Goal: Task Accomplishment & Management: Use online tool/utility

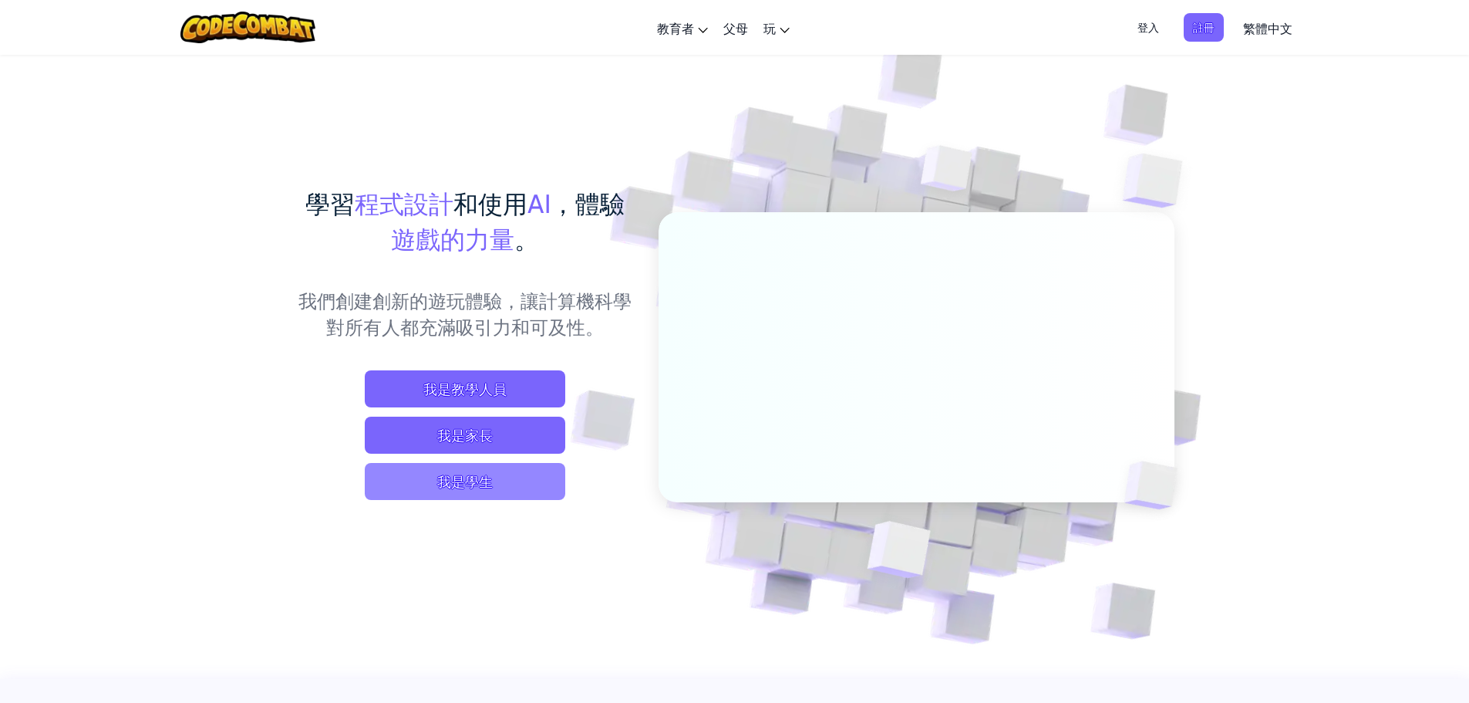
click at [539, 488] on span "我是學生" at bounding box center [465, 481] width 200 height 37
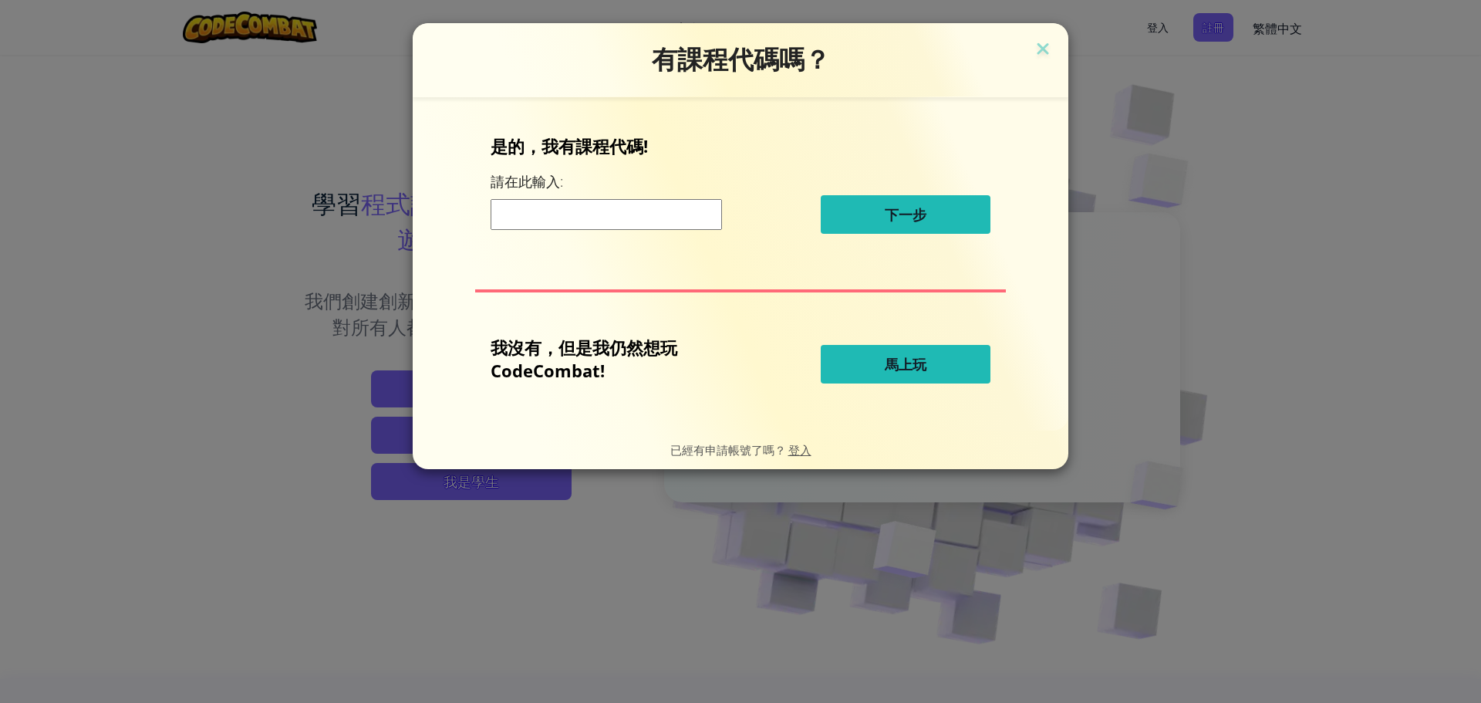
click at [846, 349] on button "馬上玩" at bounding box center [905, 364] width 170 height 39
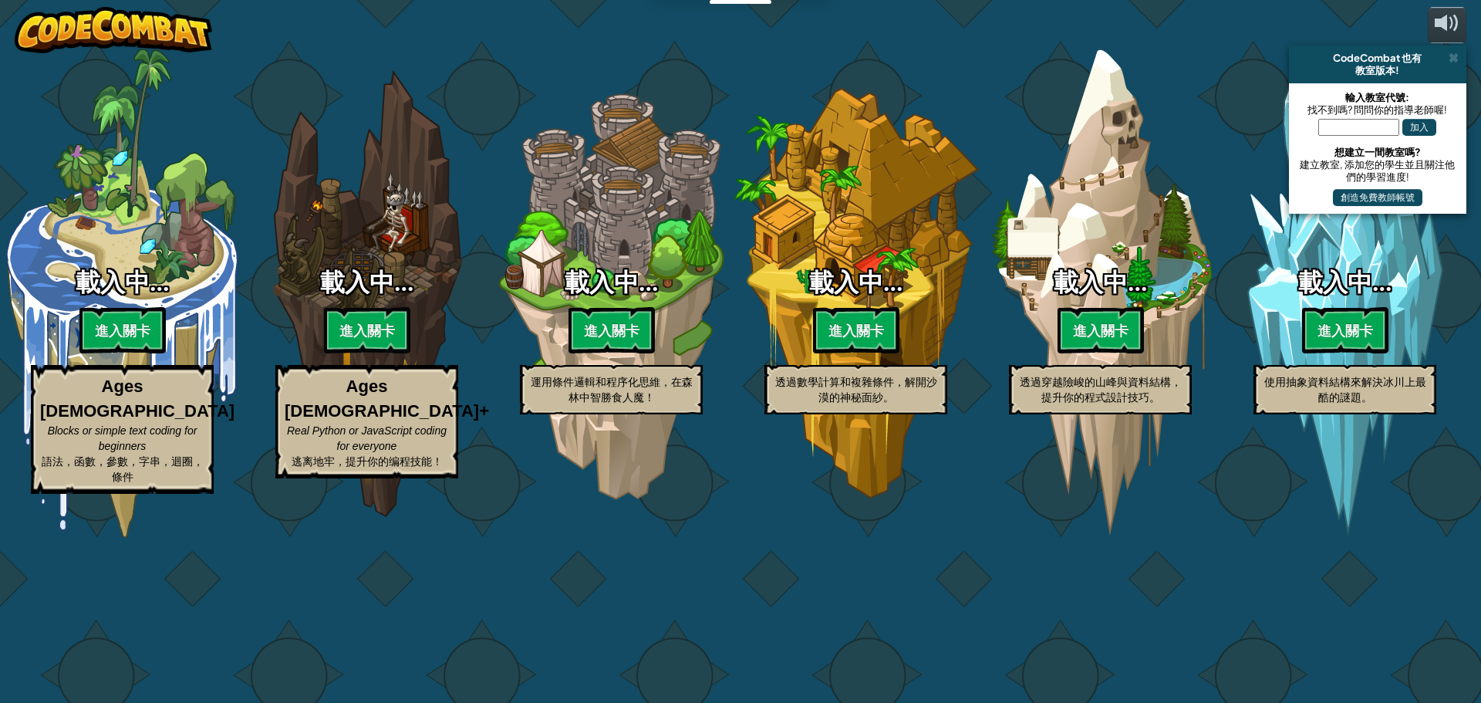
select select "zh-HANT"
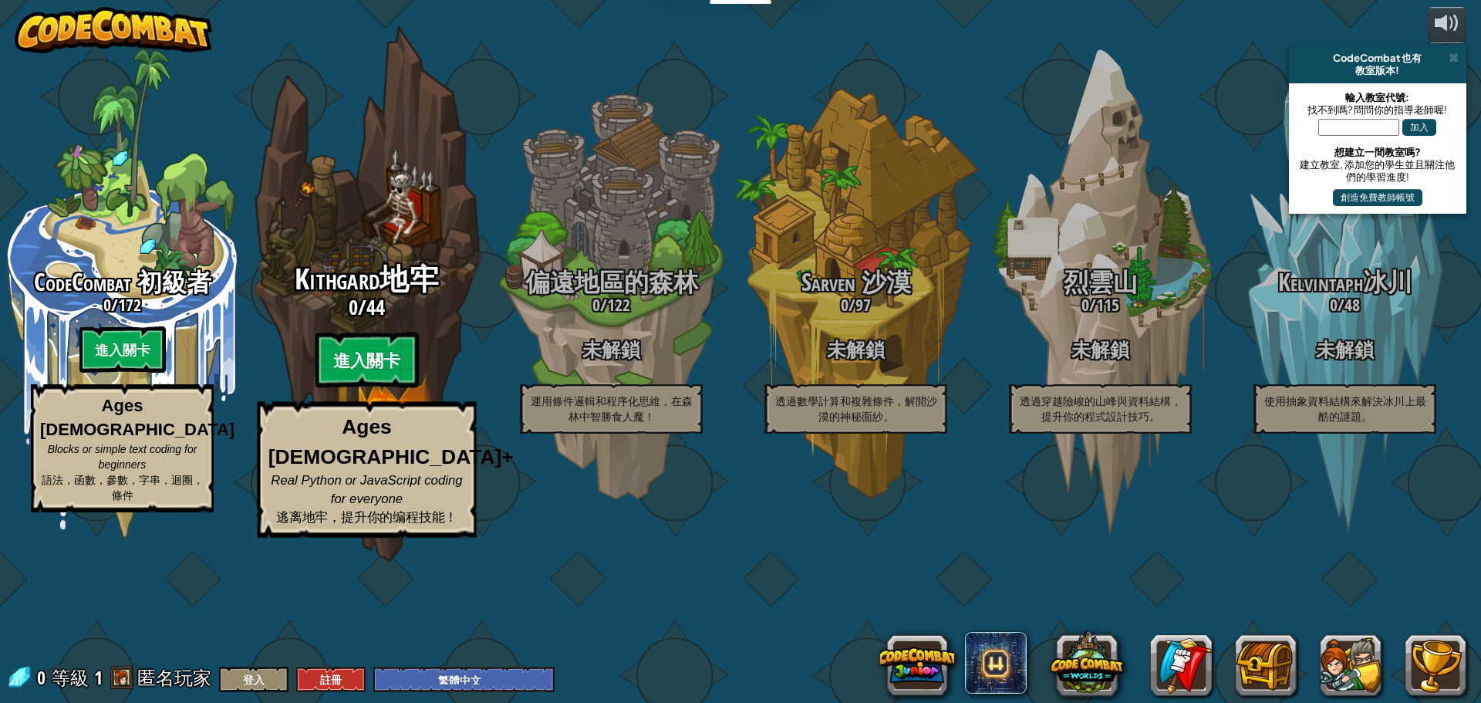
click at [366, 388] on btn "進入關卡" at bounding box center [366, 360] width 103 height 56
select select "zh-HANT"
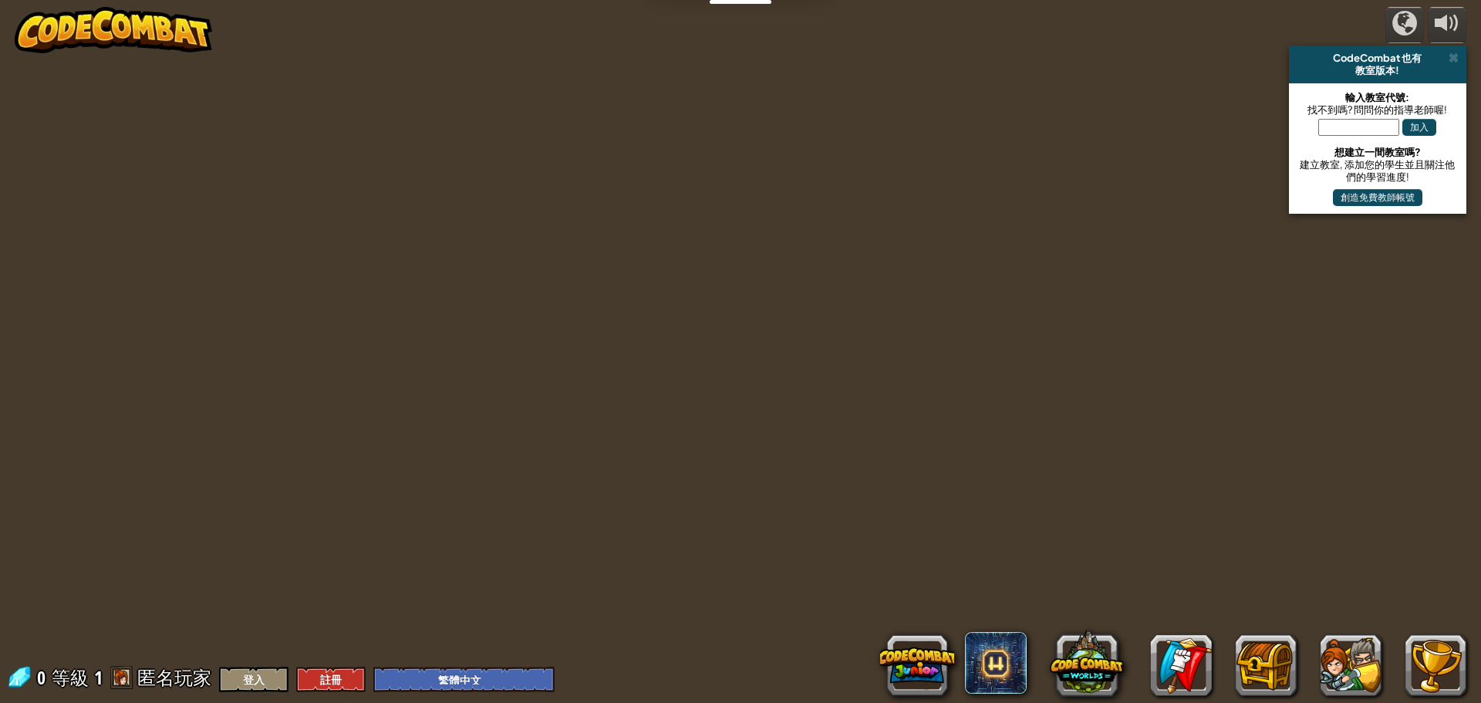
select select "zh-HANT"
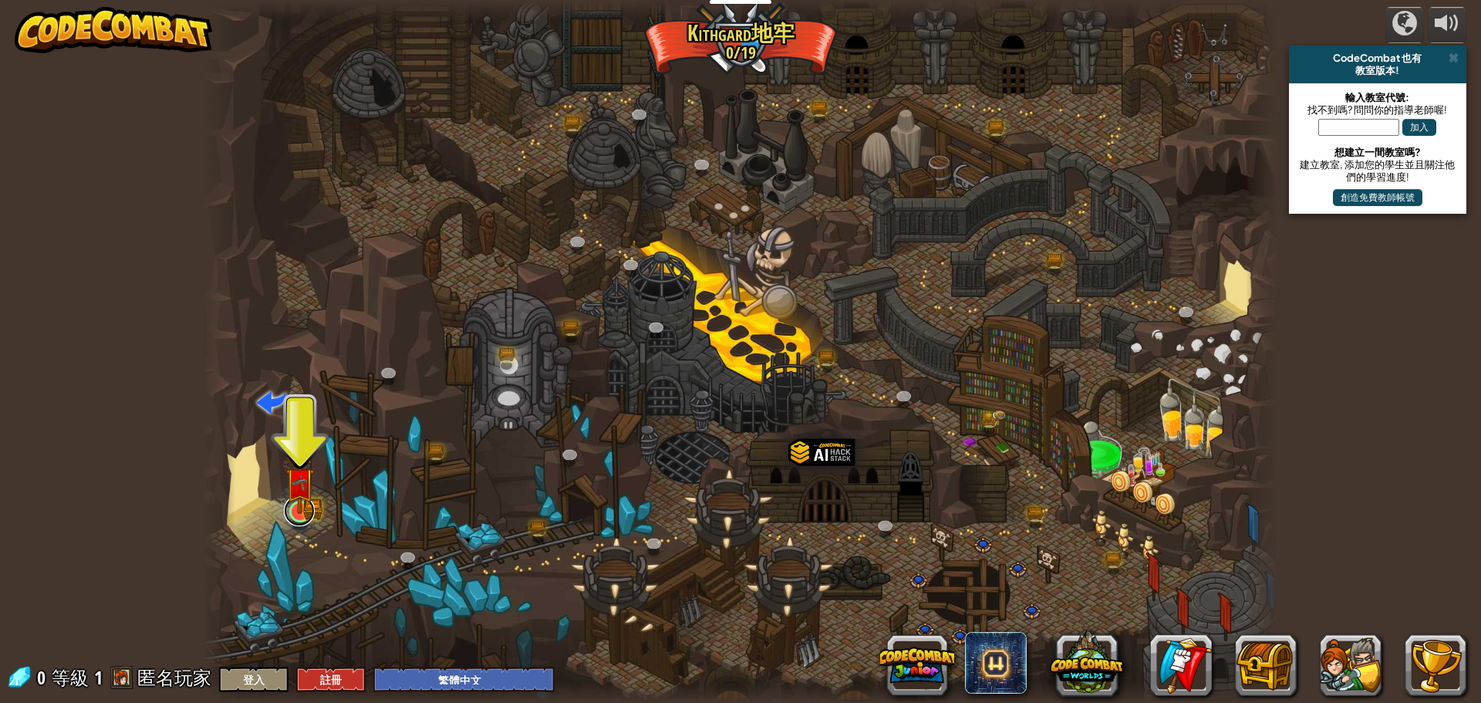
click at [306, 523] on div "已知敵人 (未解鎖) 使用您的第一個變數來取得勝利。 引數 基本語法 字串 變數 攻破突襲 (未解鎖) 通過加速藥來逃離地牢精靈 引數 基本語法 字串 Whi…" at bounding box center [740, 351] width 1075 height 703
click at [306, 523] on div at bounding box center [299, 523] width 17 height 13
click at [293, 514] on link at bounding box center [299, 510] width 31 height 31
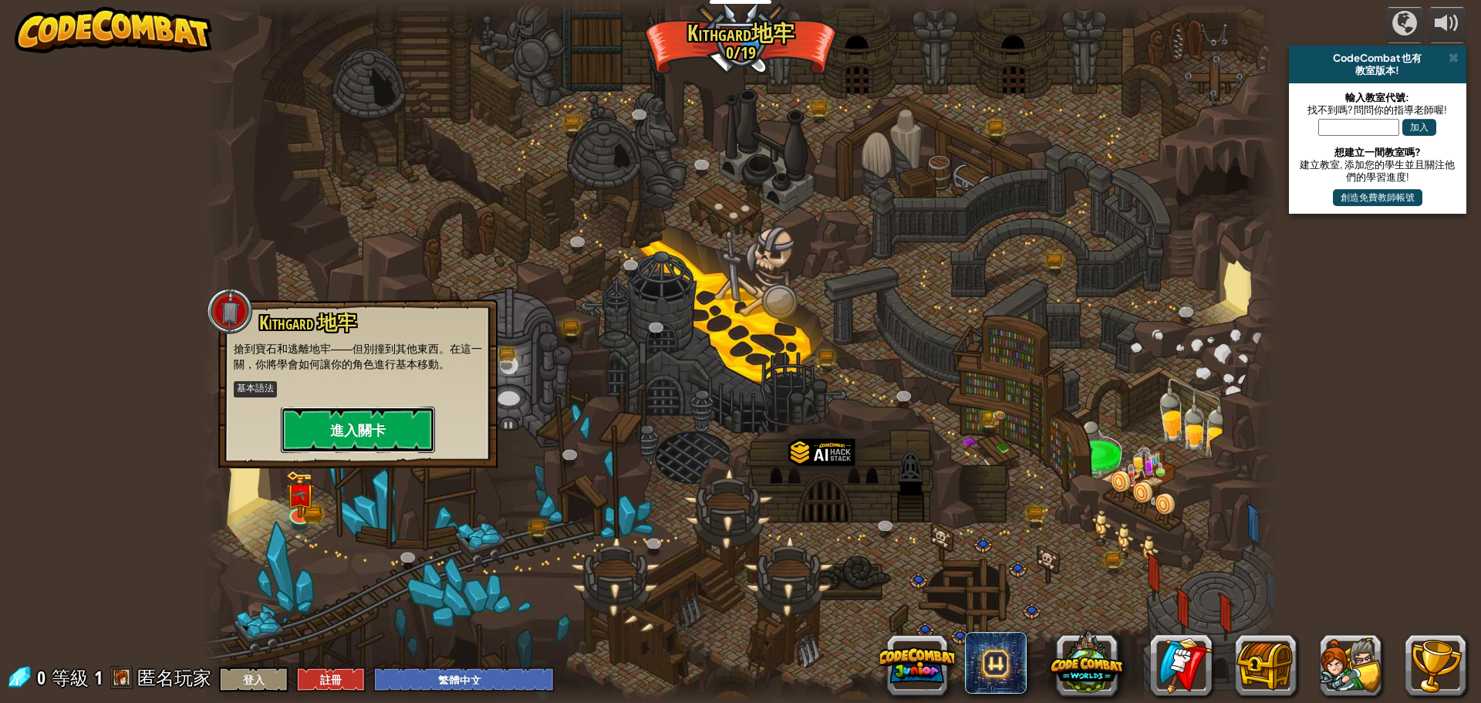
click at [375, 420] on button "進入關卡" at bounding box center [358, 429] width 154 height 46
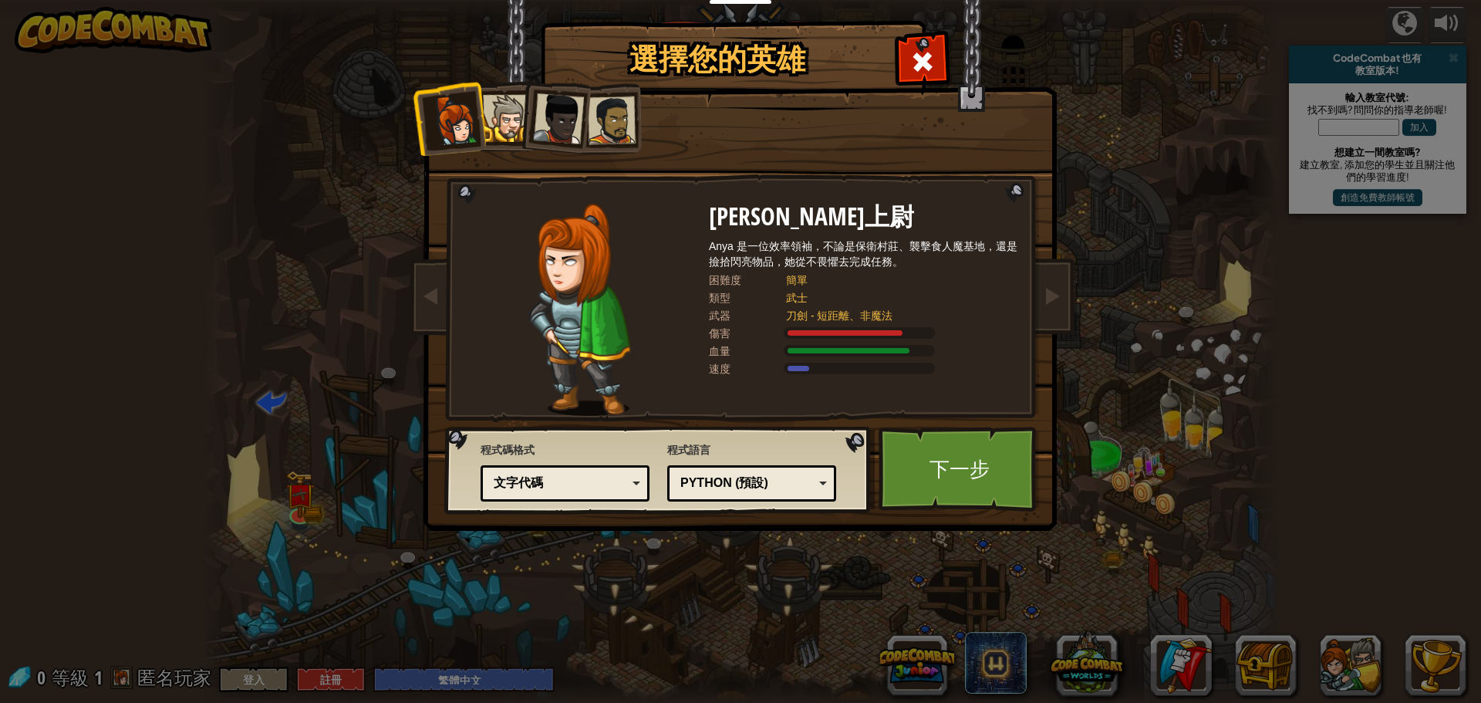
click at [494, 122] on div at bounding box center [506, 118] width 47 height 47
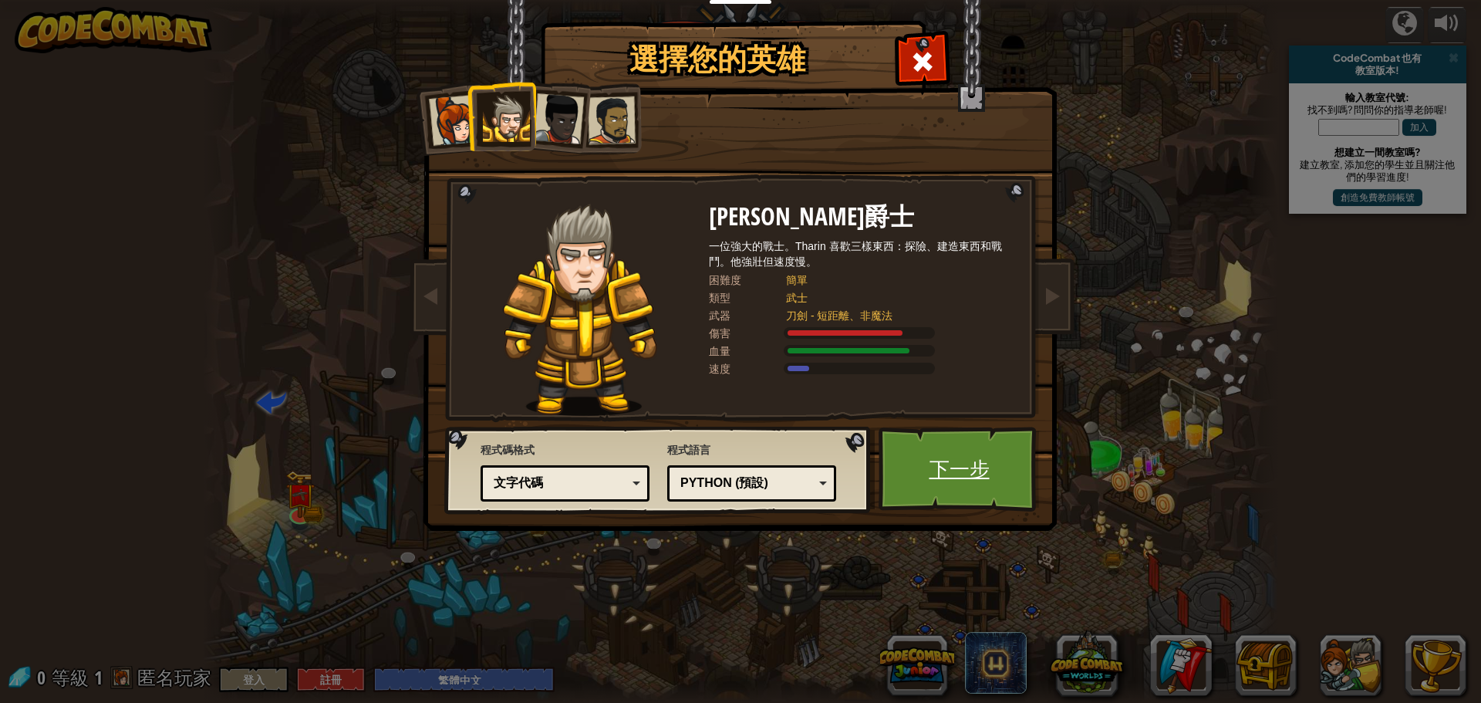
click at [948, 456] on link "下一步" at bounding box center [958, 468] width 161 height 85
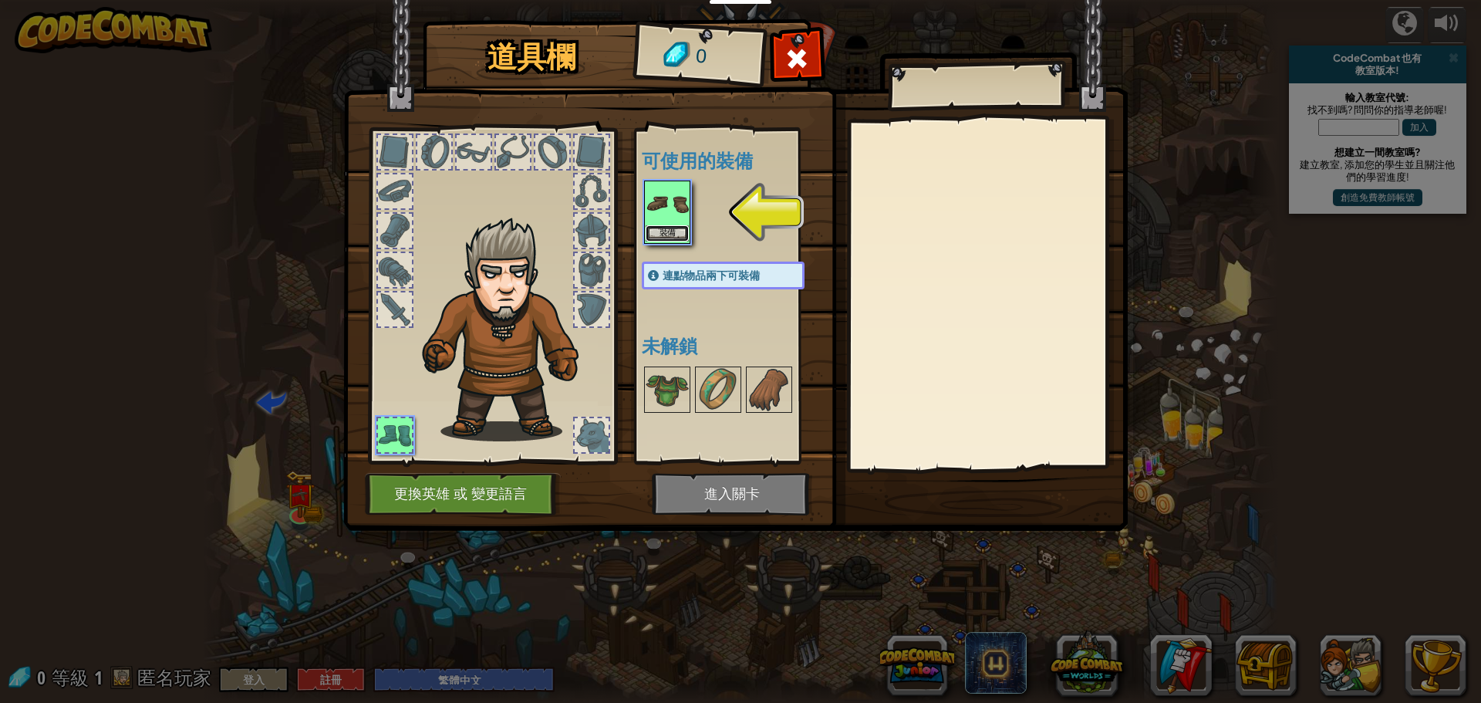
click at [669, 225] on button "裝備" at bounding box center [666, 233] width 43 height 16
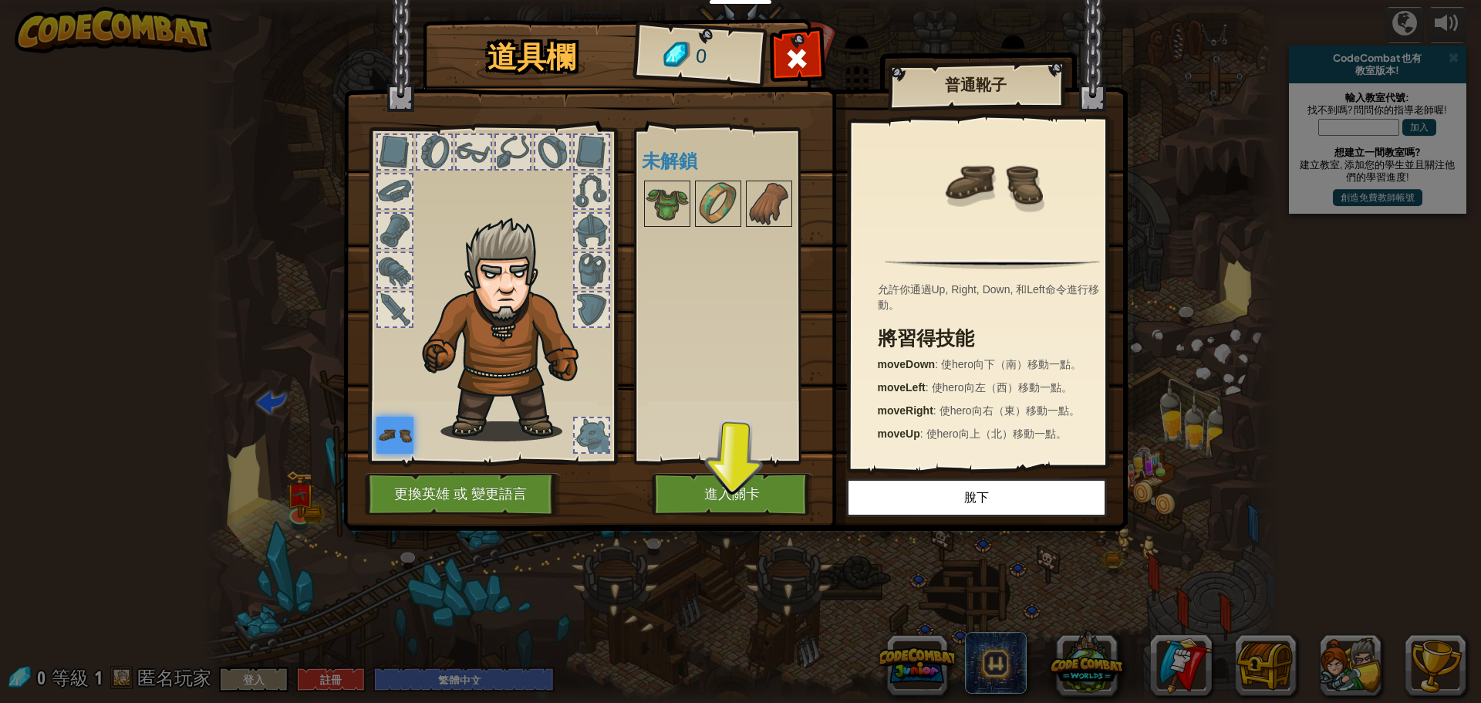
click at [726, 472] on img at bounding box center [735, 251] width 784 height 560
click at [728, 480] on button "進入關卡" at bounding box center [732, 494] width 161 height 42
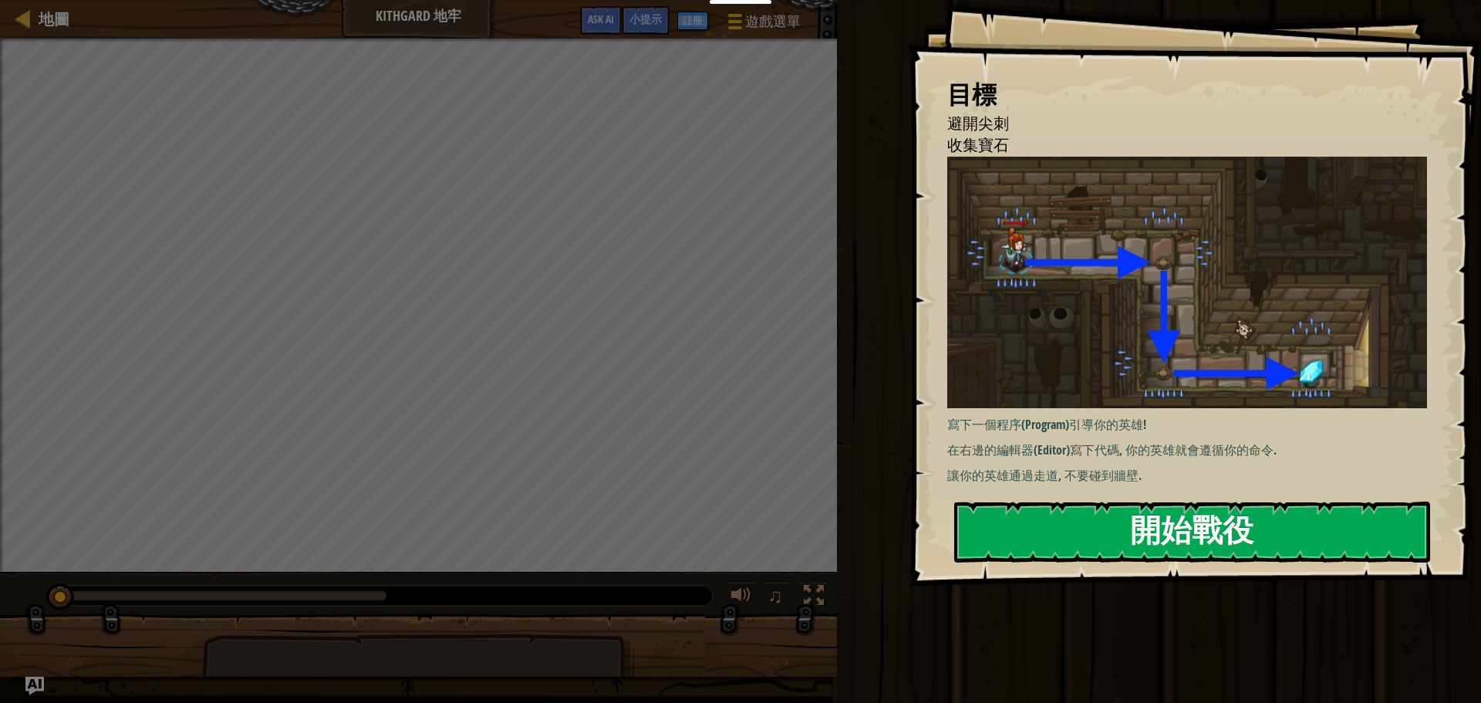
click at [1064, 501] on button "開始戰役" at bounding box center [1192, 531] width 476 height 61
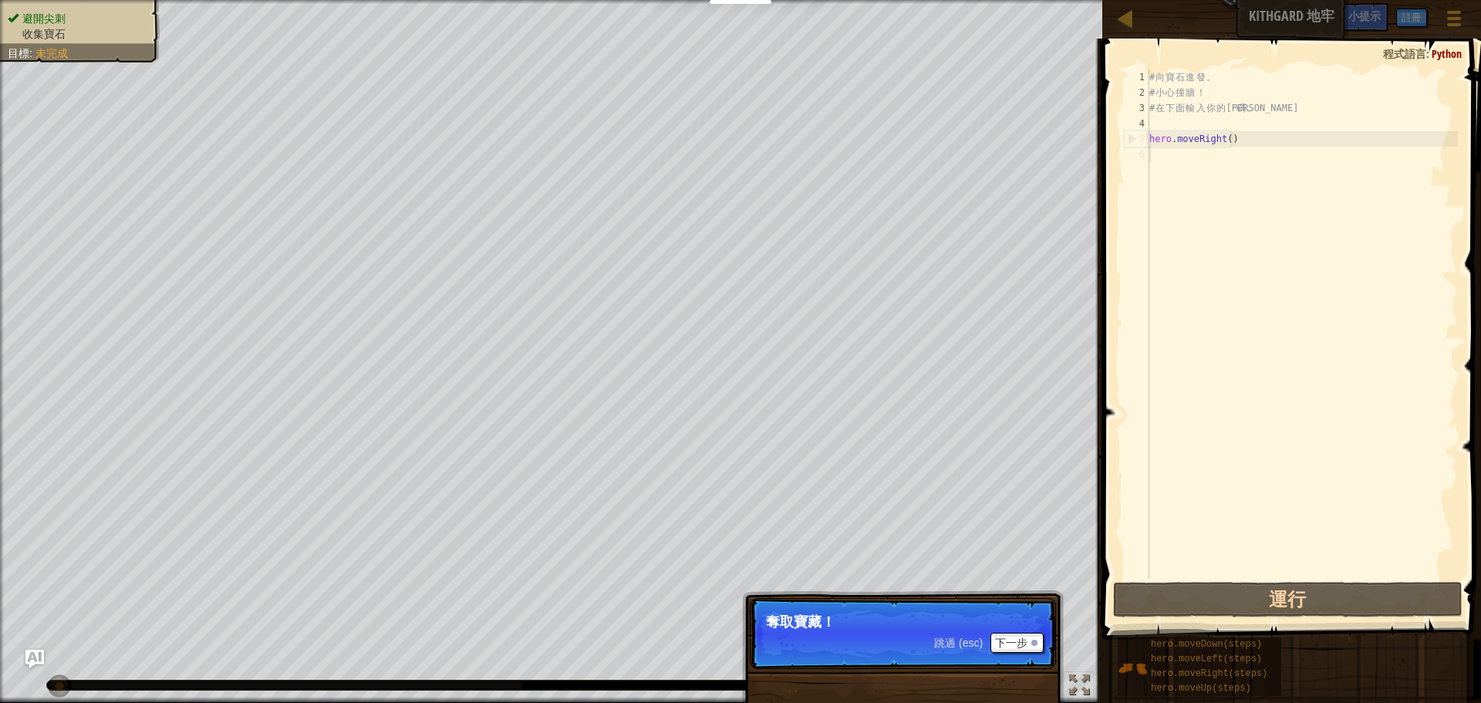
click at [1205, 163] on div "# 向 寶 石 進 發 。 # 小 心 撞 牆 ！ # 在 下 面 輸 入 你 的 代 碼 。 hero . moveRight ( )" at bounding box center [1302, 339] width 312 height 540
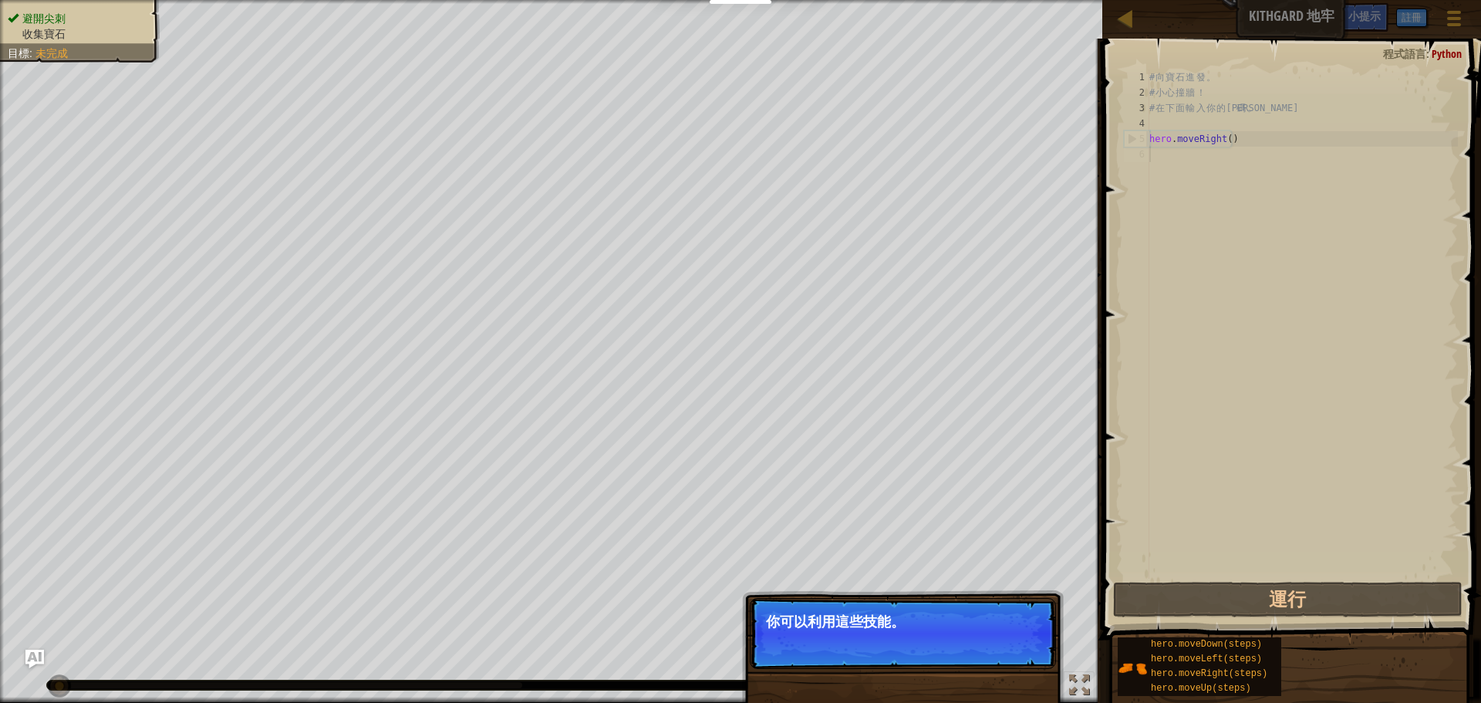
click at [991, 645] on button "下一步" at bounding box center [1016, 642] width 53 height 20
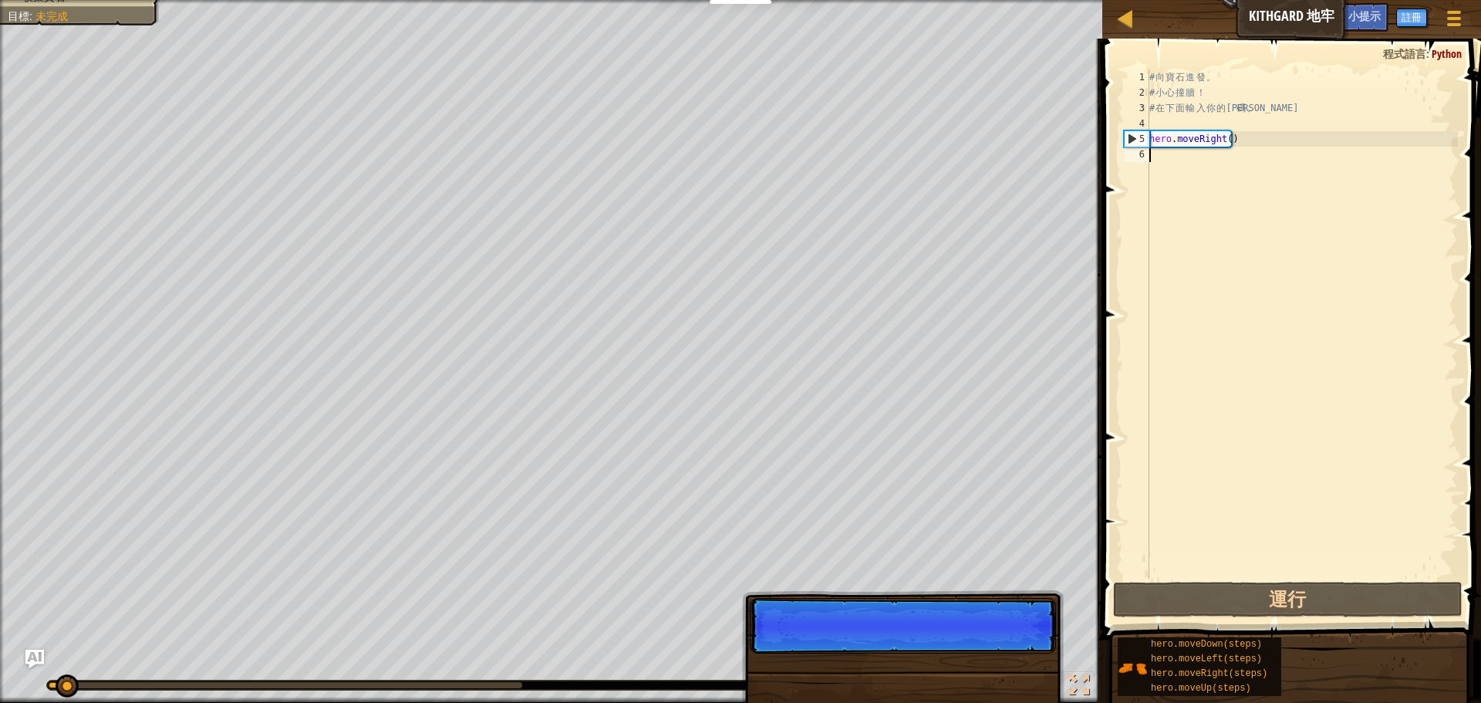
scroll to position [7, 0]
click at [991, 645] on p "跳過 (esc) 下一步" at bounding box center [903, 626] width 306 height 56
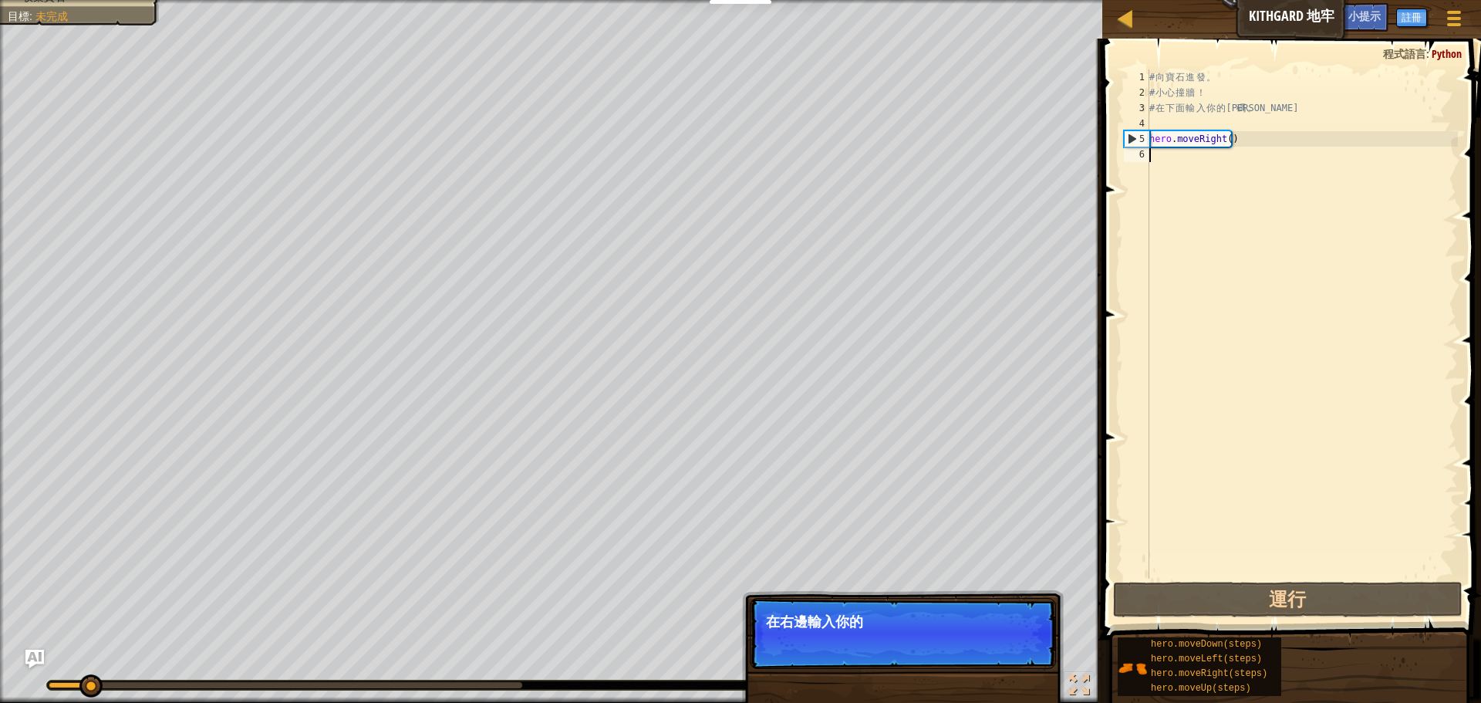
click at [991, 645] on p "跳過 (esc) 下一步 在右邊輸入你的" at bounding box center [903, 633] width 306 height 71
click at [991, 645] on button "下一步" at bounding box center [1016, 642] width 53 height 20
click at [991, 645] on div "避開尖刺 收集寶石 目標 : 未完成 ♫ Tharin 11 x: 10 y: 18 x: 18 y: 18 跳過 (esc) 下一步 在右邊輸入你的代碼。" at bounding box center [740, 351] width 1481 height 703
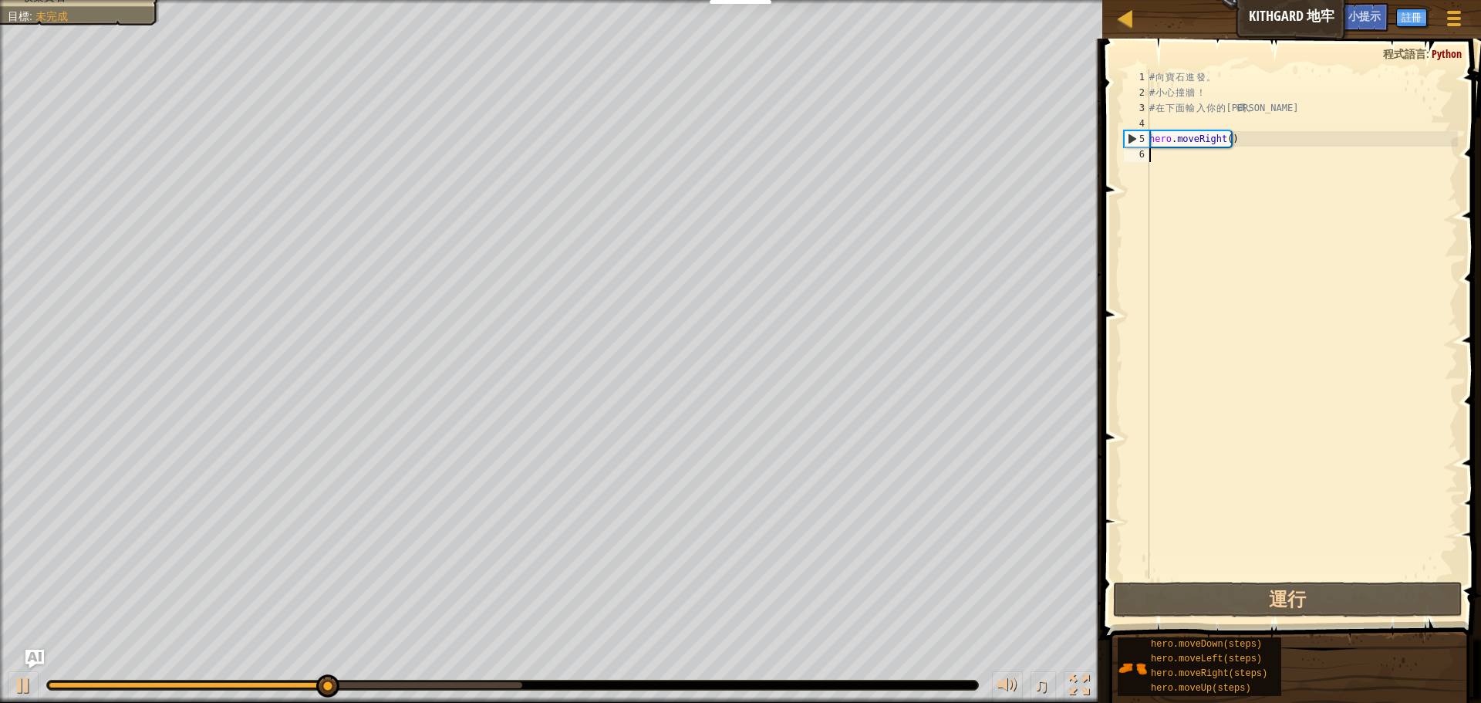
scroll to position [0, 0]
type textarea "ㄐ"
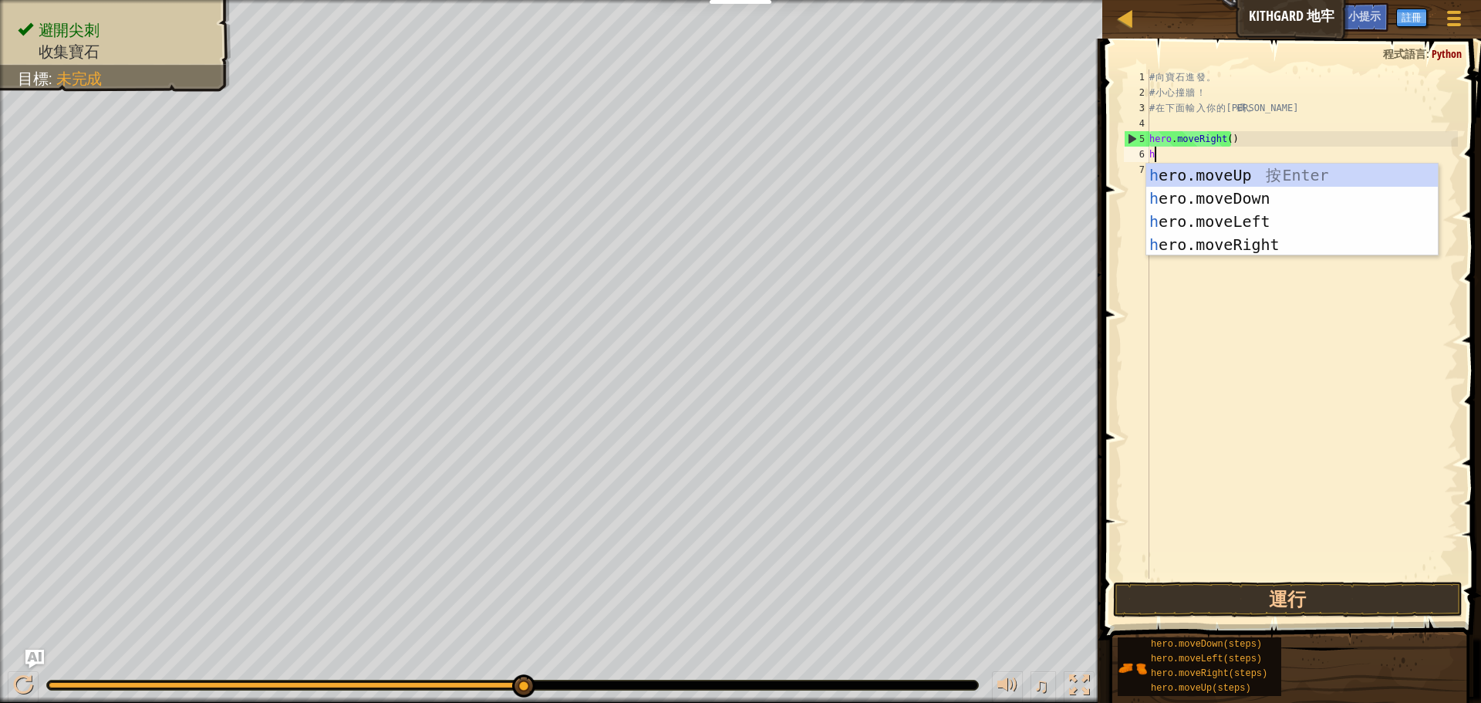
type textarea "he"
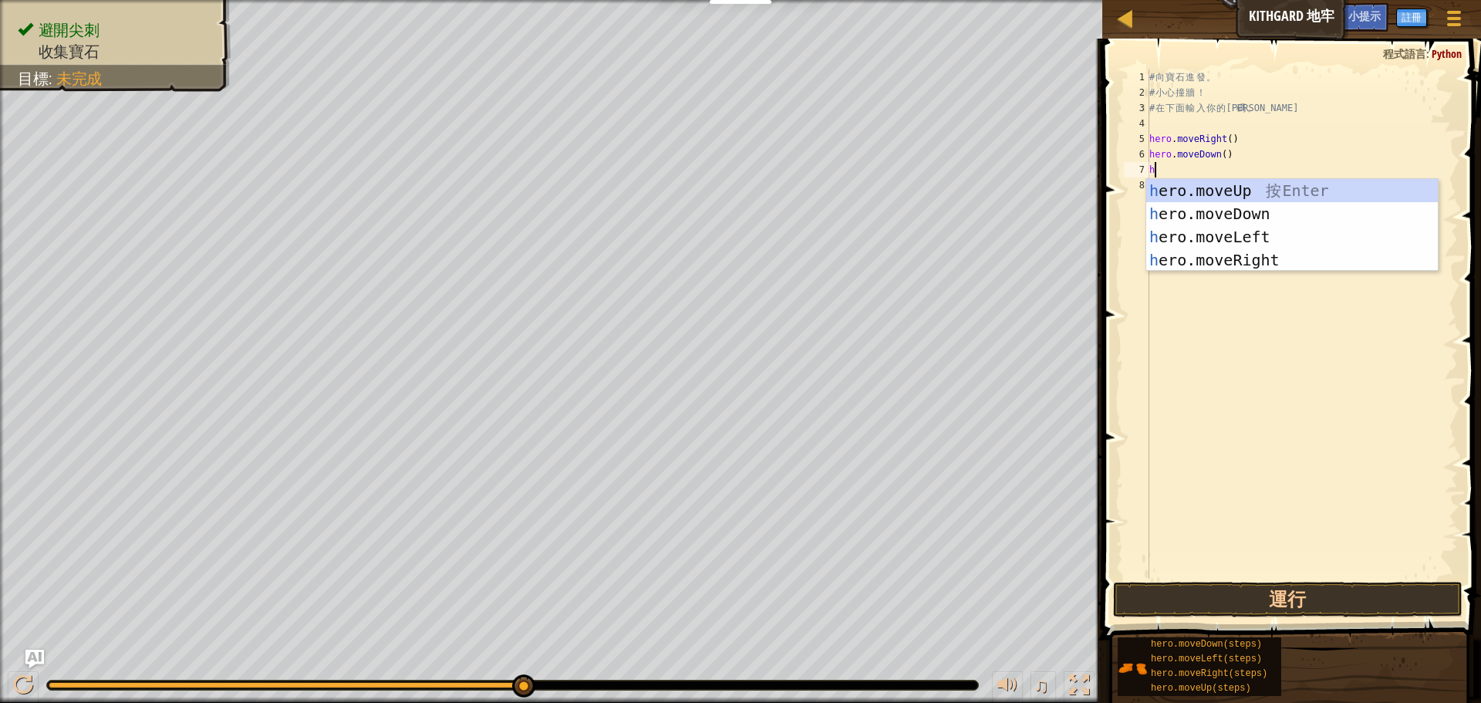
type textarea "he"
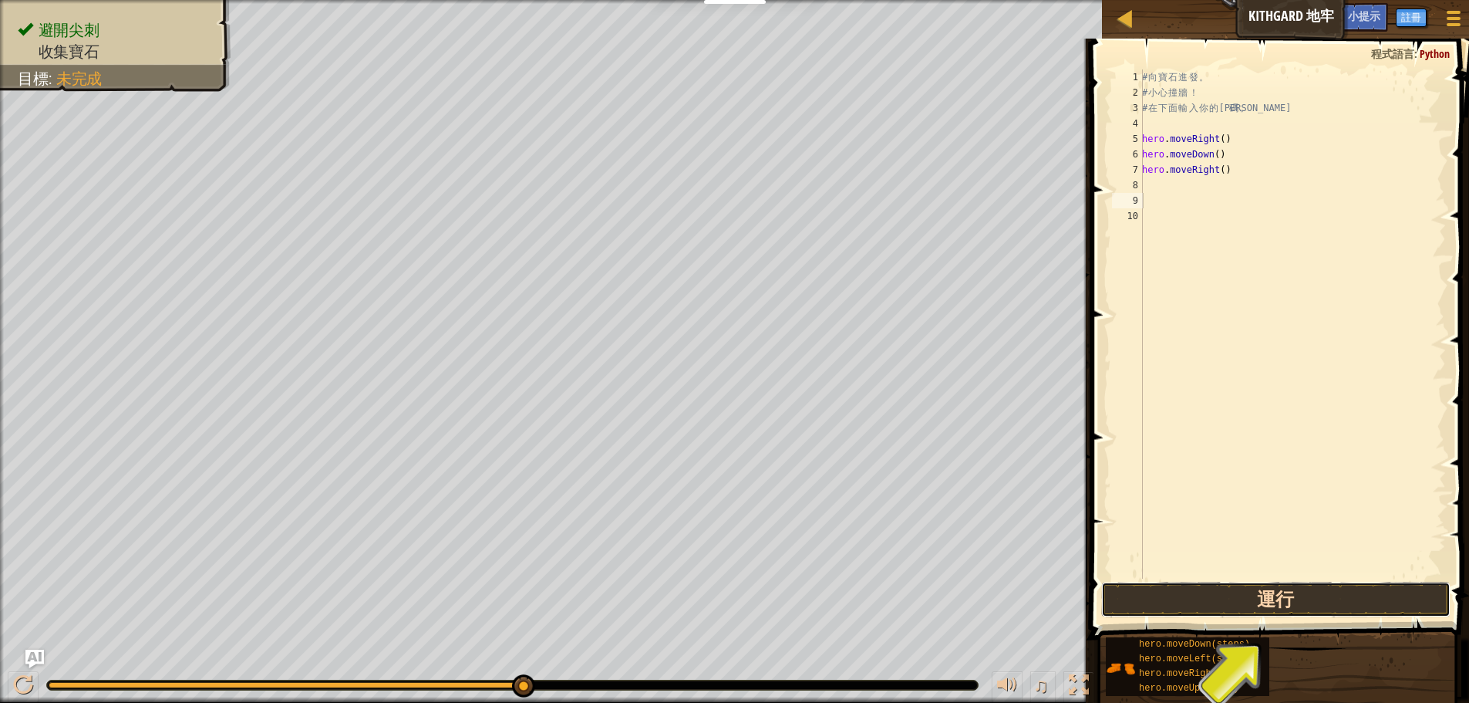
click at [1312, 607] on button "運行" at bounding box center [1275, 598] width 349 height 35
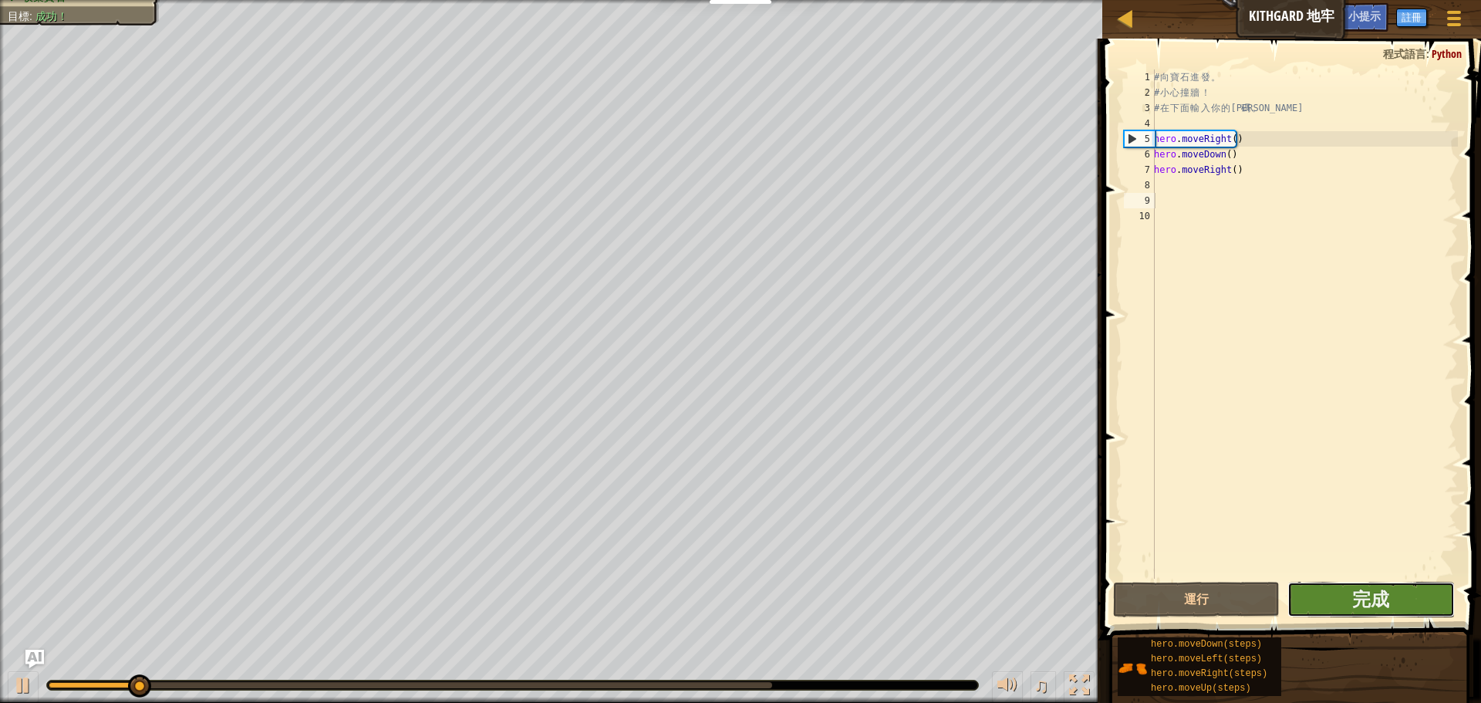
click at [1341, 606] on button "完成" at bounding box center [1370, 598] width 167 height 35
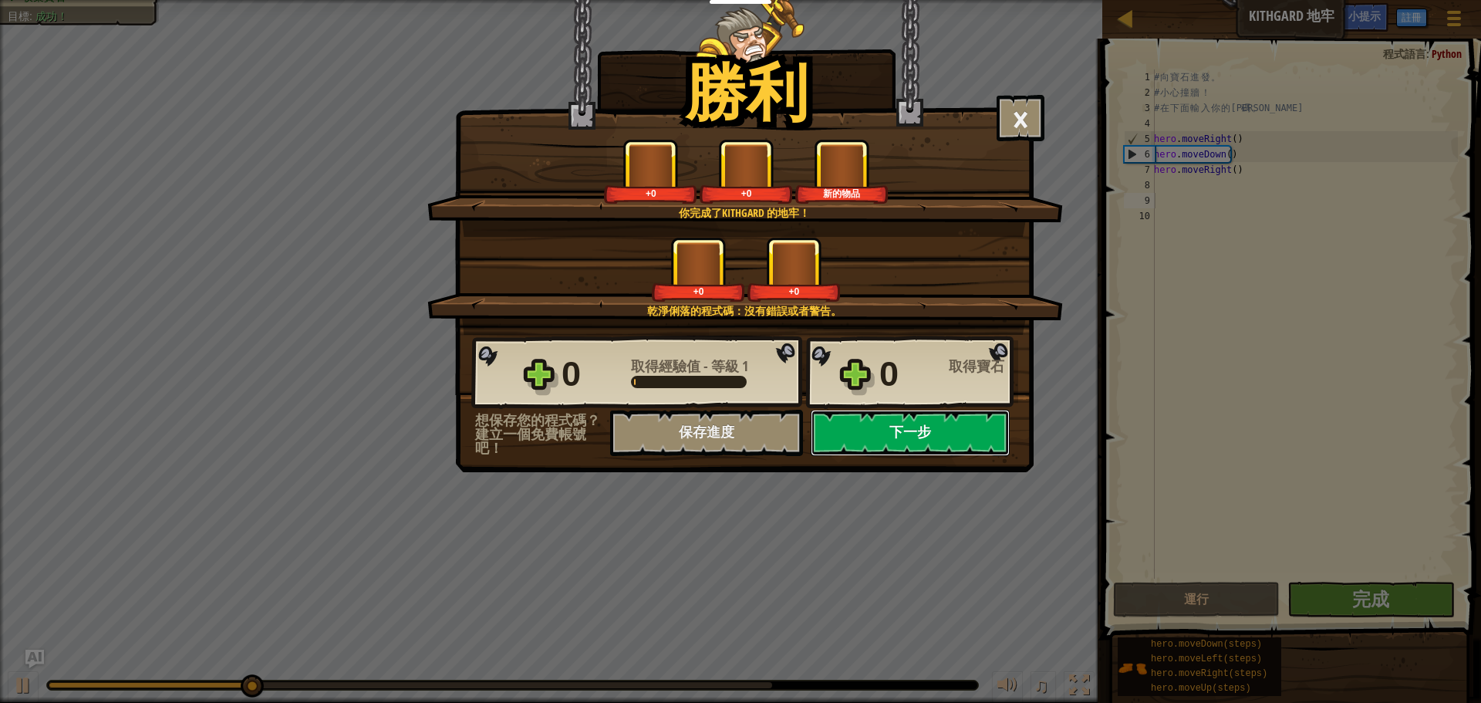
click at [884, 435] on button "下一步" at bounding box center [909, 432] width 199 height 46
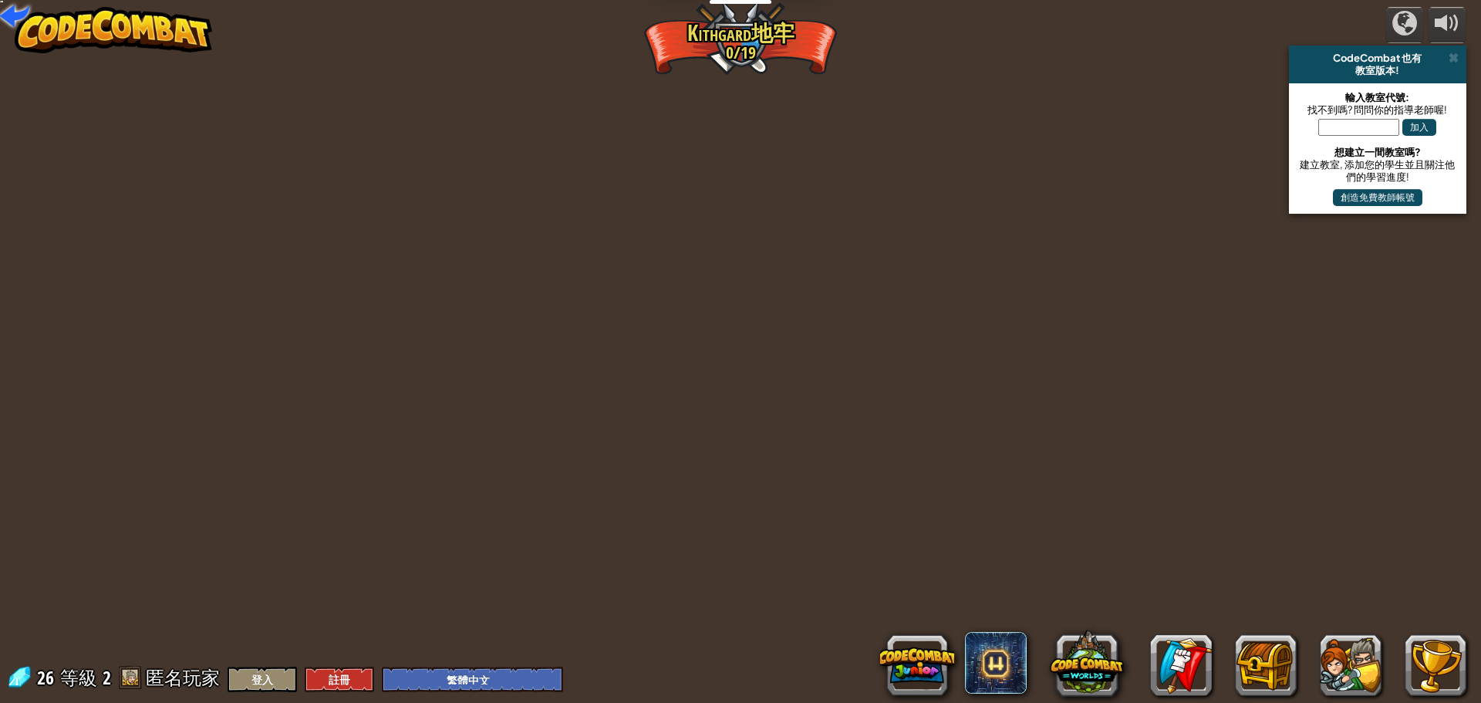
select select "zh-HANT"
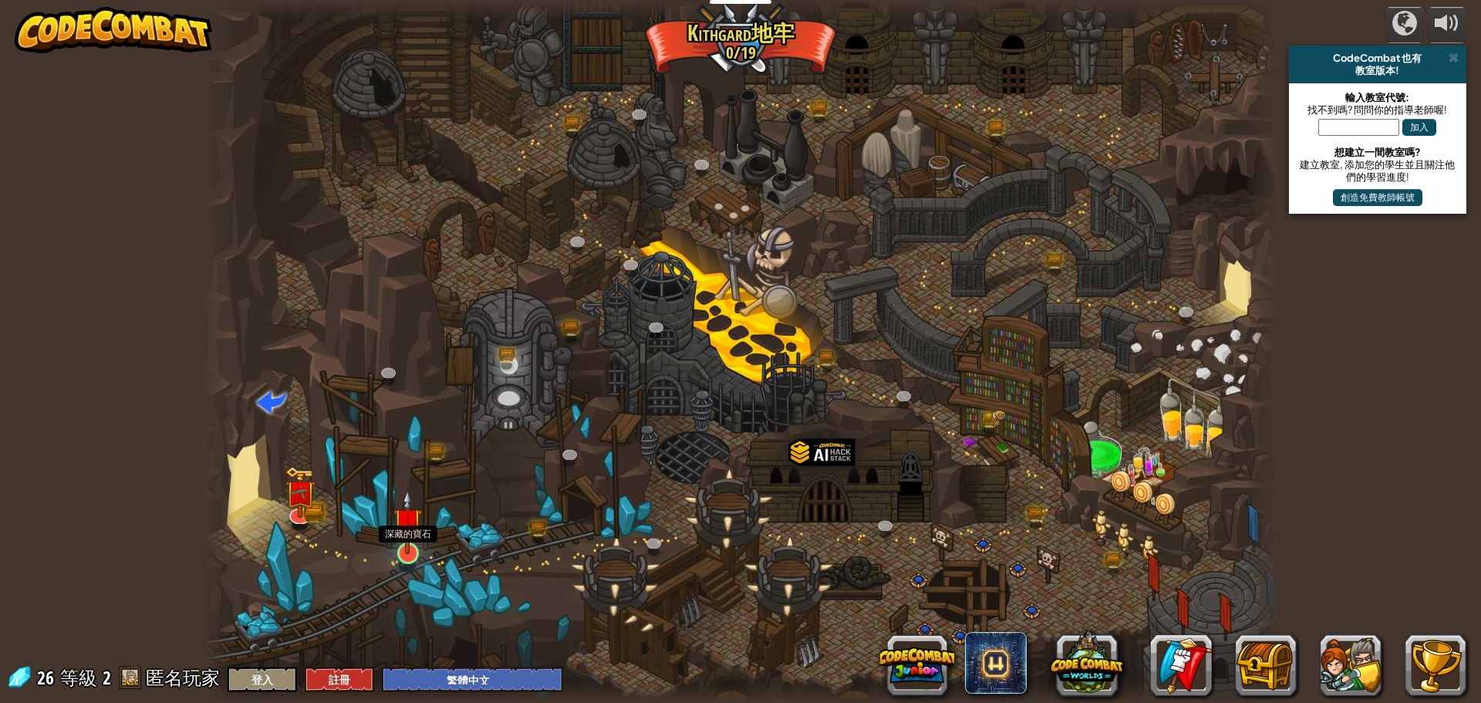
click at [420, 530] on img at bounding box center [407, 522] width 29 height 66
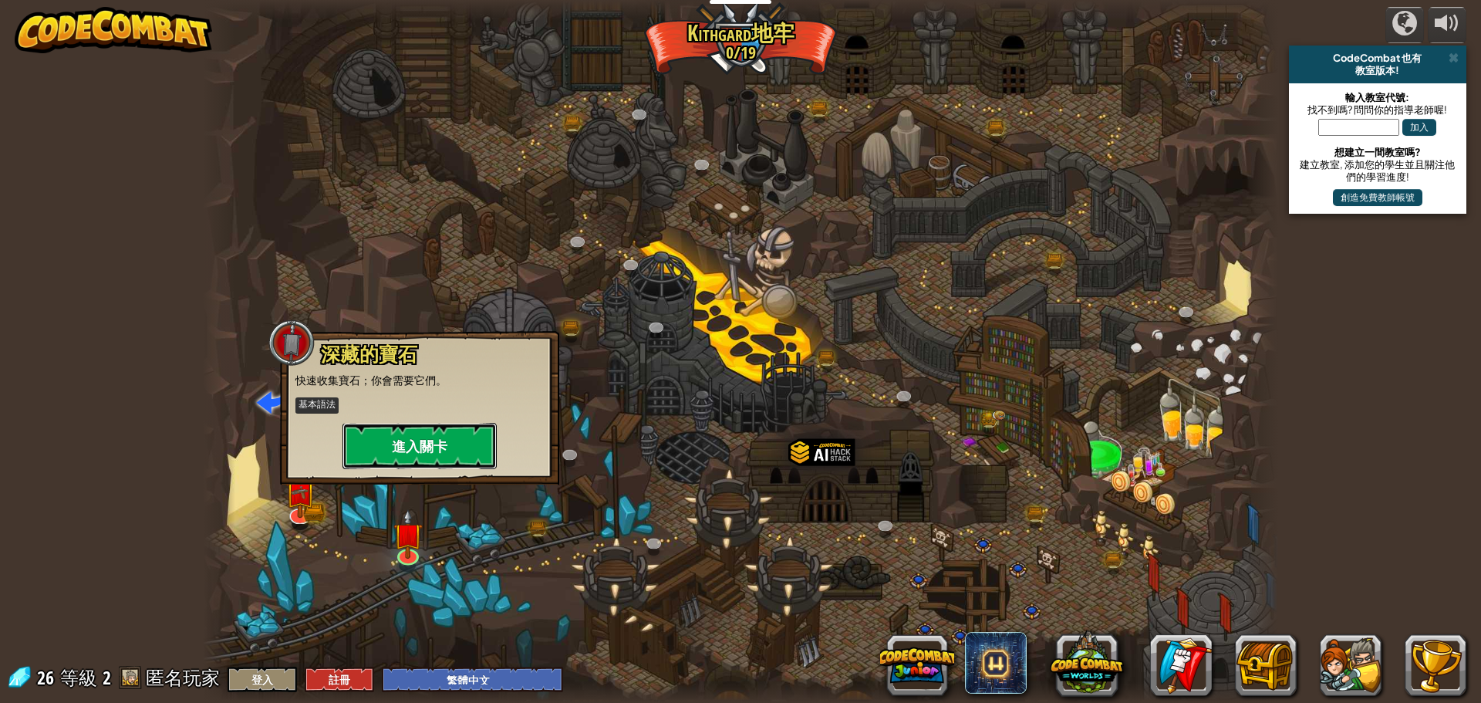
click at [440, 451] on button "進入關卡" at bounding box center [419, 446] width 154 height 46
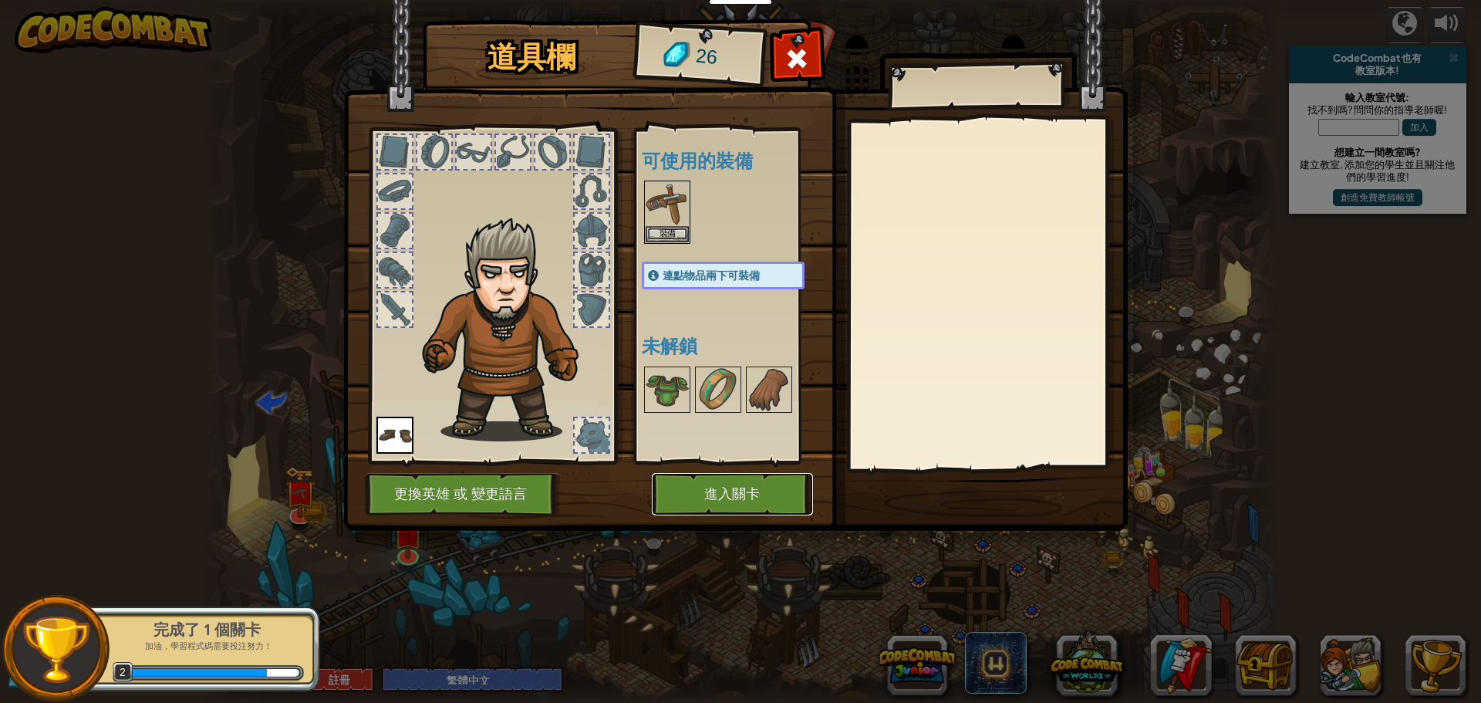
click at [747, 484] on button "進入關卡" at bounding box center [732, 494] width 161 height 42
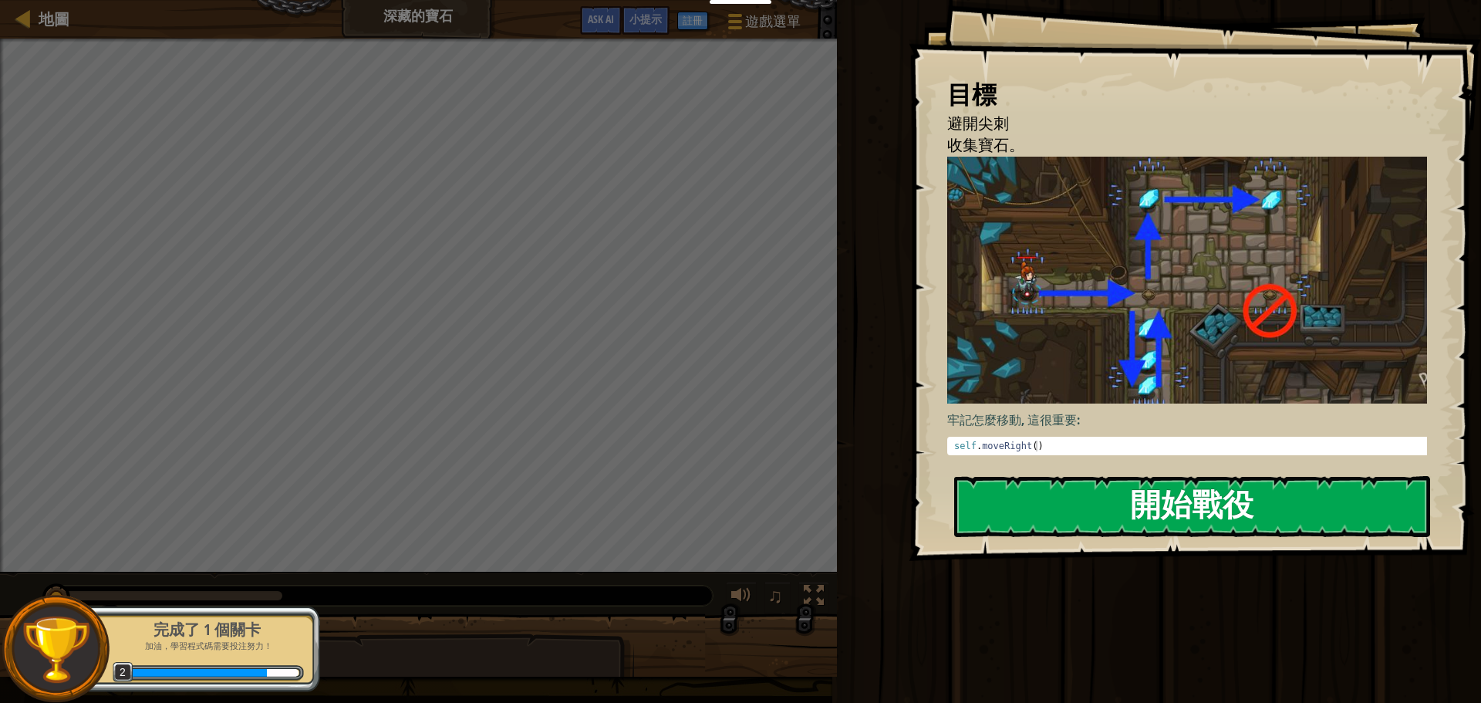
click at [1142, 494] on button "開始戰役" at bounding box center [1192, 506] width 476 height 61
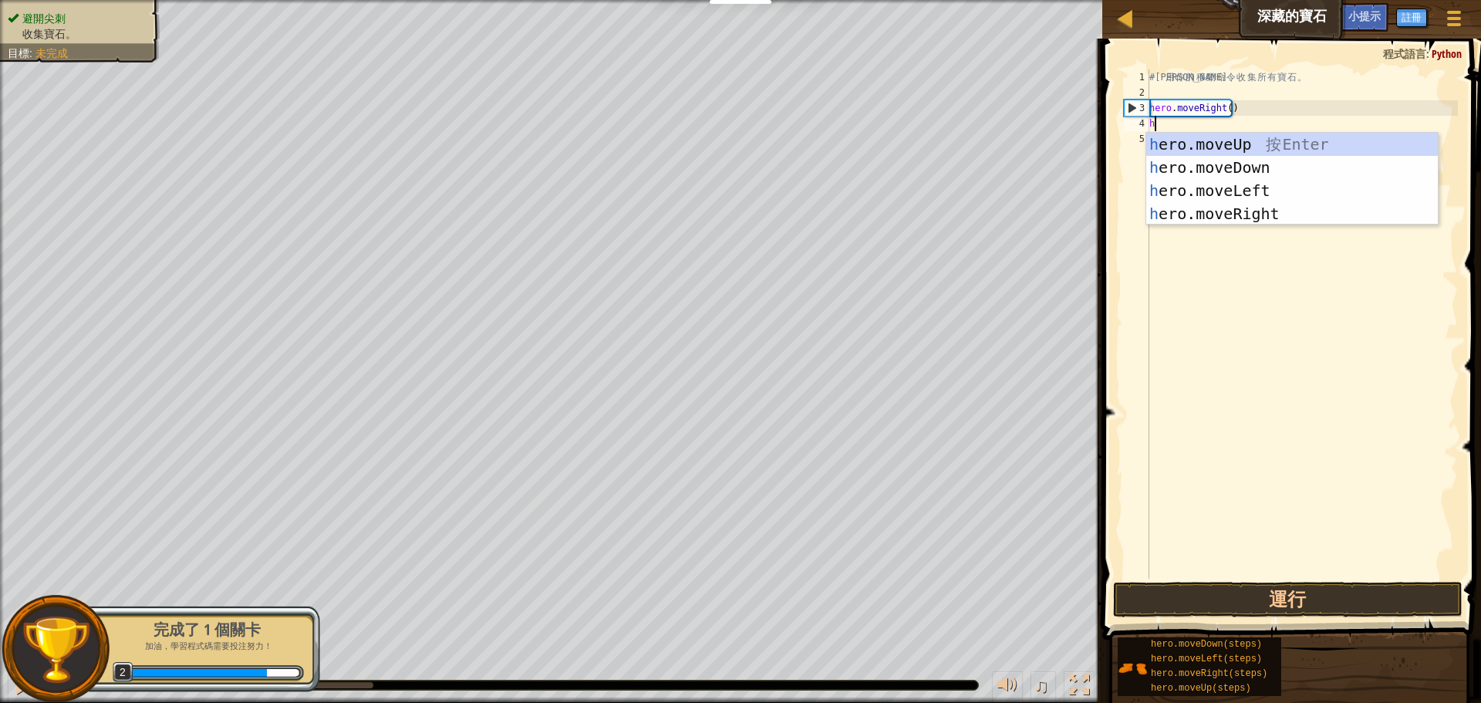
scroll to position [7, 0]
type textarea "he"
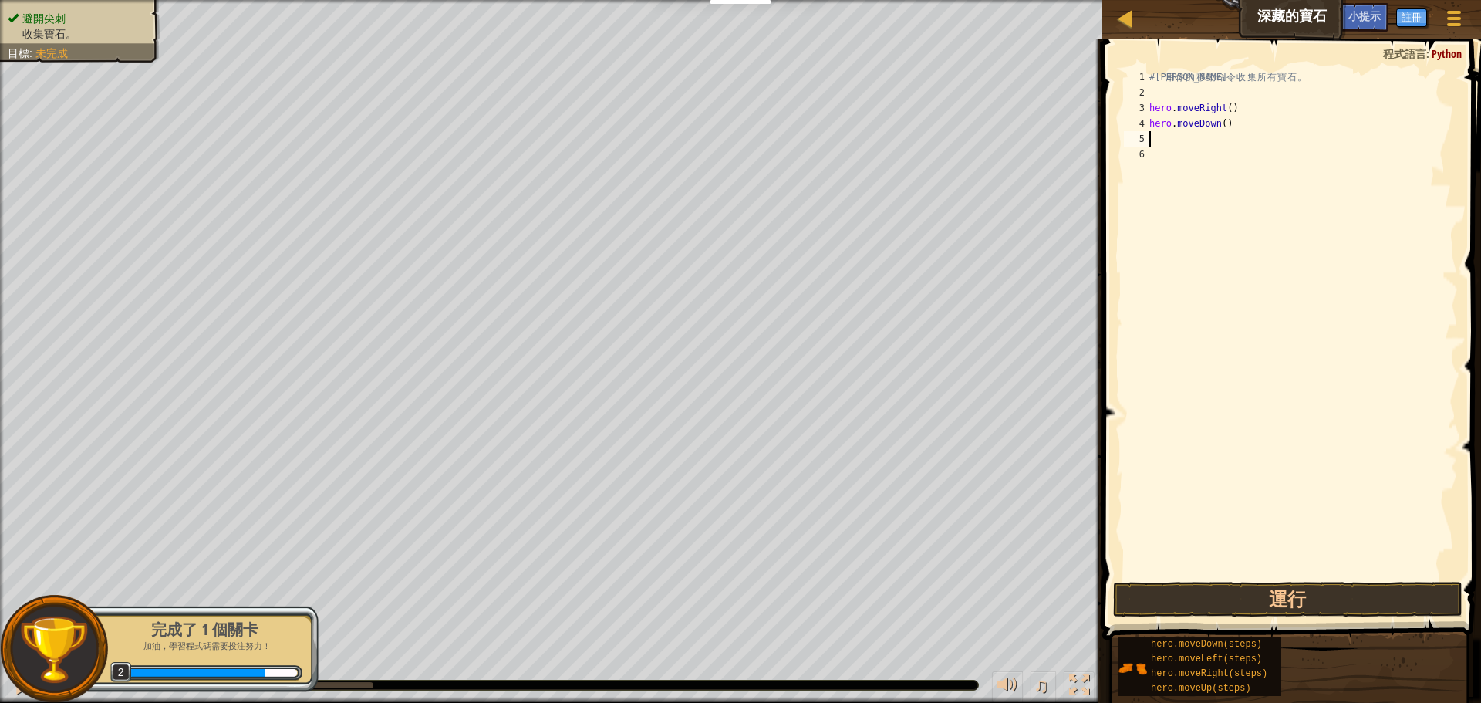
type textarea "he"
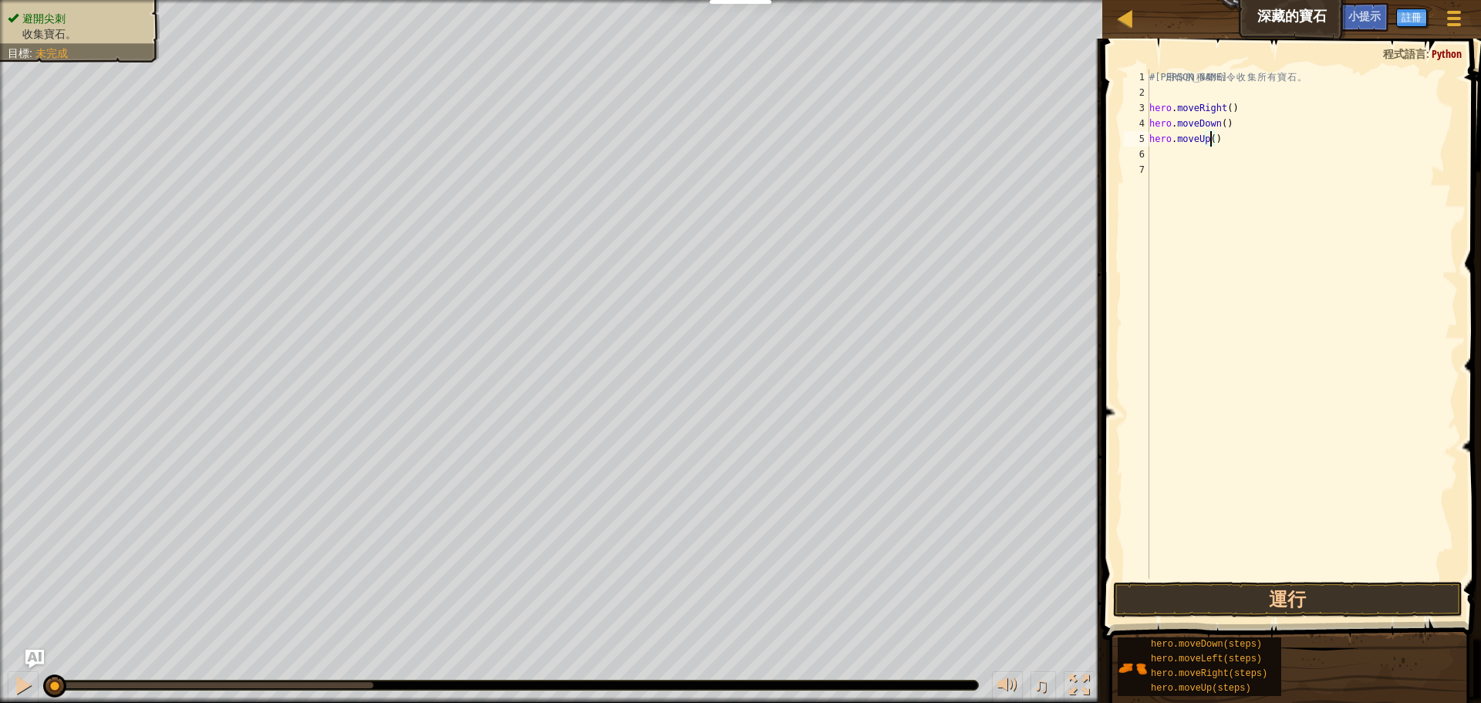
type textarea "hero.moveUp(2)"
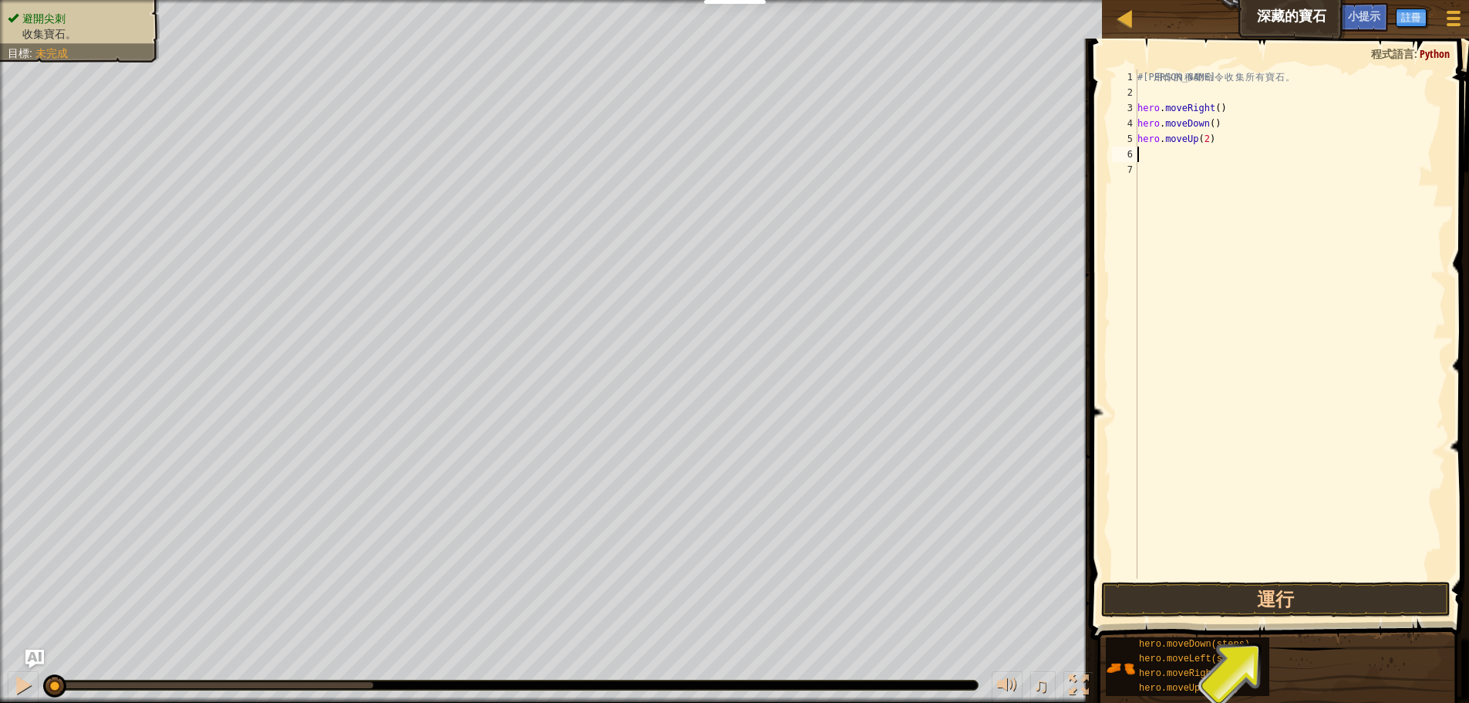
type textarea "he"
click at [1285, 601] on button "運行" at bounding box center [1275, 598] width 349 height 35
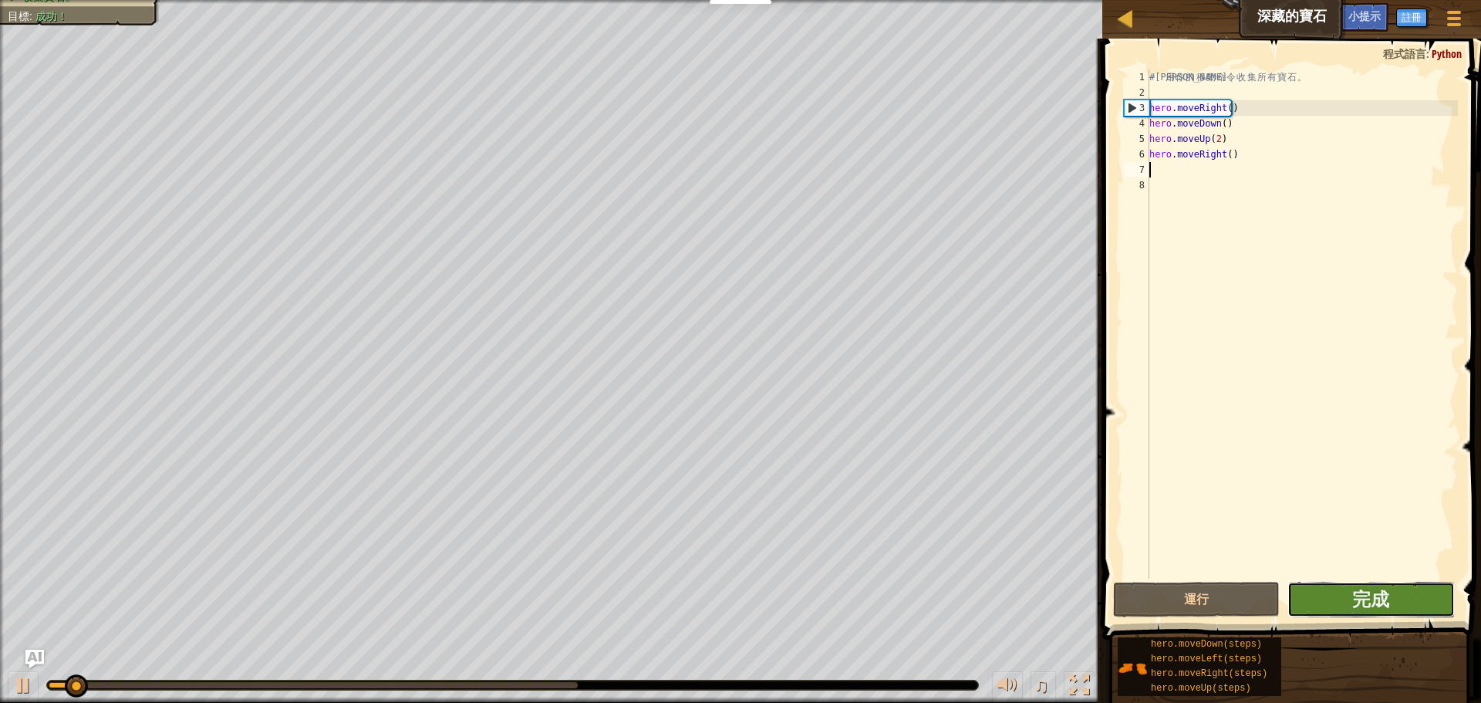
click at [1328, 602] on button "完成" at bounding box center [1370, 598] width 167 height 35
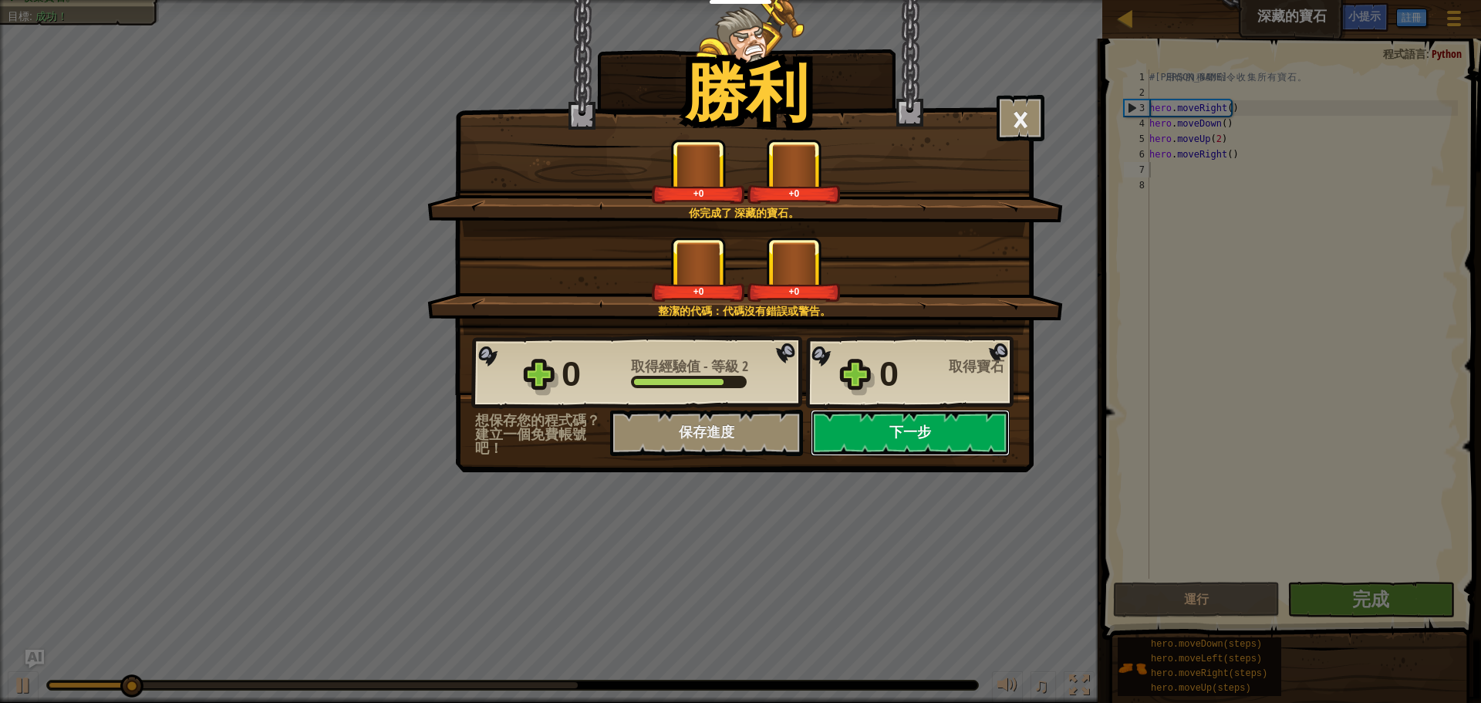
click at [921, 436] on button "下一步" at bounding box center [909, 432] width 199 height 46
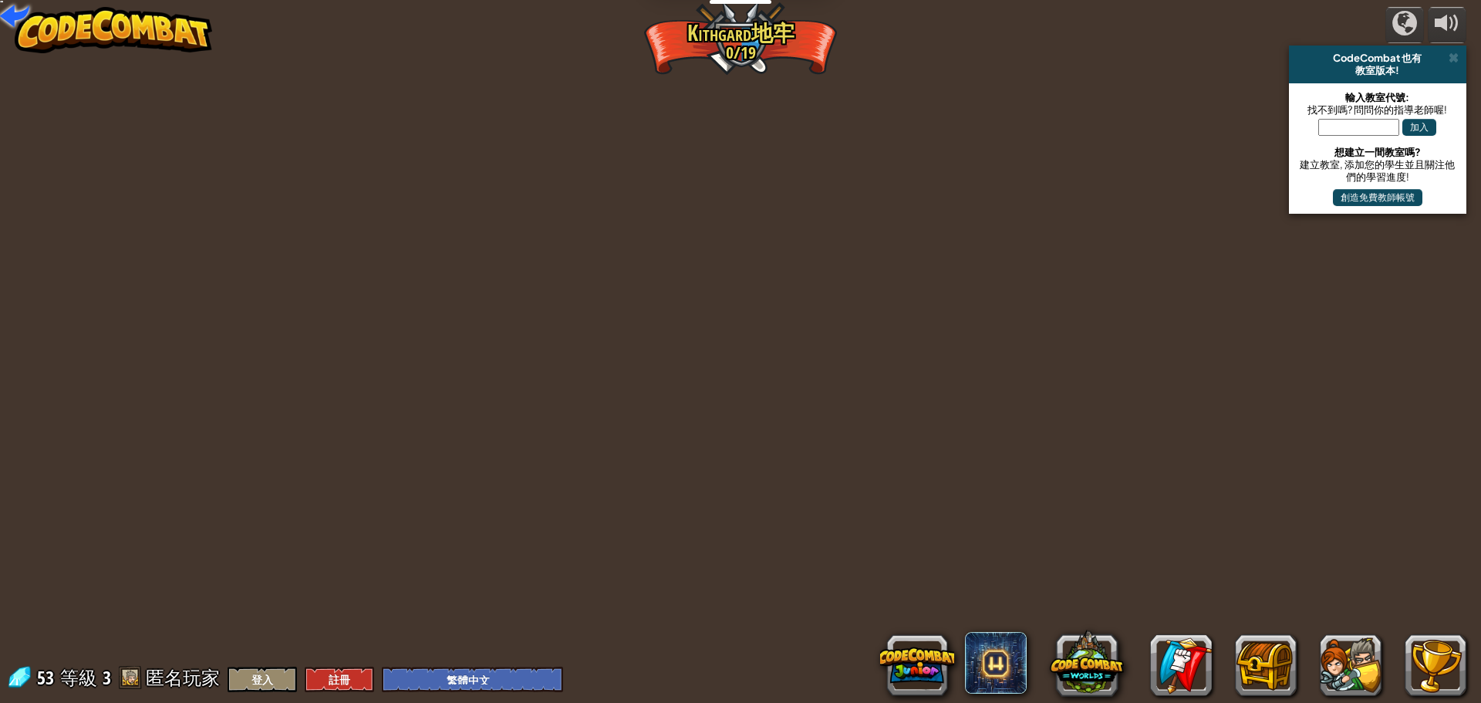
select select "zh-HANT"
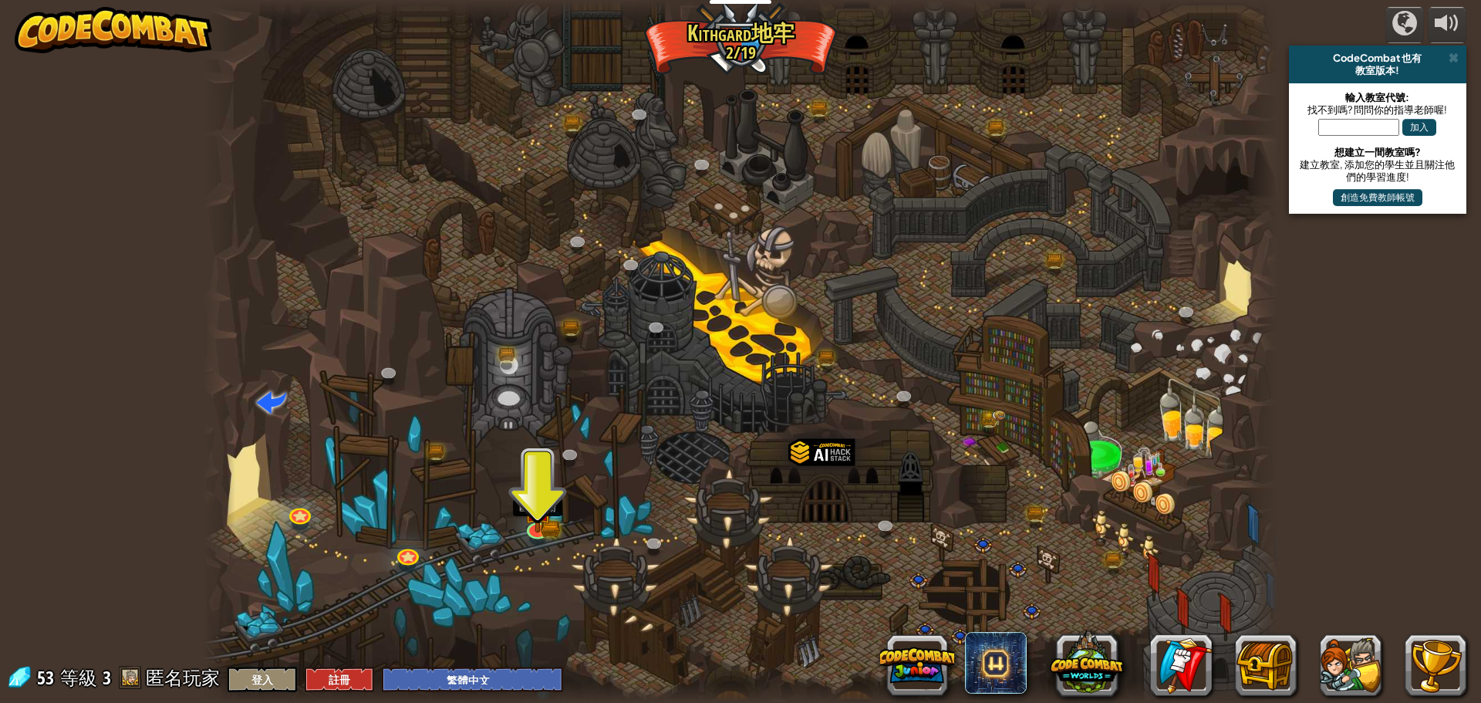
click at [557, 515] on div at bounding box center [740, 351] width 1075 height 703
click at [537, 516] on img at bounding box center [538, 497] width 29 height 63
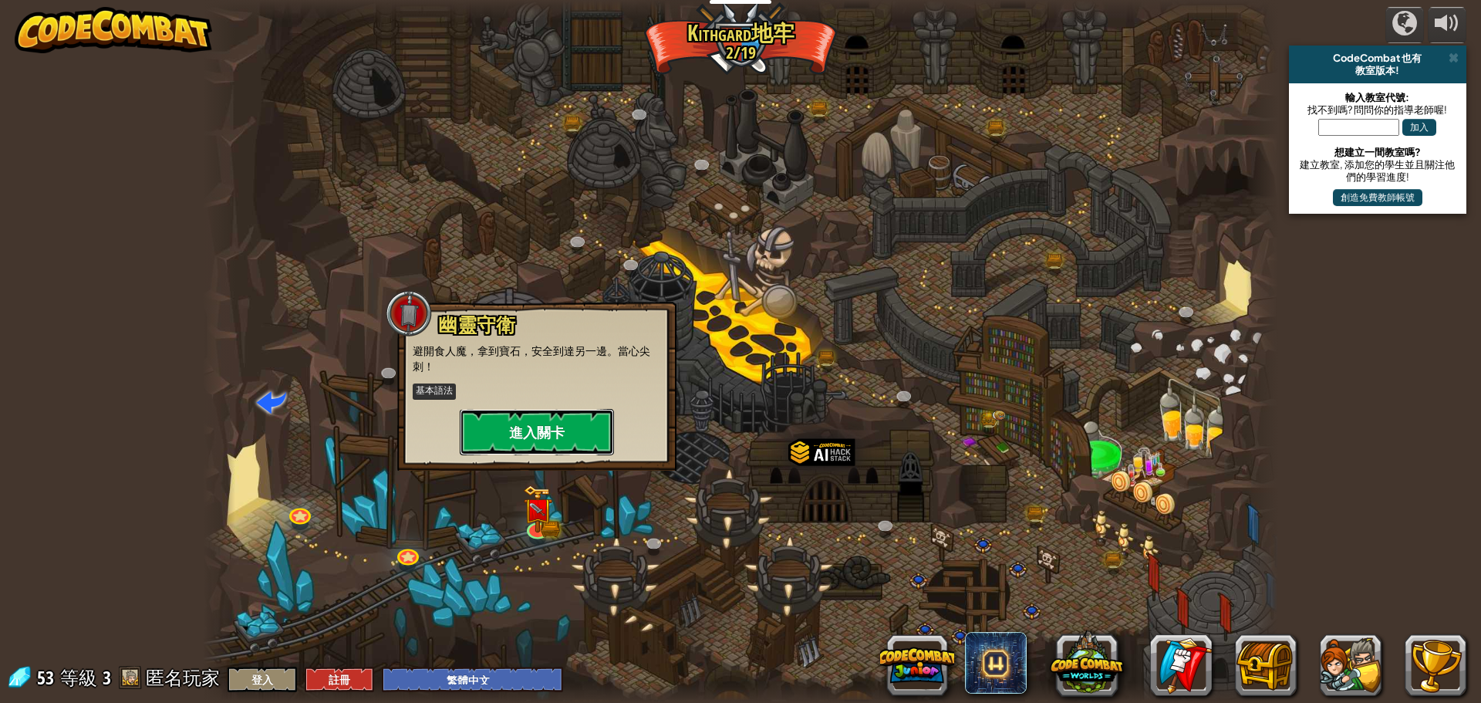
click at [566, 416] on button "進入關卡" at bounding box center [537, 432] width 154 height 46
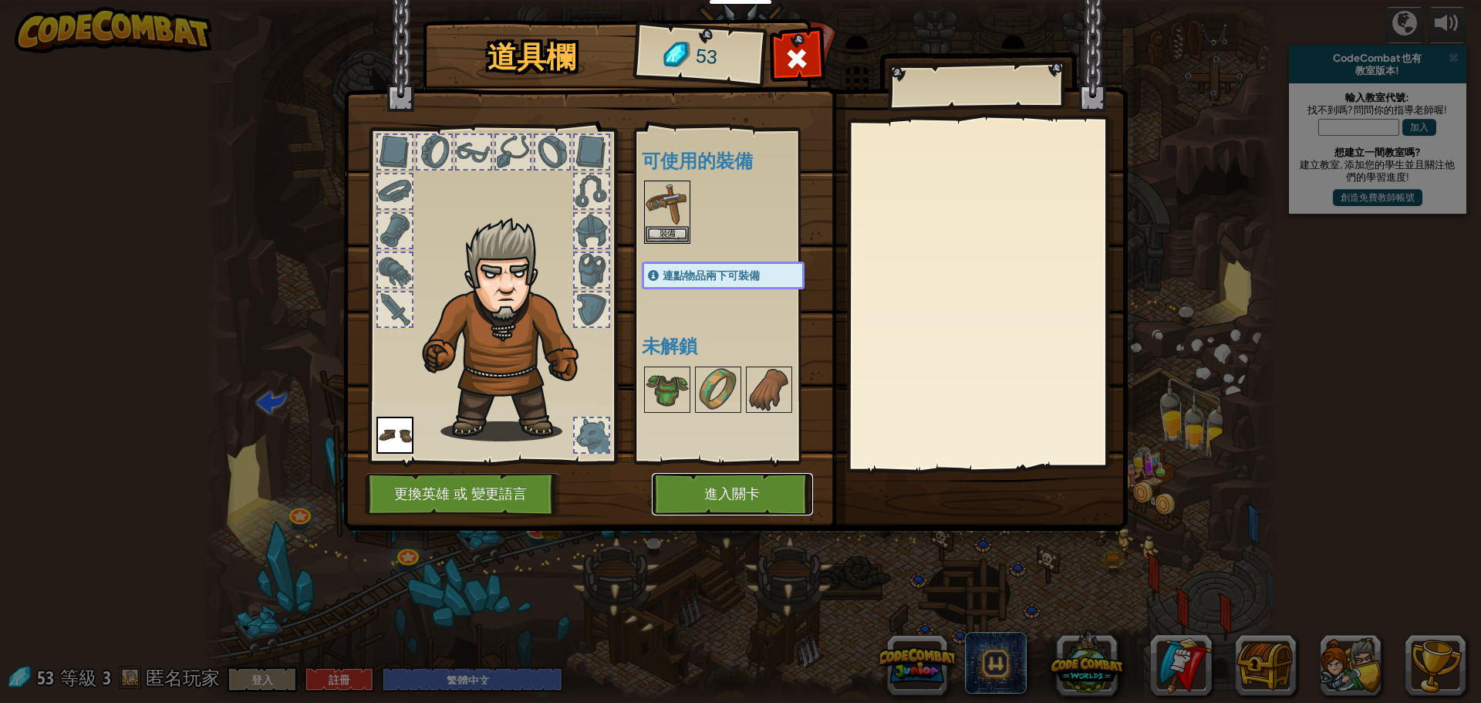
click at [705, 487] on button "進入關卡" at bounding box center [732, 494] width 161 height 42
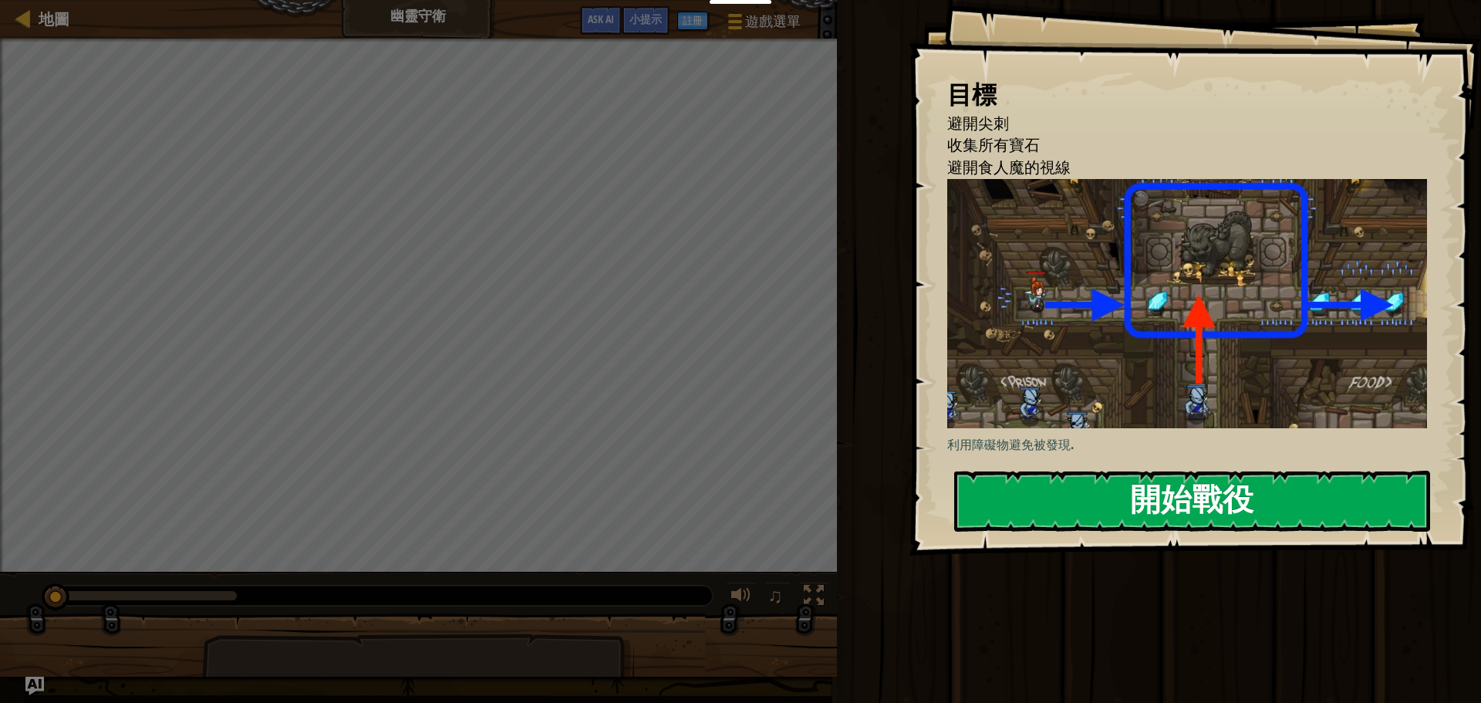
click at [1161, 510] on button "開始戰役" at bounding box center [1192, 500] width 476 height 61
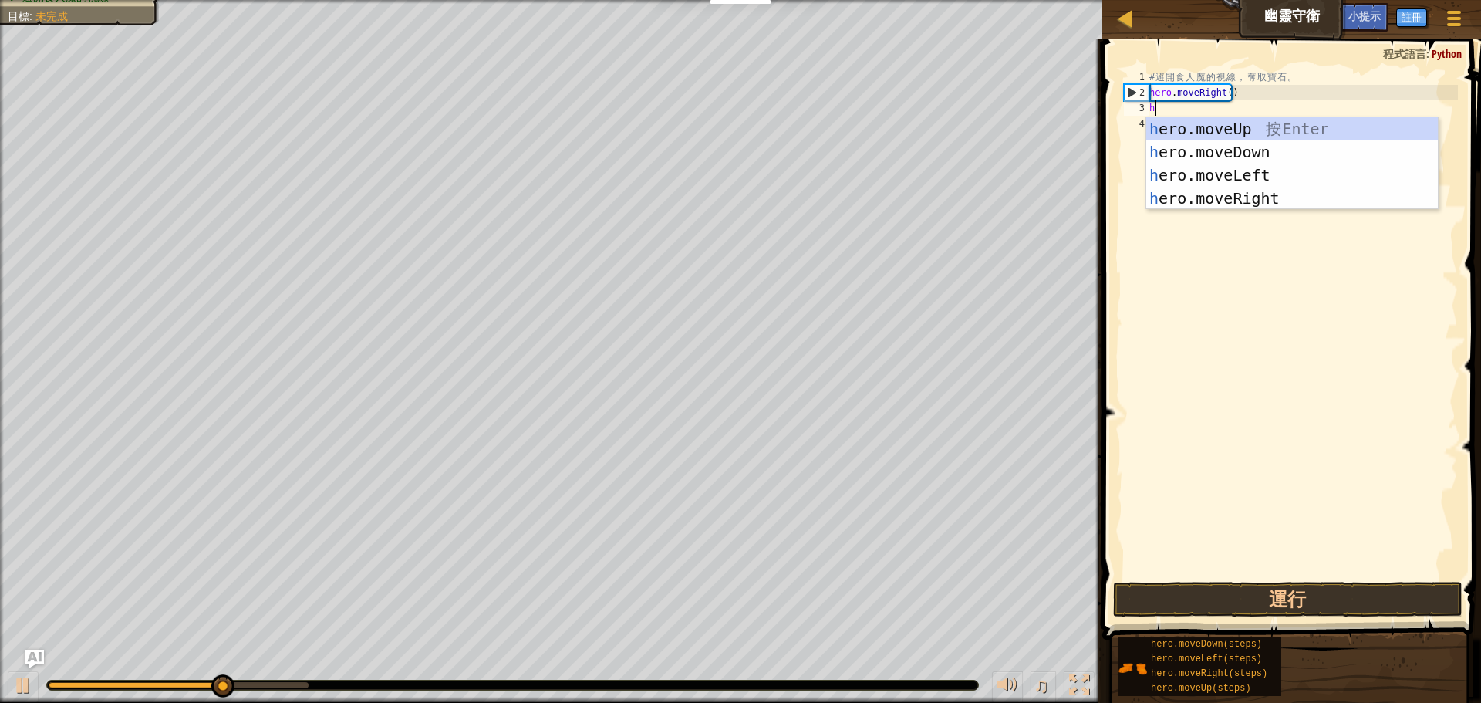
scroll to position [7, 0]
type textarea "he"
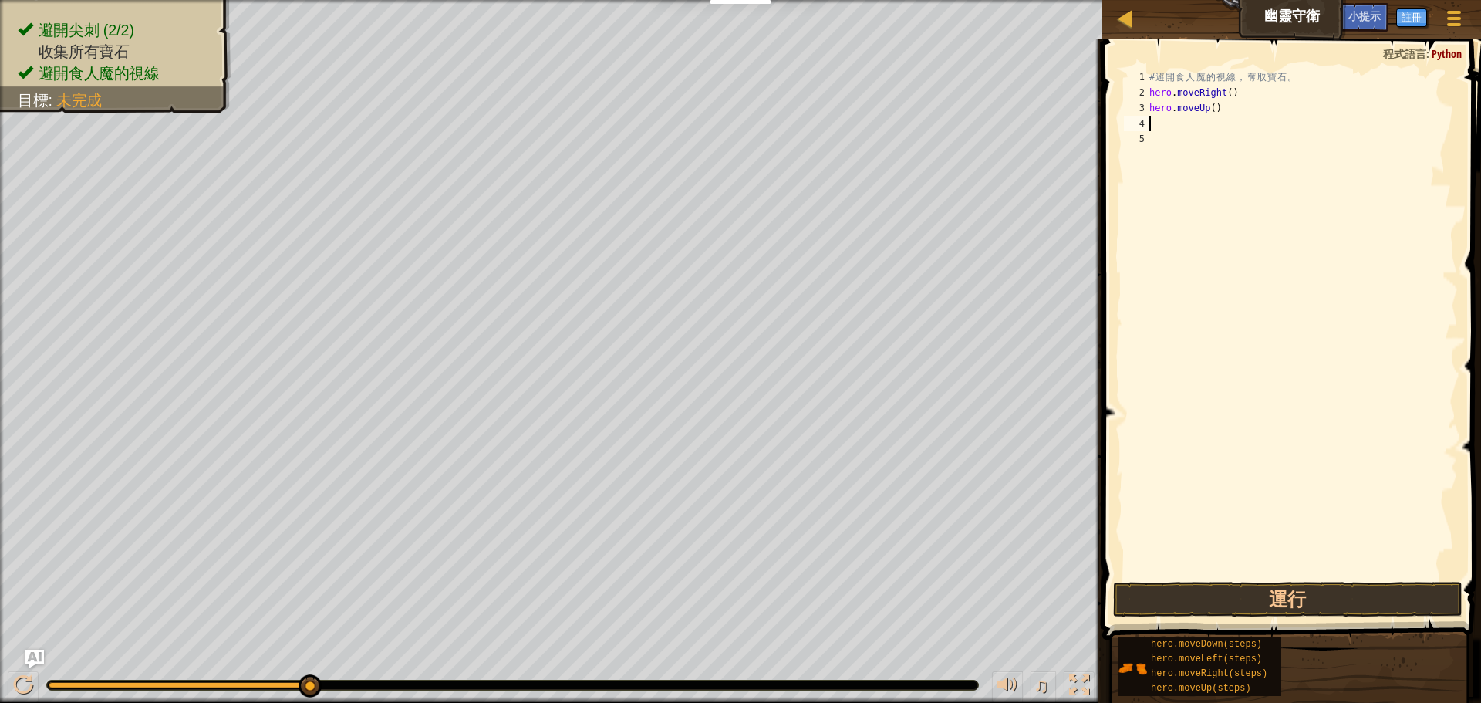
type textarea "he"
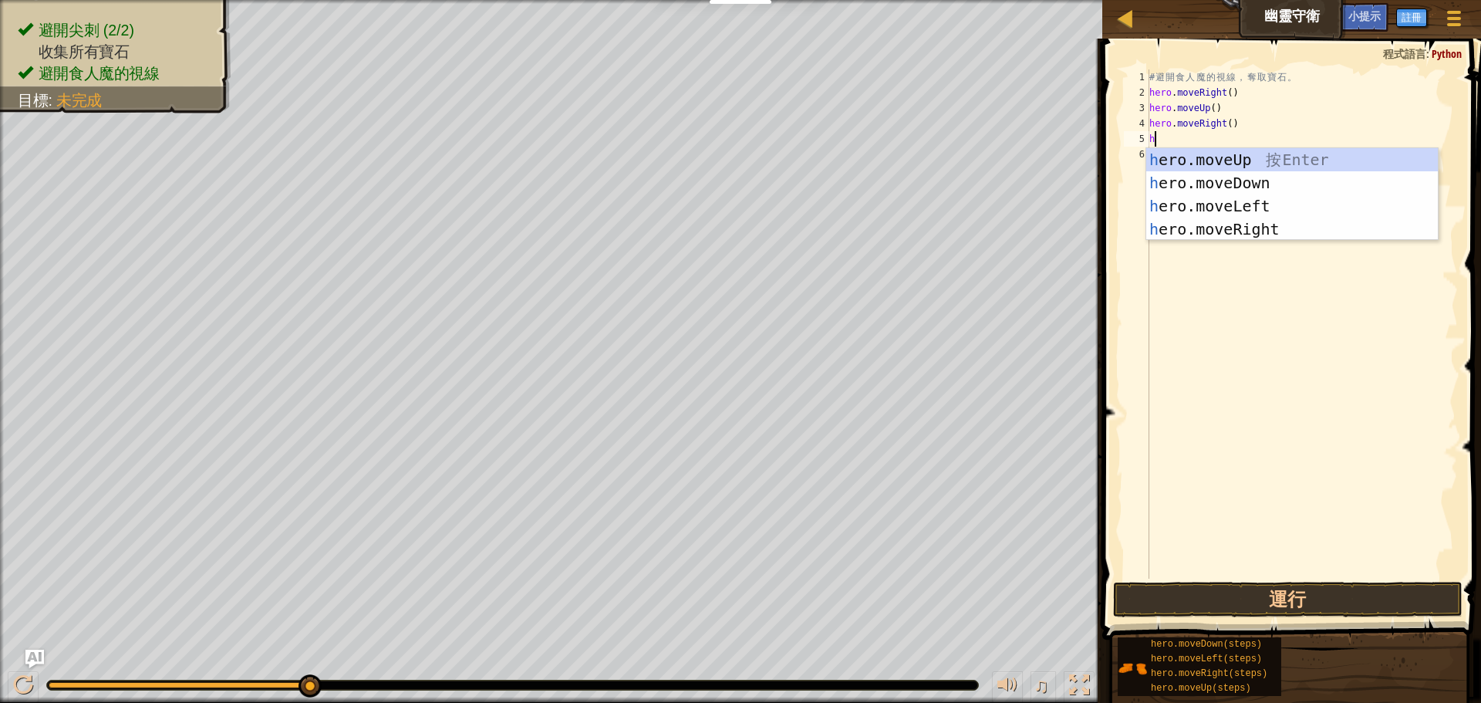
type textarea "he"
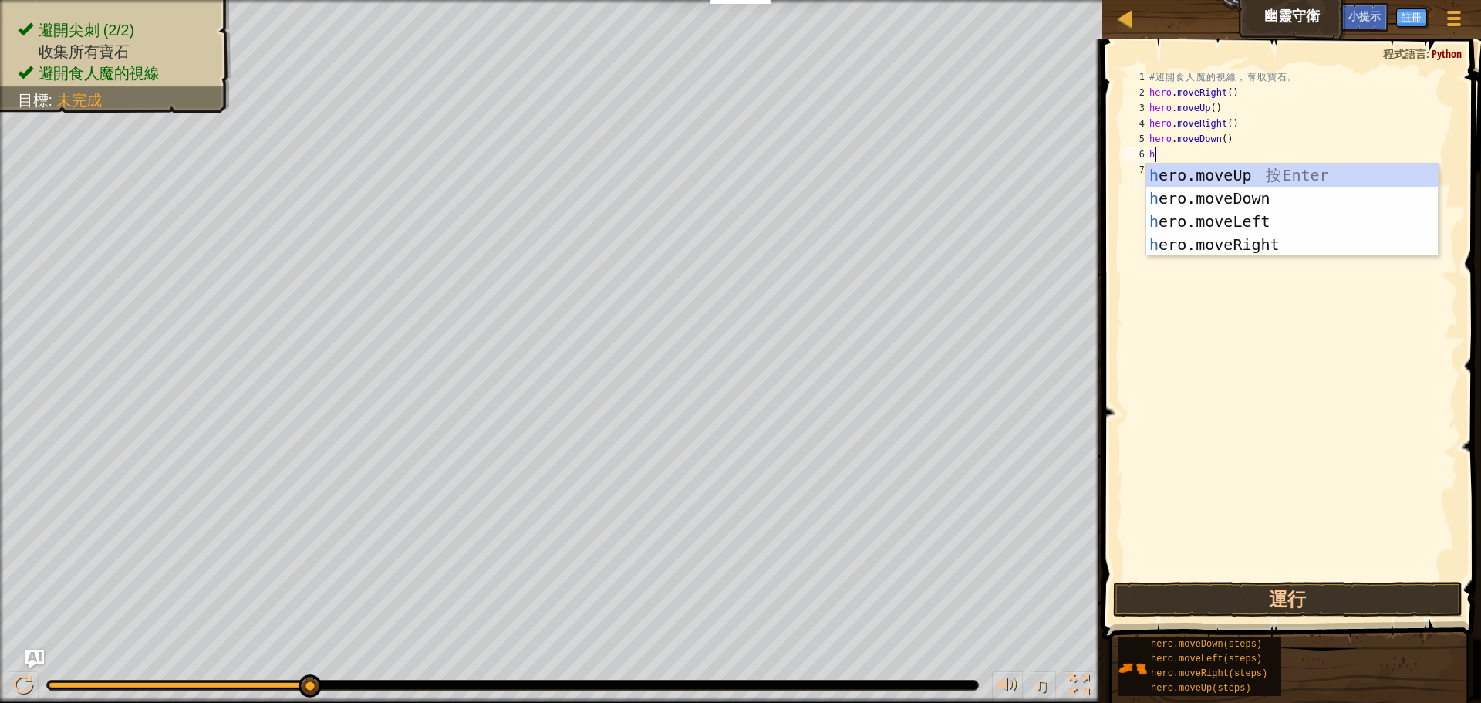
type textarea "he"
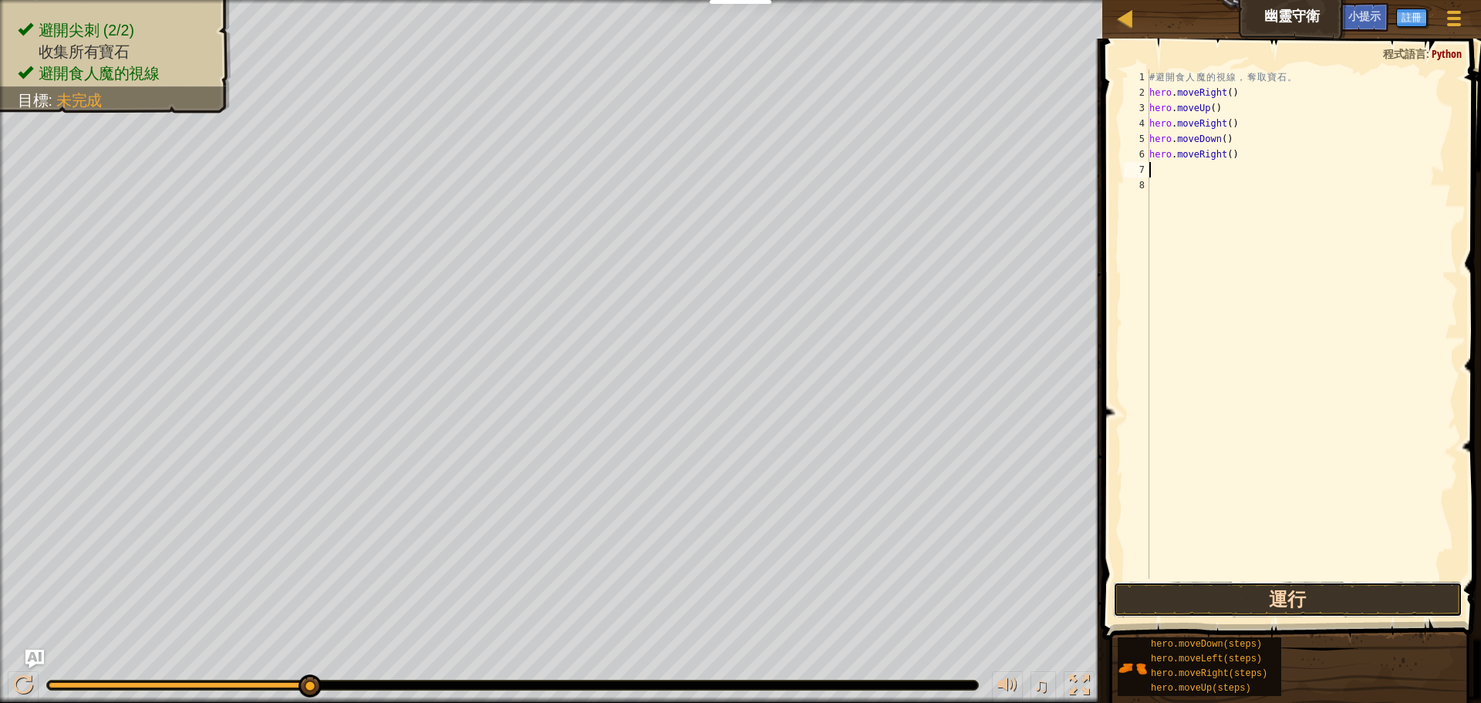
click at [1335, 585] on button "運行" at bounding box center [1287, 598] width 349 height 35
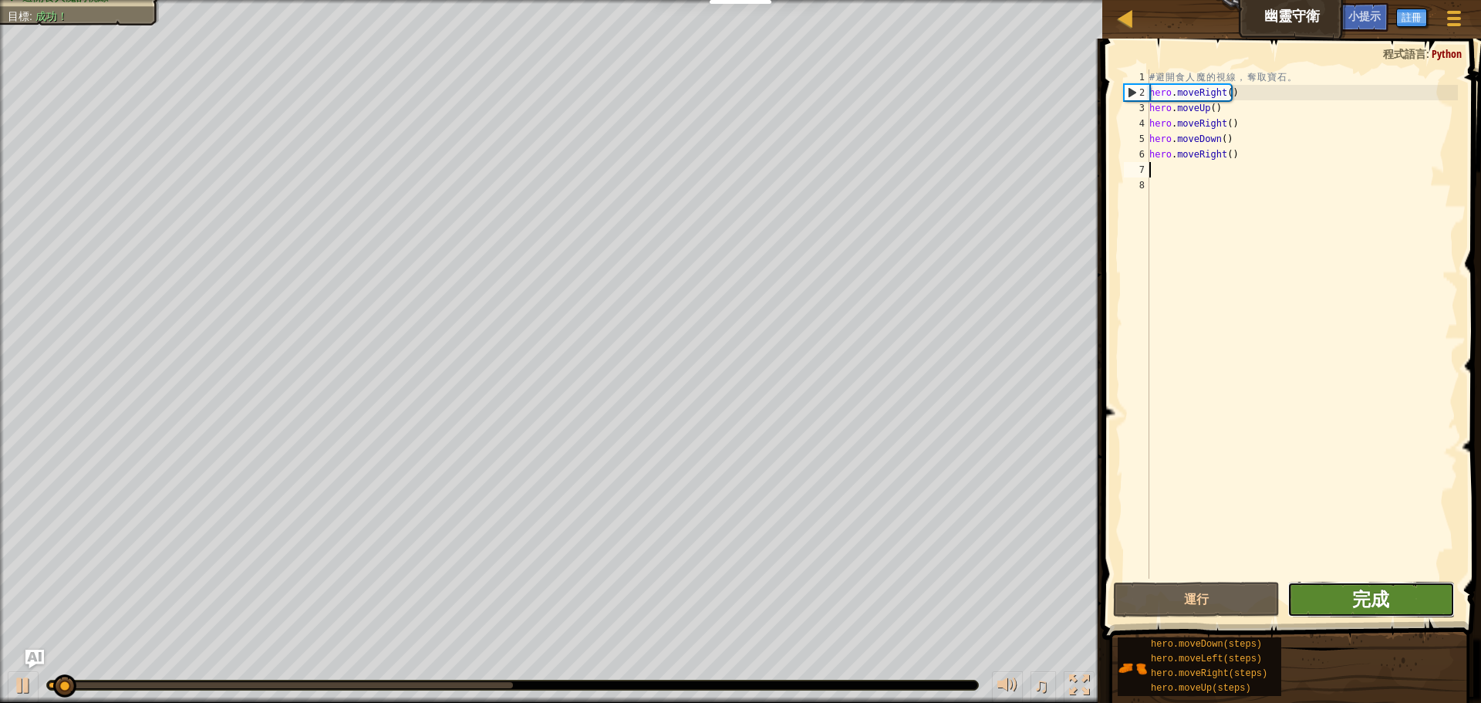
click at [1377, 591] on span "完成" at bounding box center [1370, 598] width 37 height 25
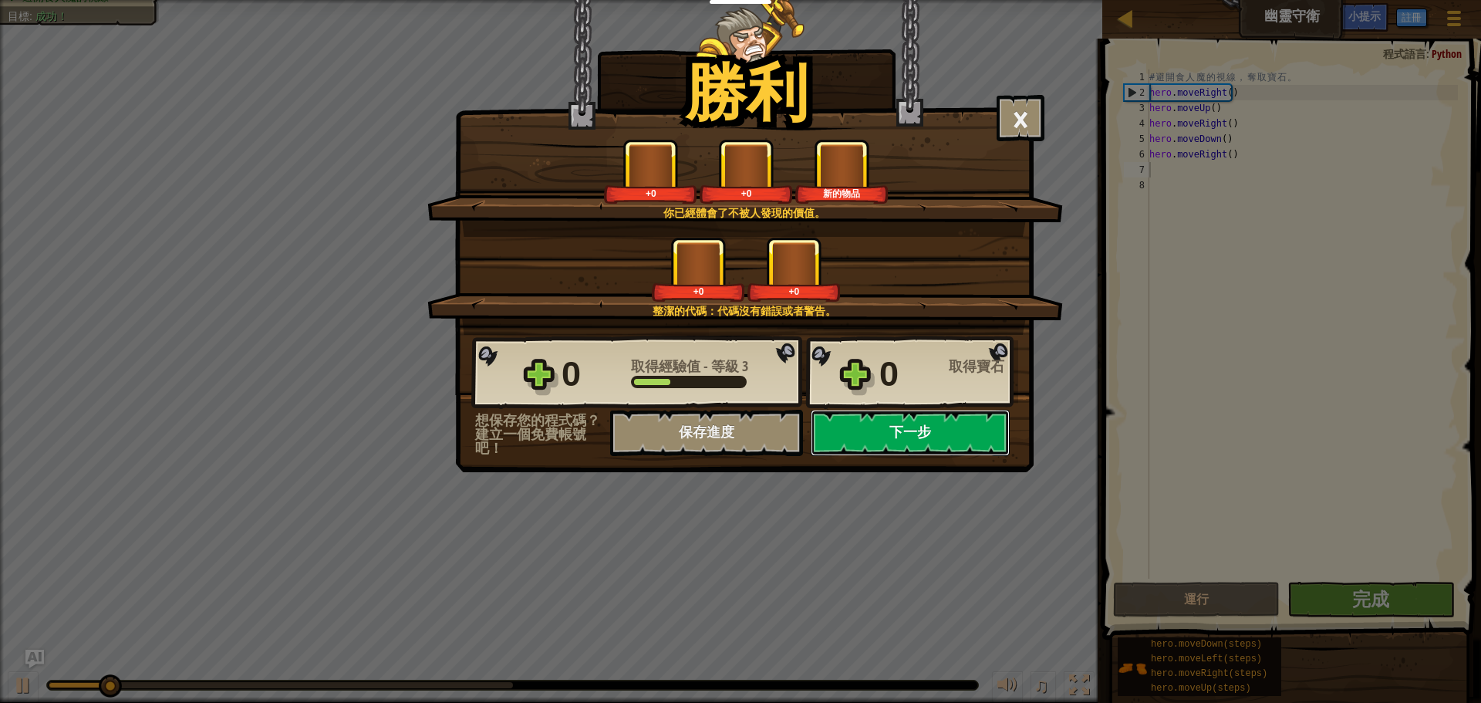
click at [881, 430] on button "下一步" at bounding box center [909, 432] width 199 height 46
select select "zh-HANT"
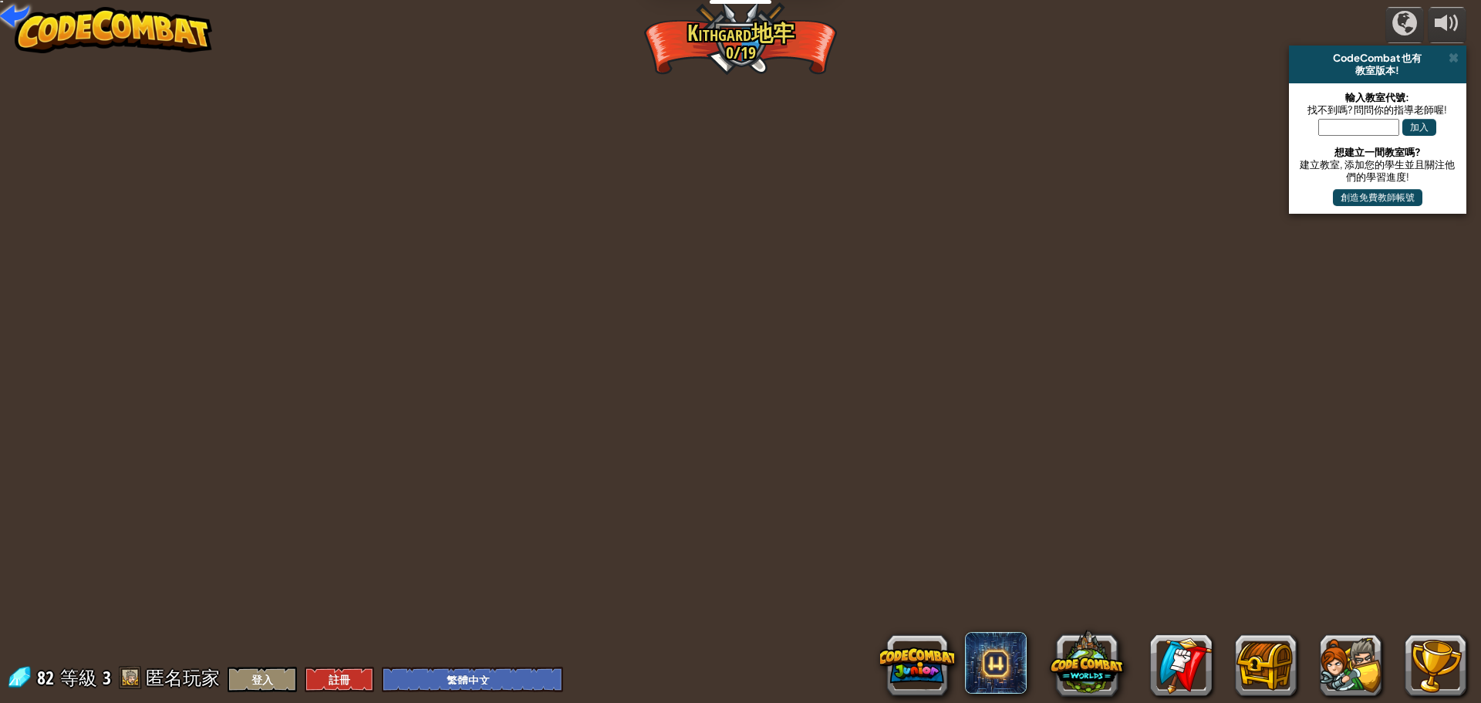
select select "zh-HANT"
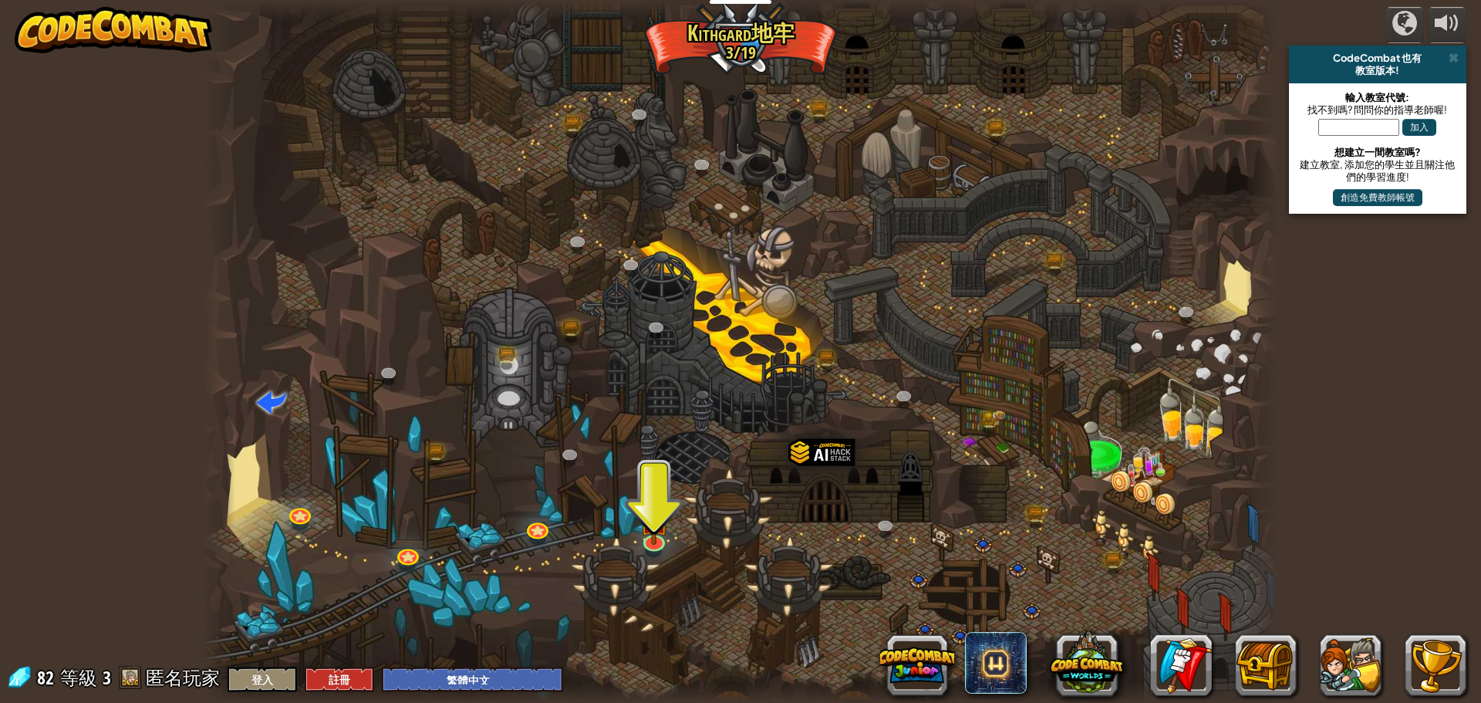
click at [669, 531] on div at bounding box center [740, 351] width 1075 height 703
click at [659, 533] on img at bounding box center [653, 508] width 29 height 66
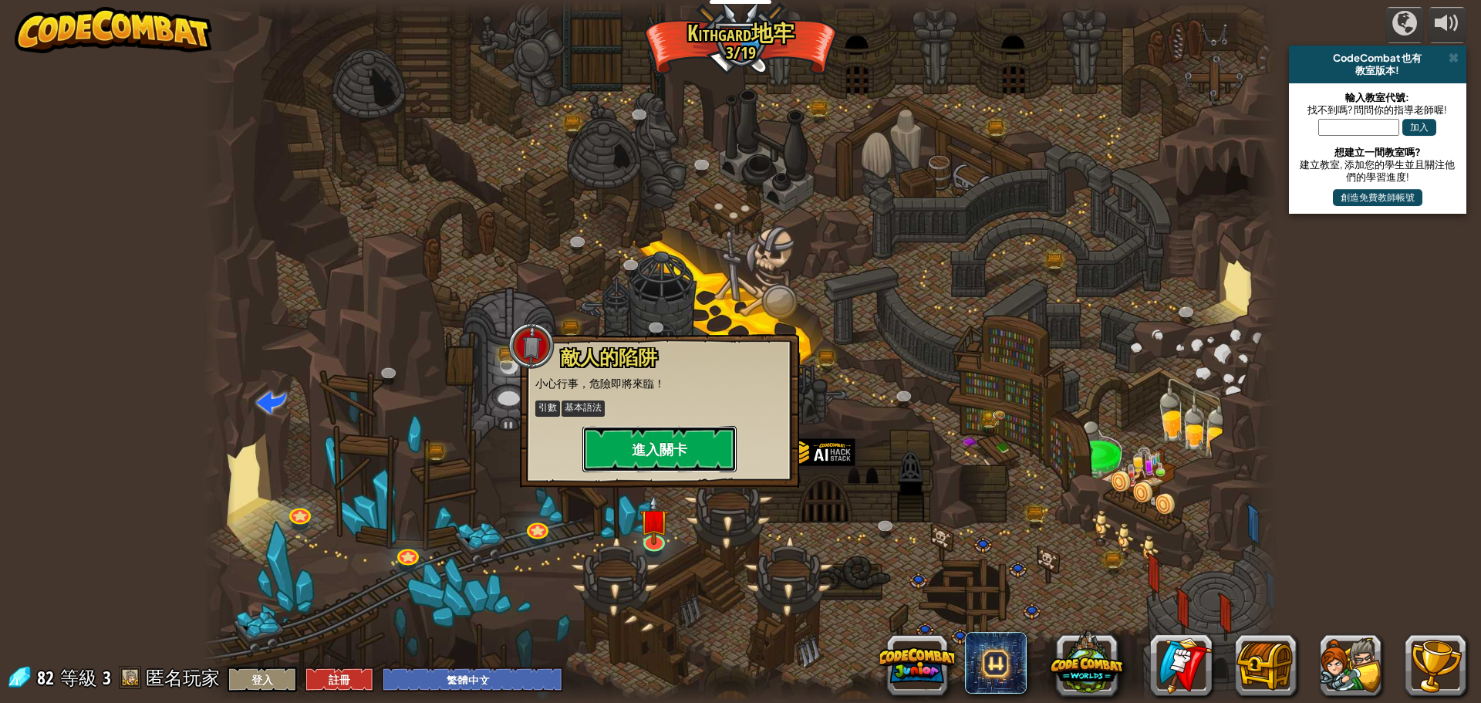
click at [649, 446] on button "進入關卡" at bounding box center [659, 449] width 154 height 46
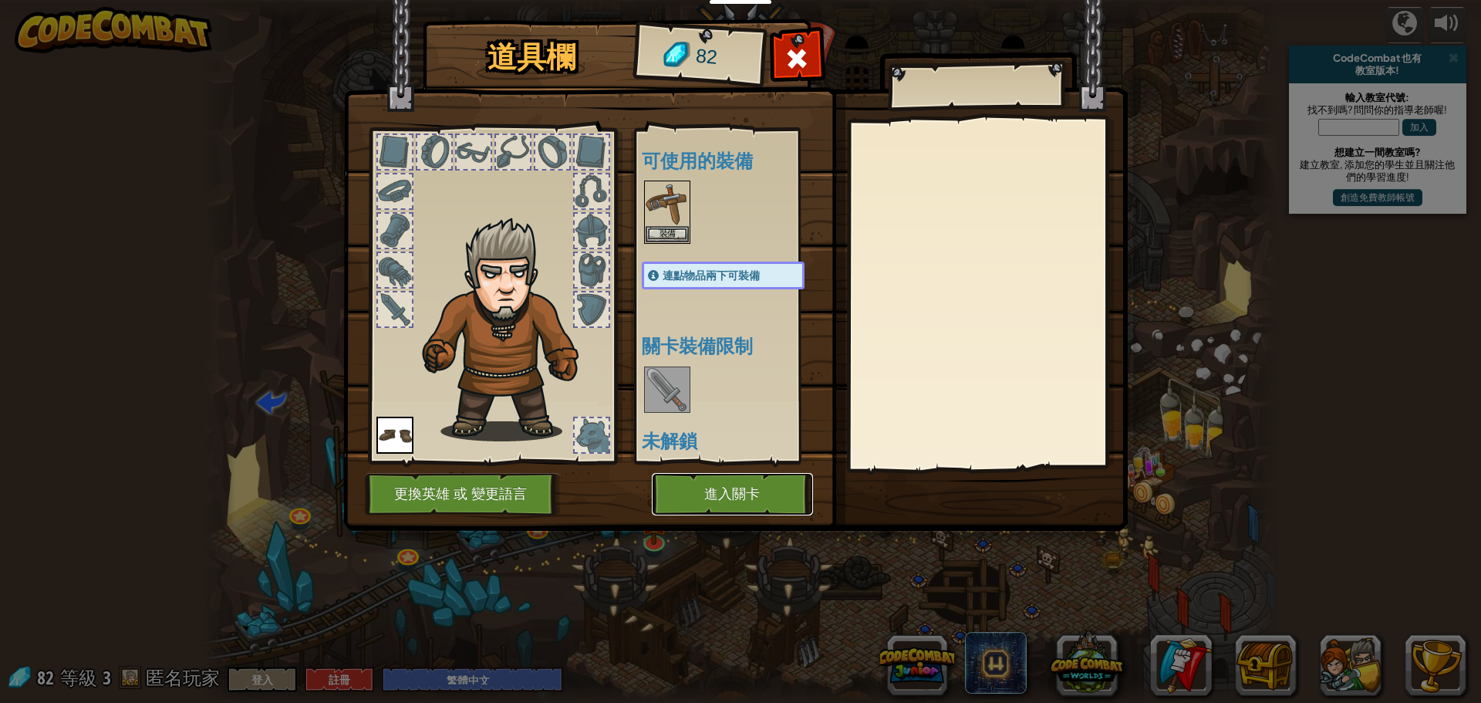
click at [766, 479] on button "進入關卡" at bounding box center [732, 494] width 161 height 42
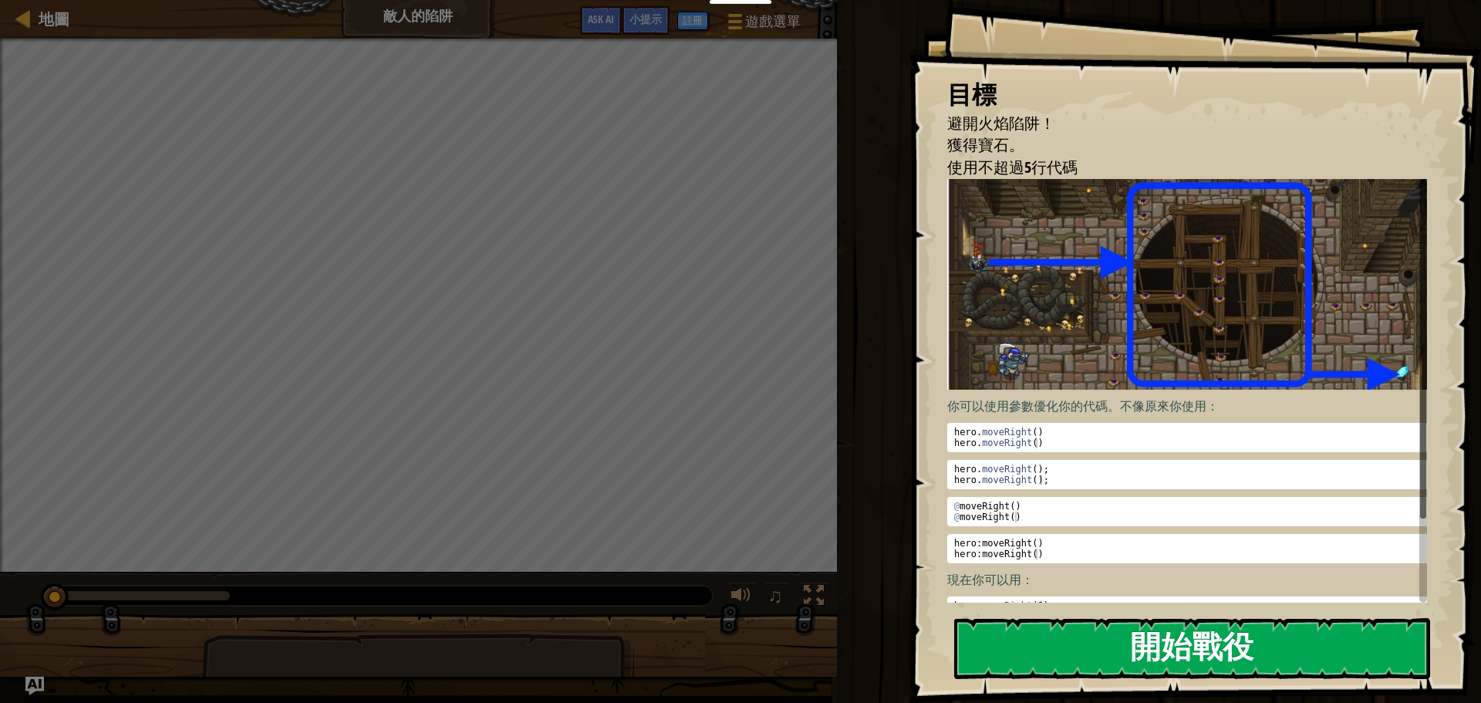
click at [1152, 648] on button "開始戰役" at bounding box center [1192, 648] width 476 height 61
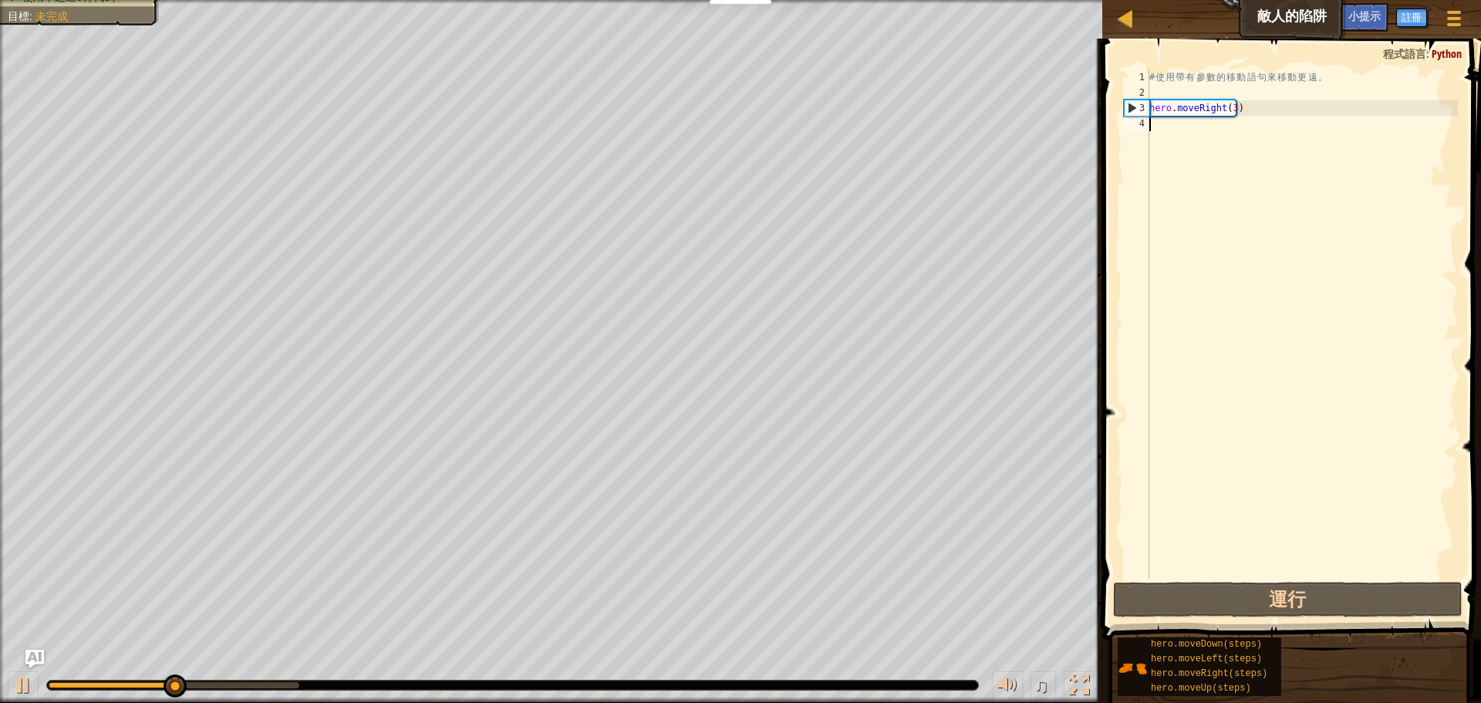
click at [1182, 140] on div "# 使 用 帶 有 參 數 的 移 動 語 句 來 移 動 更 遠 。 hero . moveRight ( 3 )" at bounding box center [1302, 339] width 312 height 540
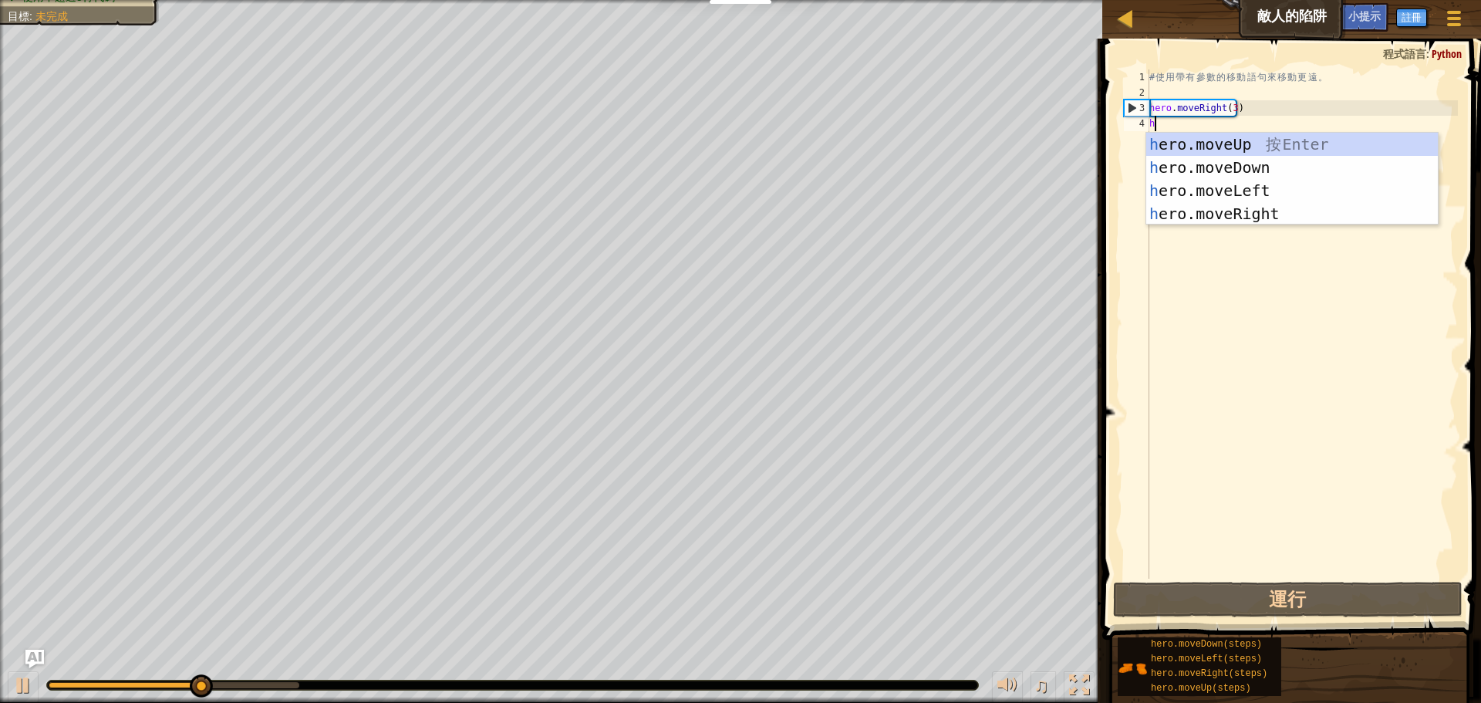
type textarea "he"
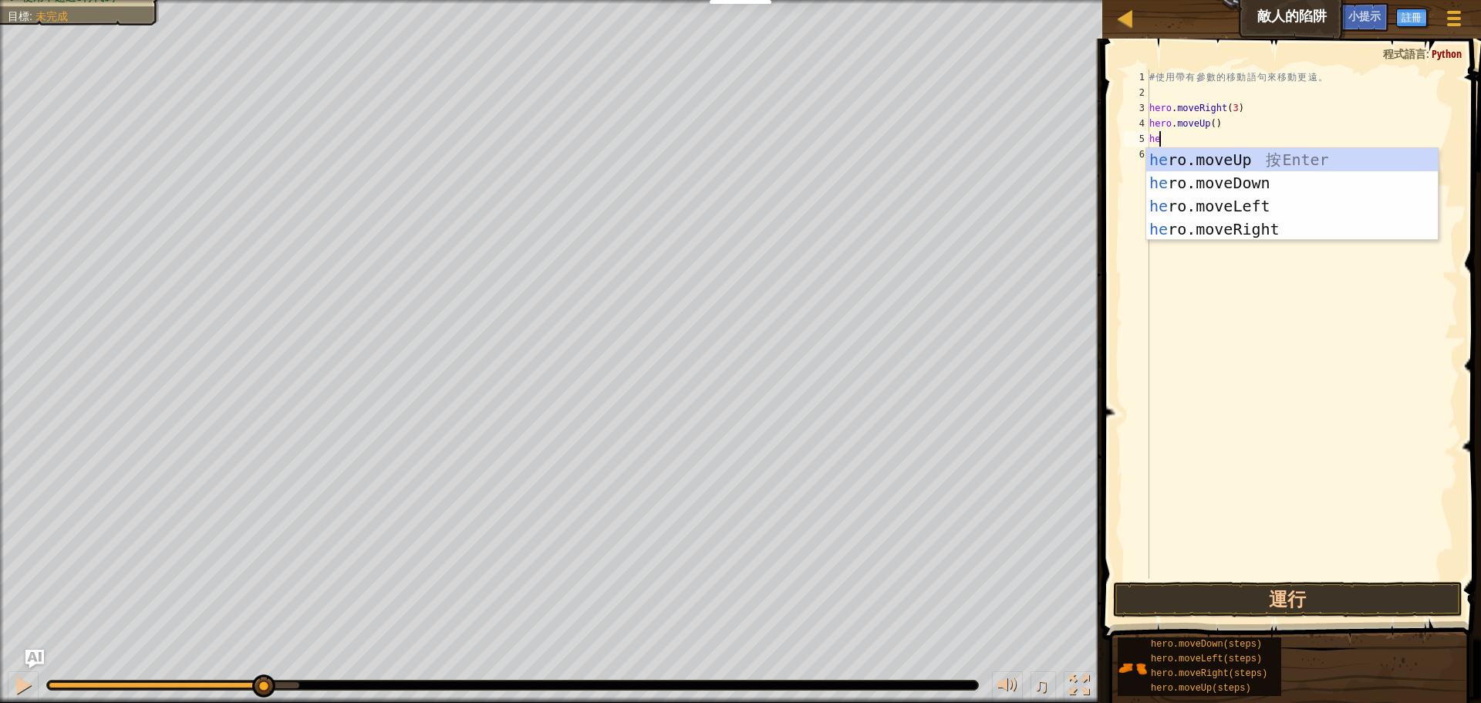
type textarea "he"
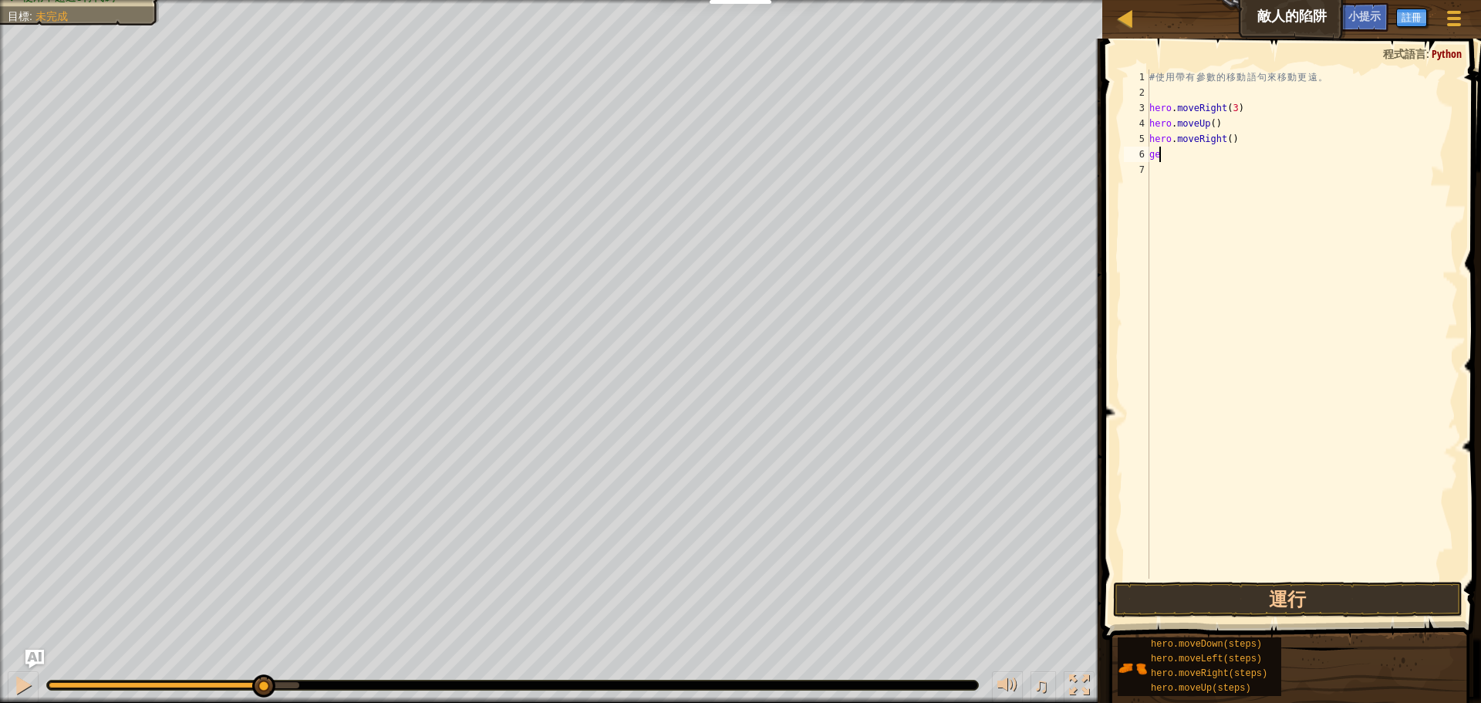
type textarea "g"
type textarea "h"
type textarea "hero.moveDown(3)"
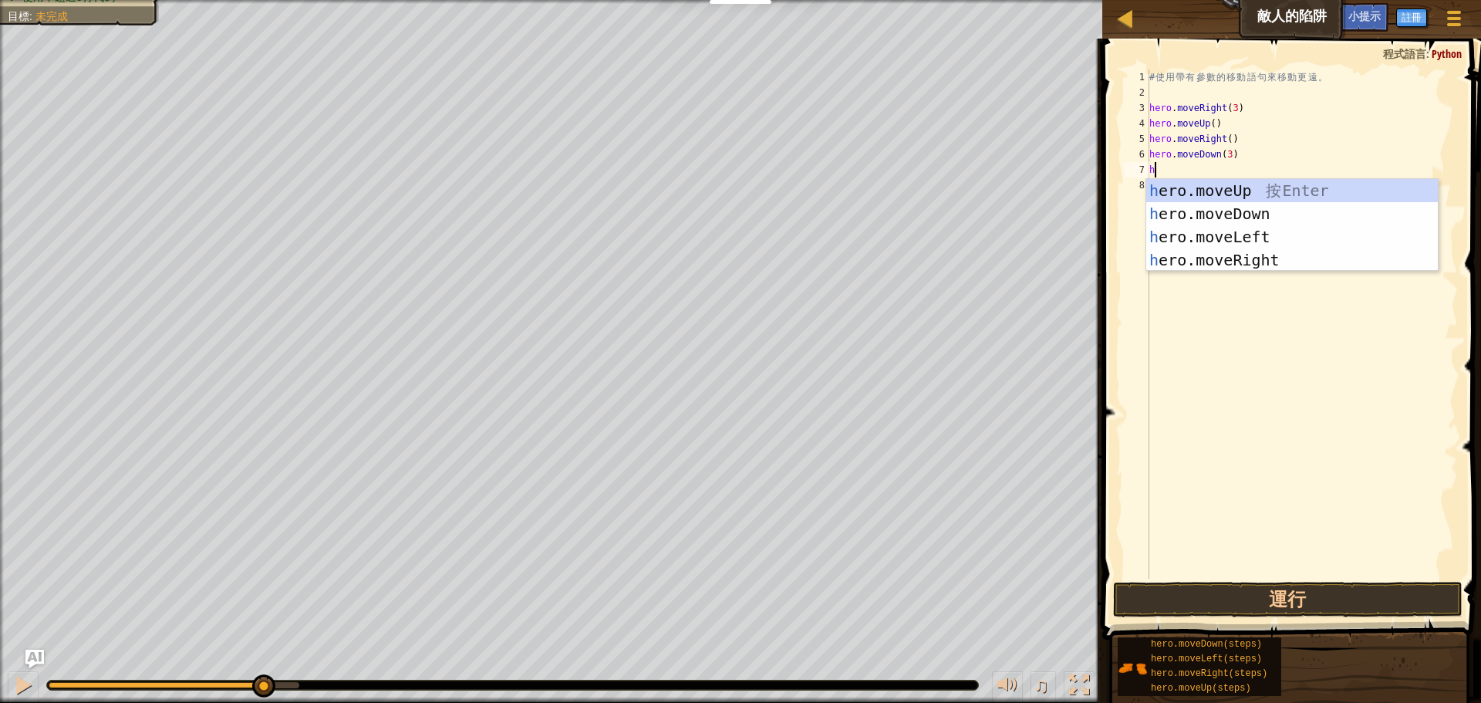
type textarea "he"
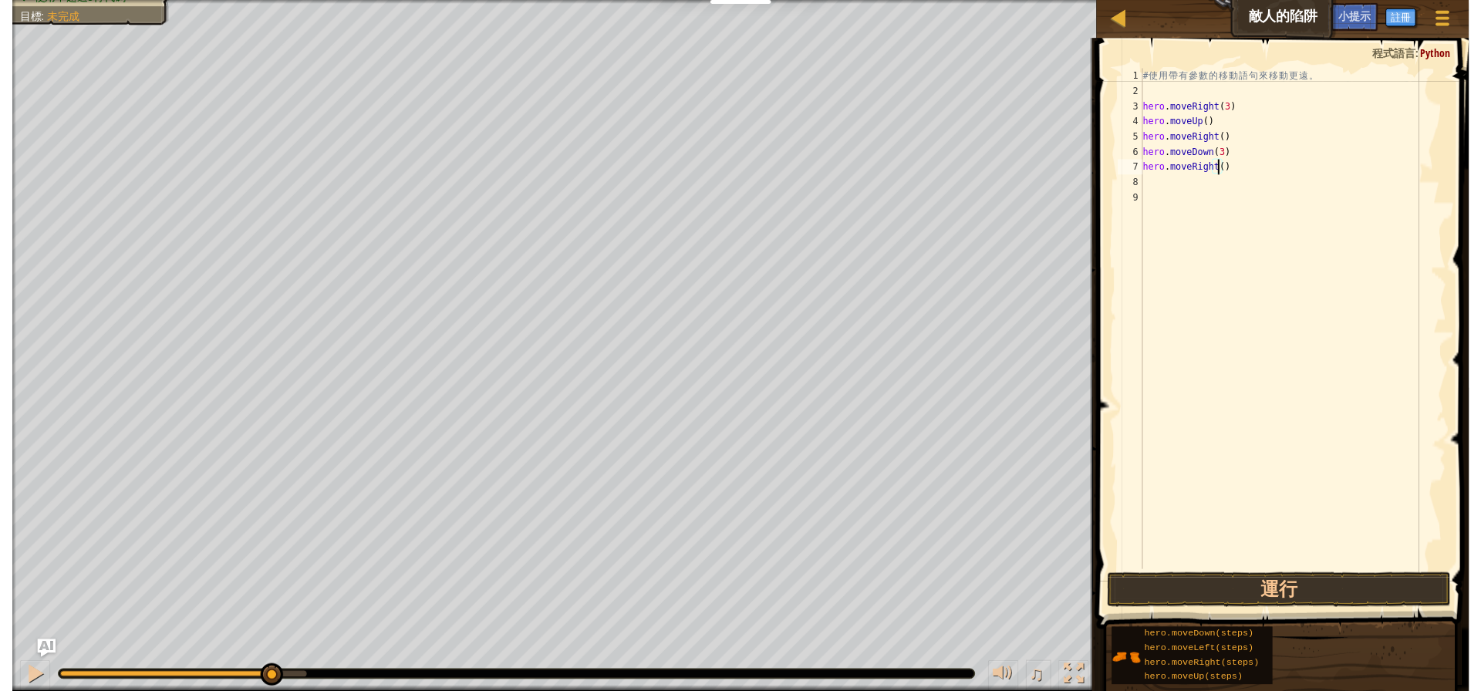
scroll to position [7, 6]
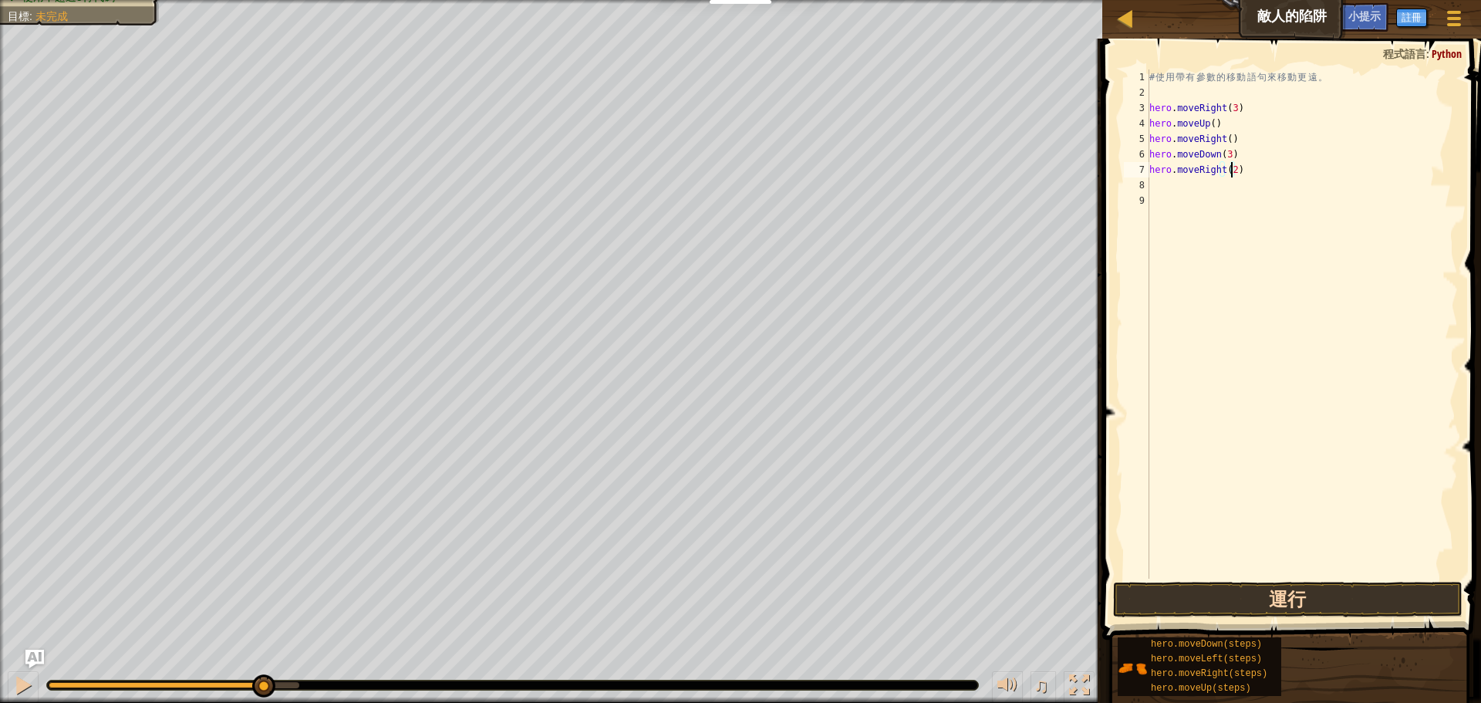
type textarea "hero.moveRight(2)"
click at [1352, 597] on button "運行" at bounding box center [1287, 598] width 349 height 35
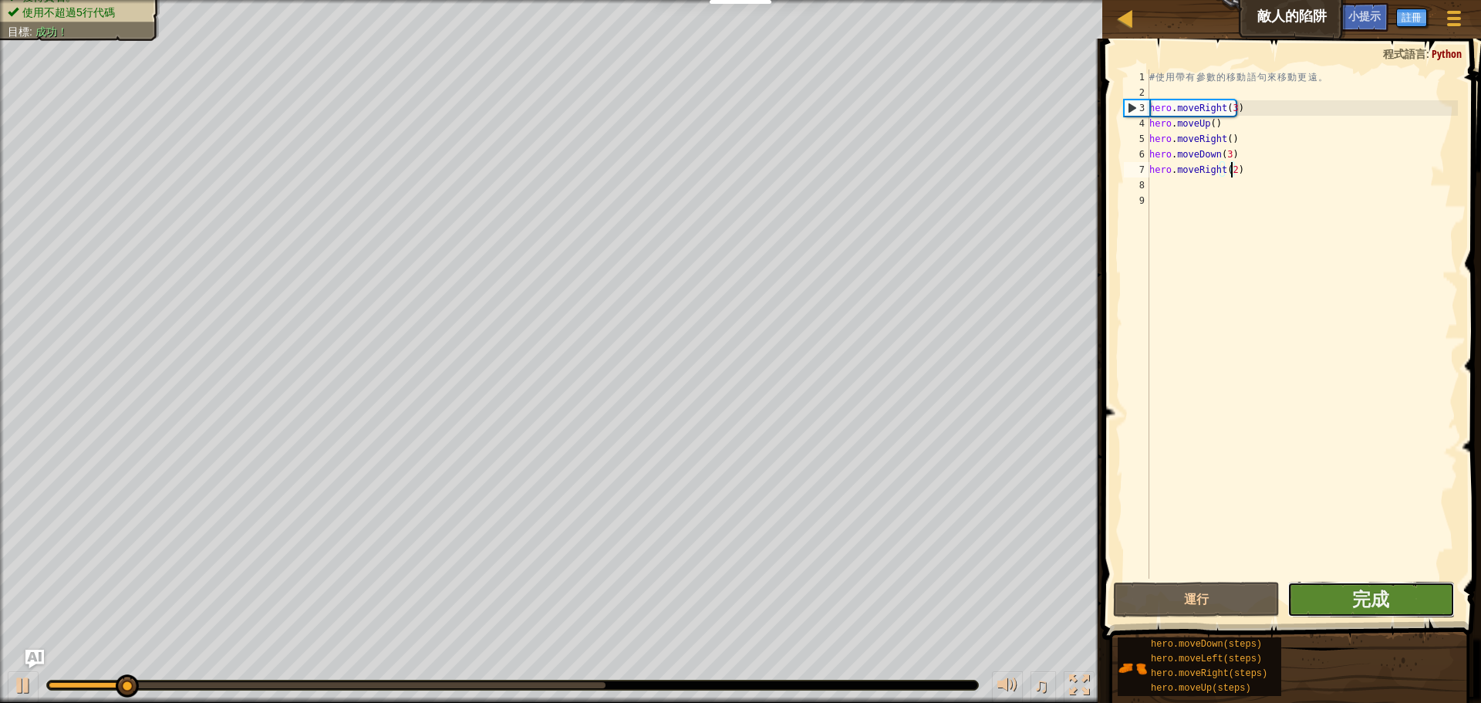
click at [1356, 612] on button "完成" at bounding box center [1370, 598] width 167 height 35
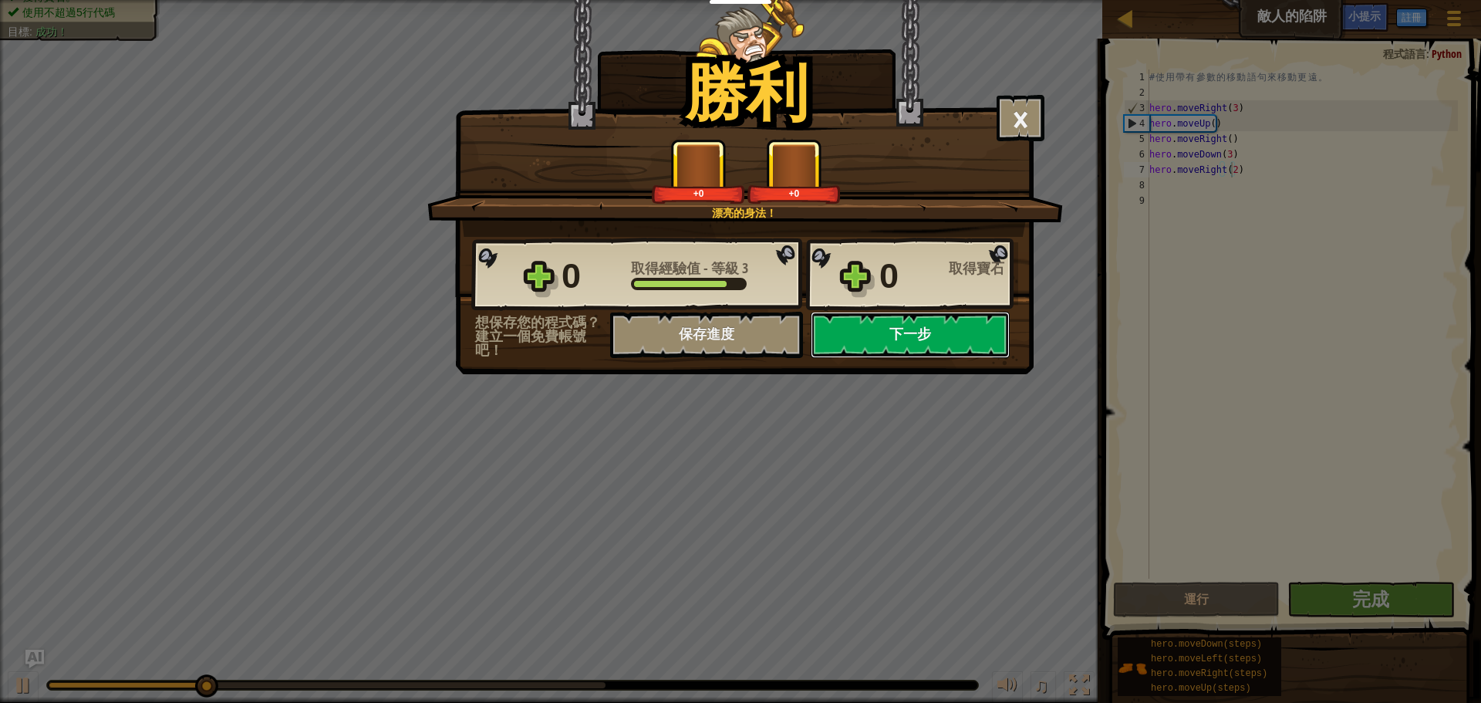
click at [940, 348] on button "下一步" at bounding box center [909, 335] width 199 height 46
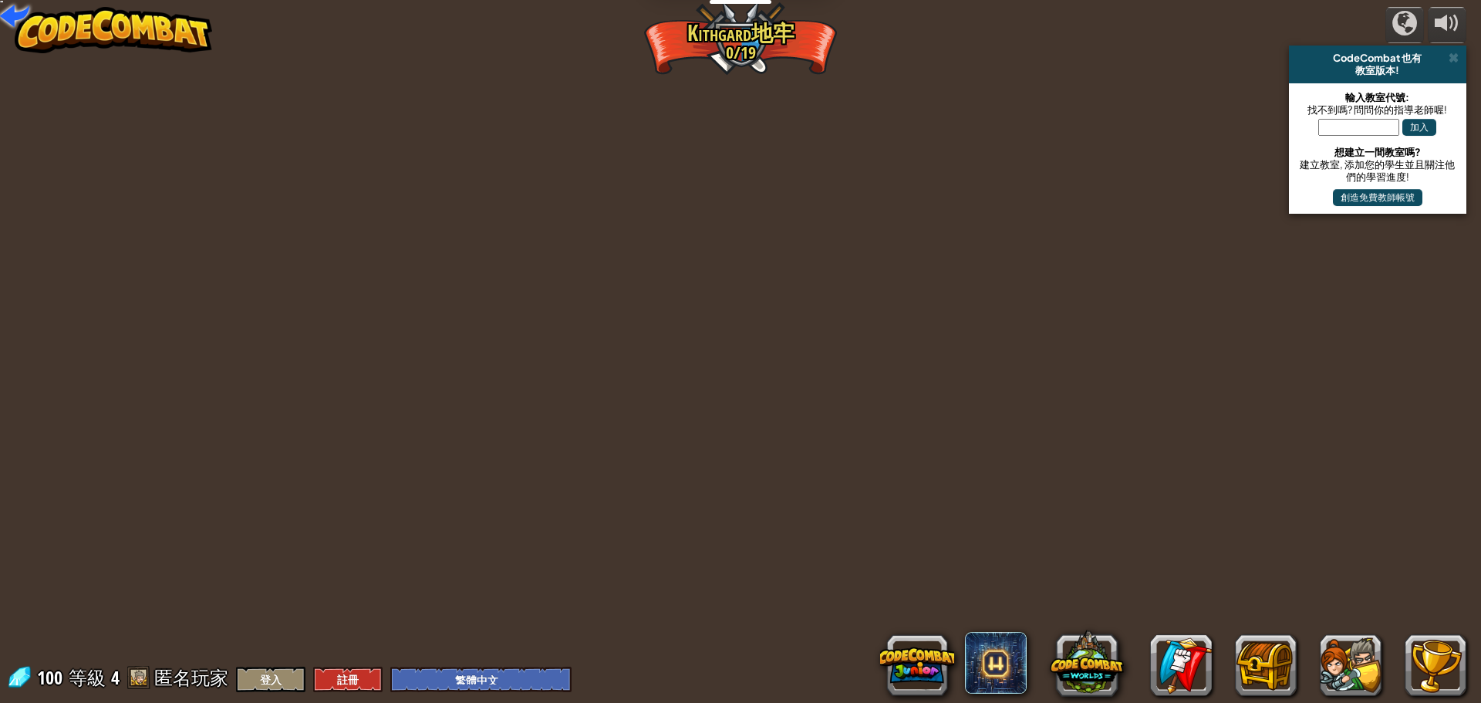
select select "zh-HANT"
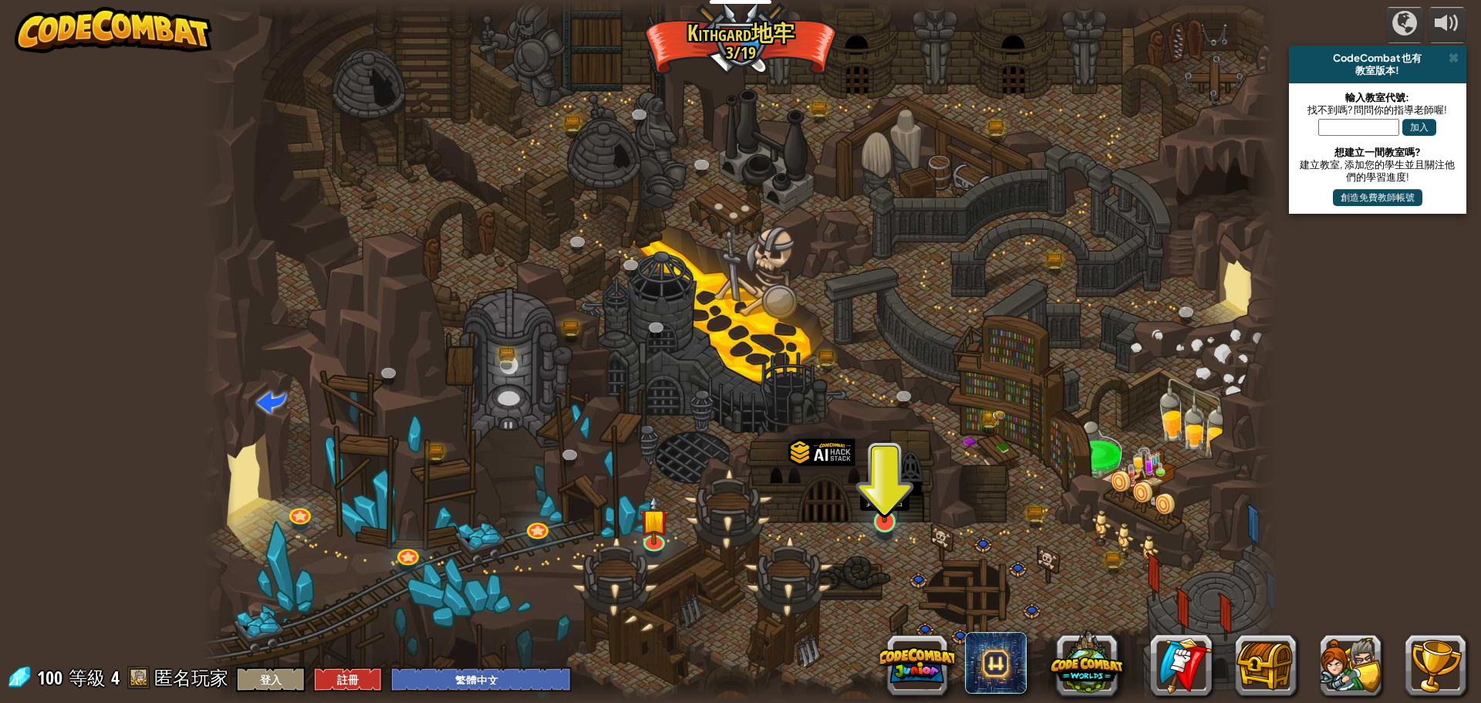
click at [888, 493] on img at bounding box center [884, 490] width 29 height 66
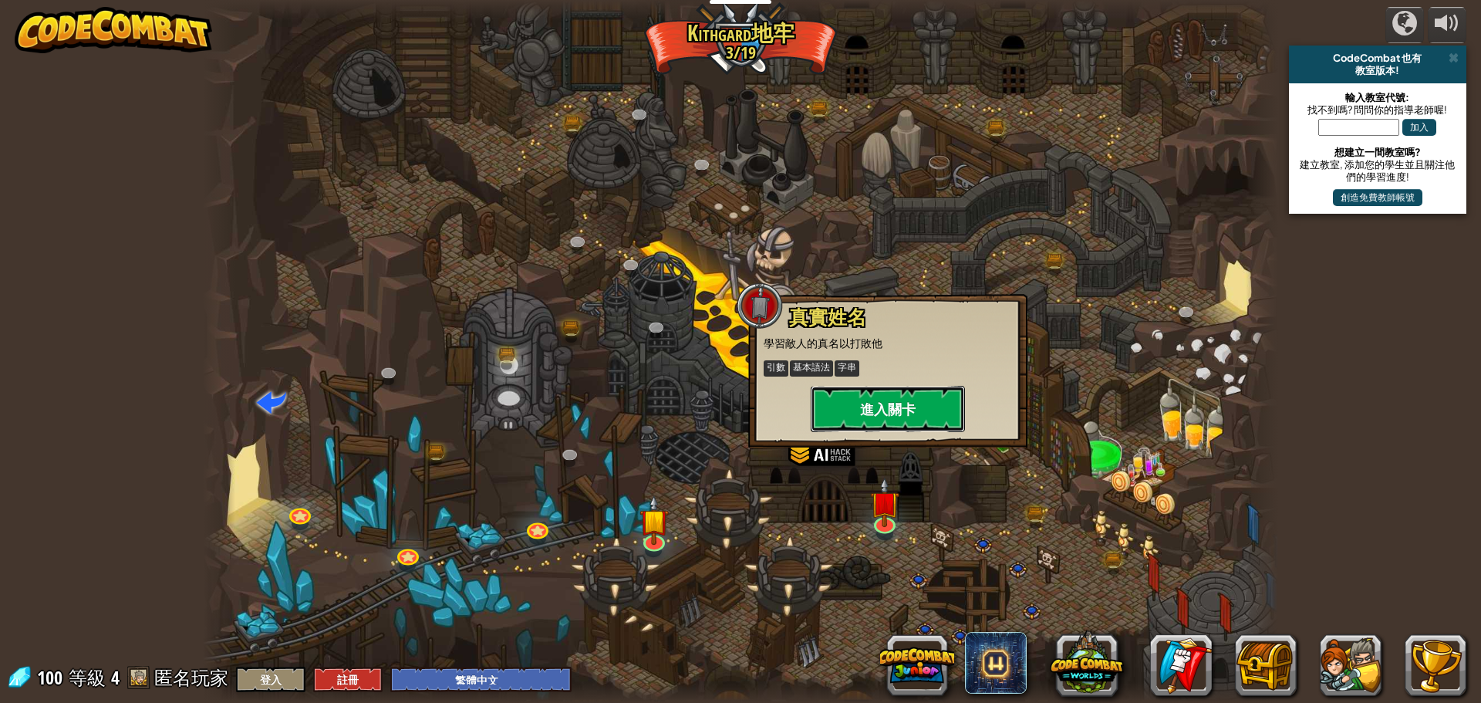
click at [853, 414] on button "進入關卡" at bounding box center [887, 409] width 154 height 46
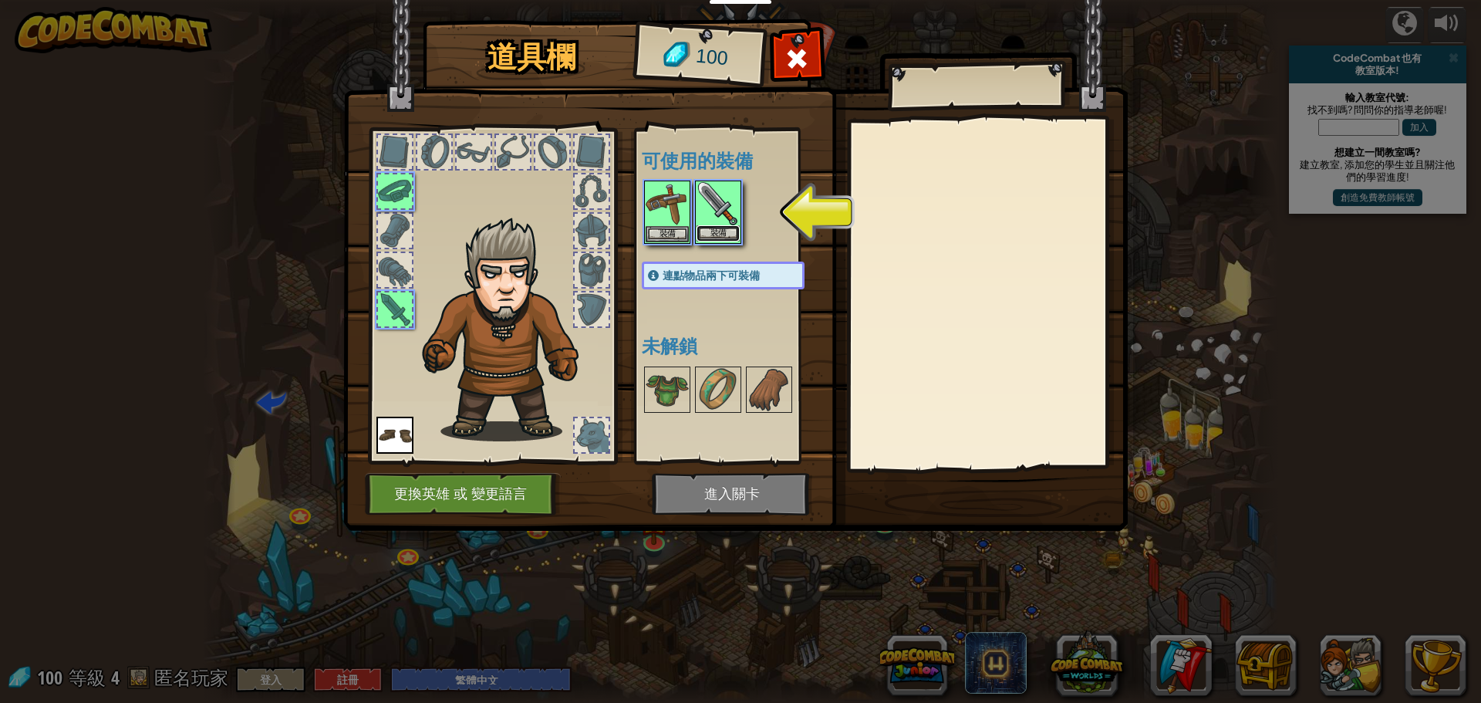
click at [702, 237] on button "裝備" at bounding box center [717, 233] width 43 height 16
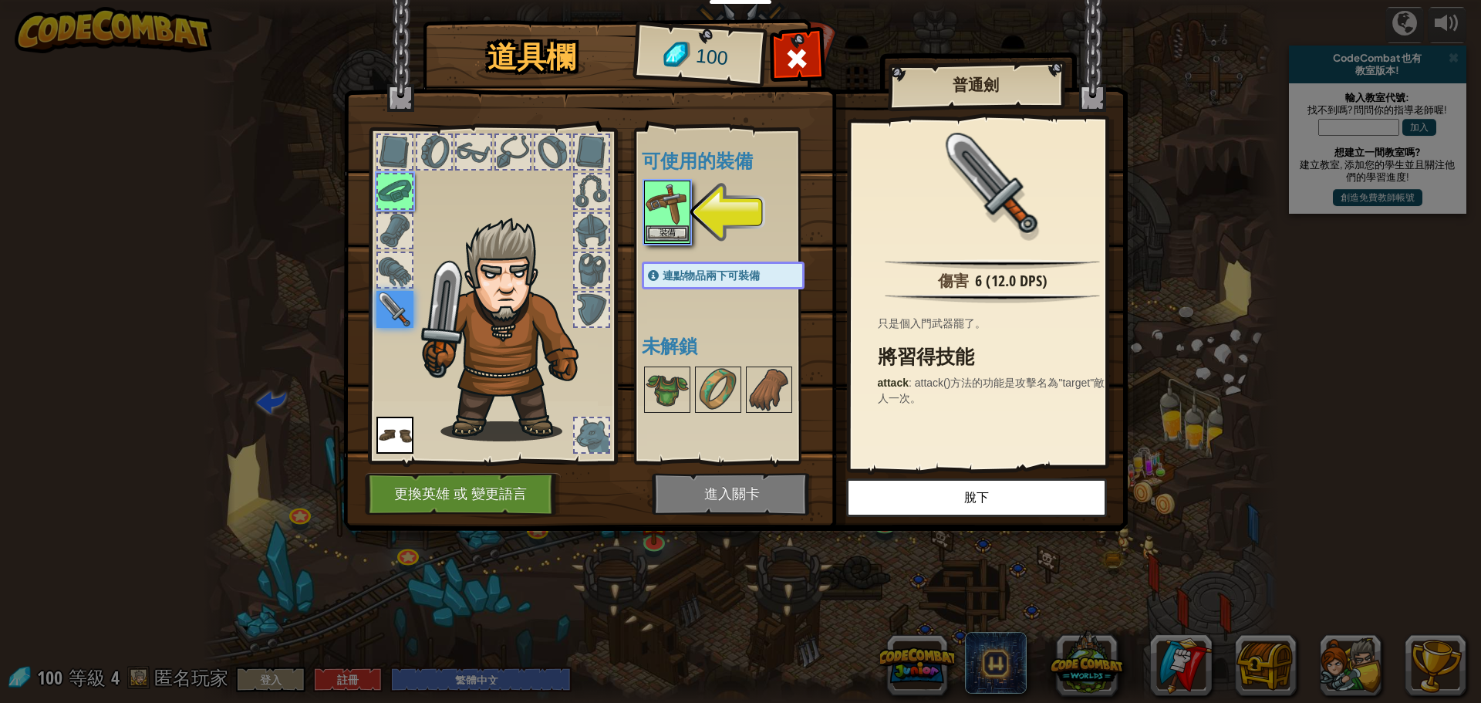
click at [689, 232] on div "裝備" at bounding box center [667, 211] width 46 height 63
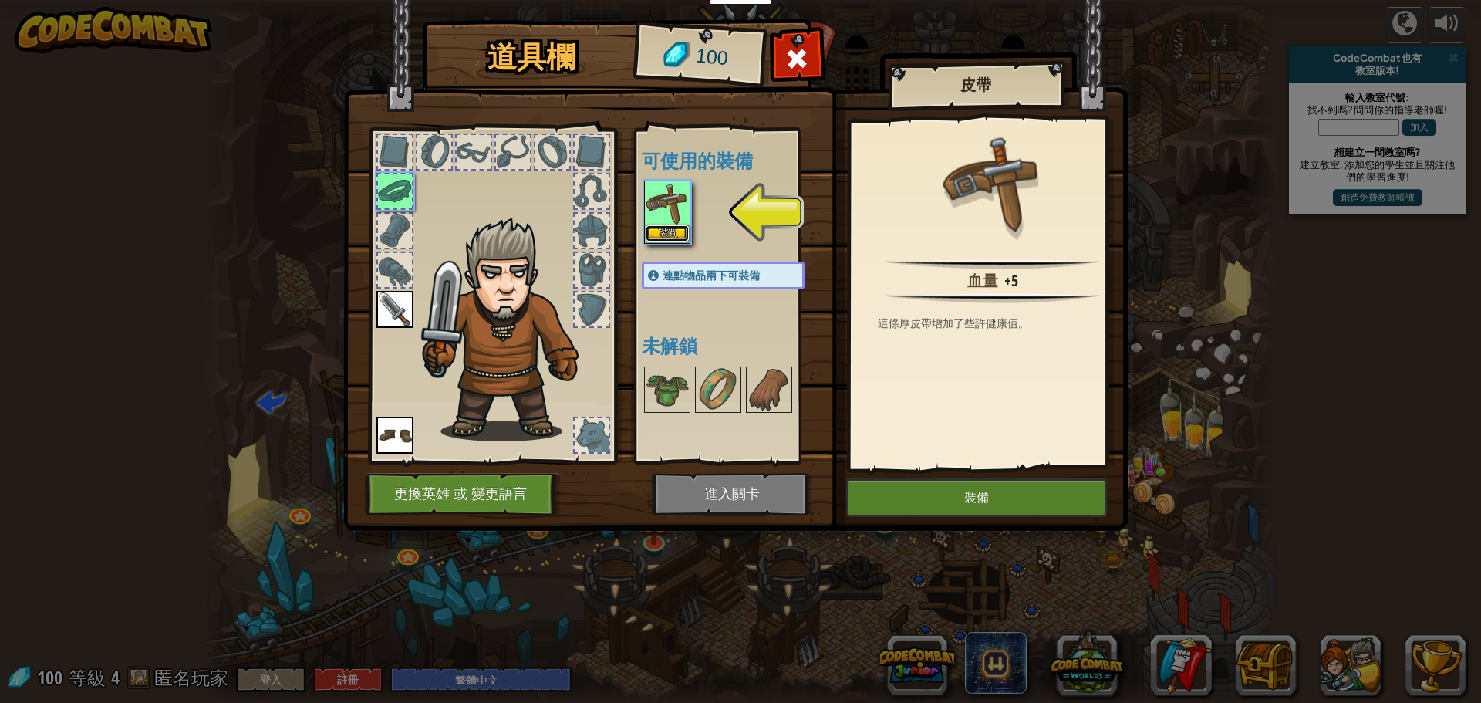
click at [656, 236] on button "裝備" at bounding box center [666, 233] width 43 height 16
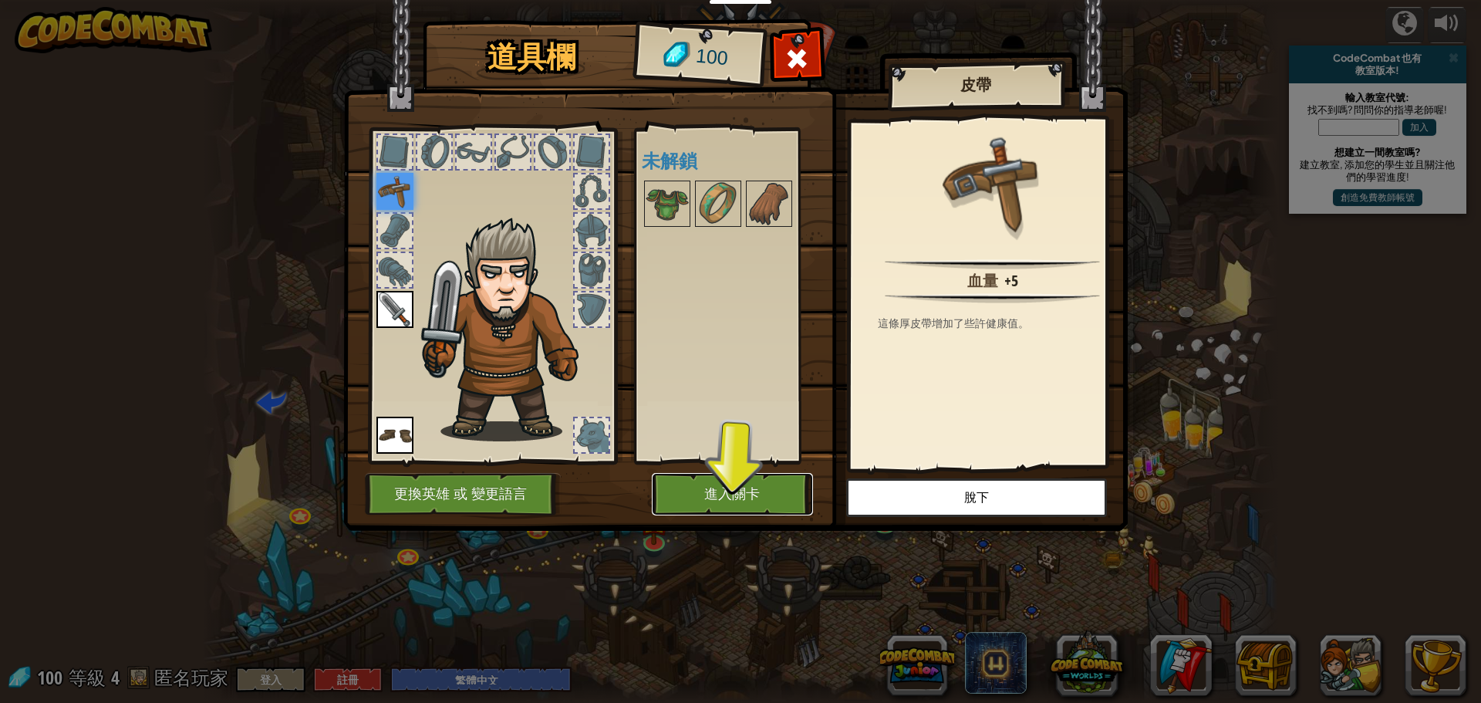
click at [734, 499] on button "進入關卡" at bounding box center [732, 494] width 161 height 42
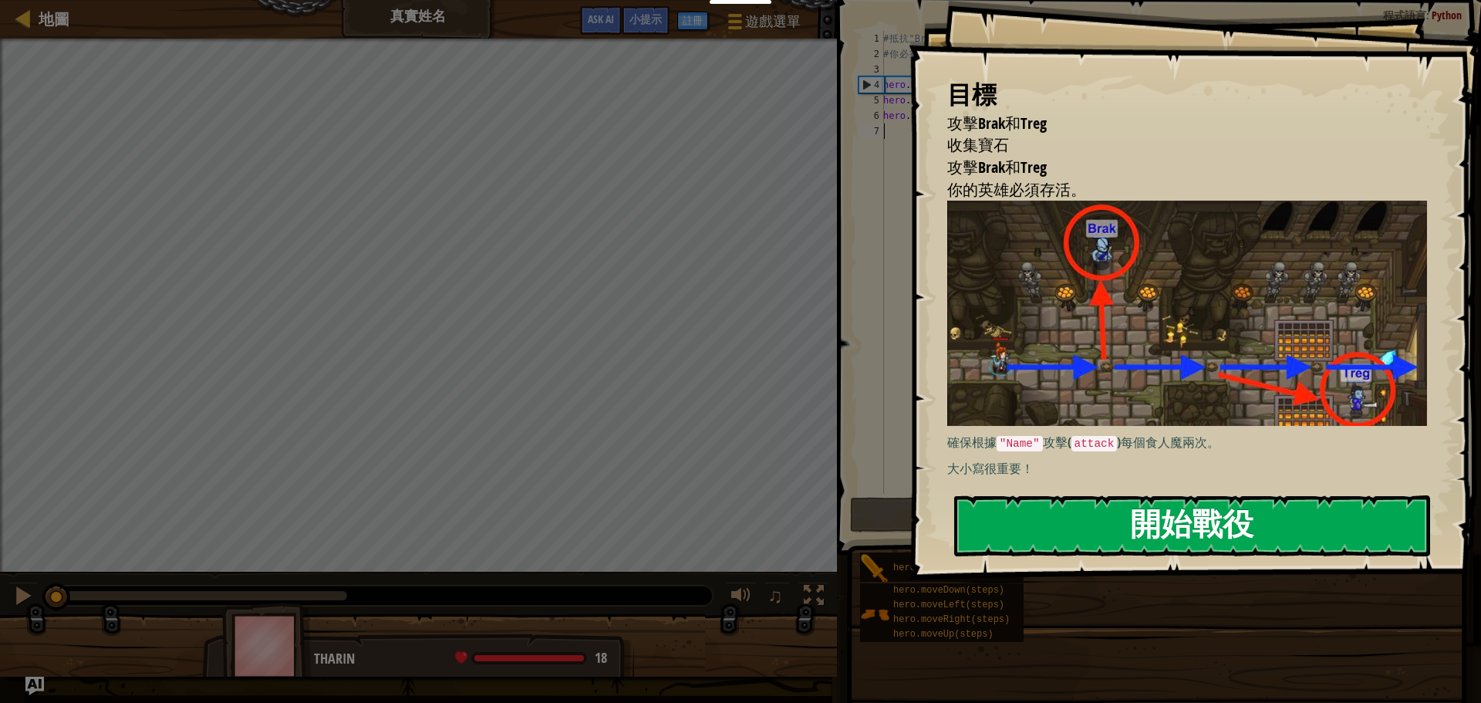
click at [1162, 495] on button "開始戰役" at bounding box center [1192, 525] width 476 height 61
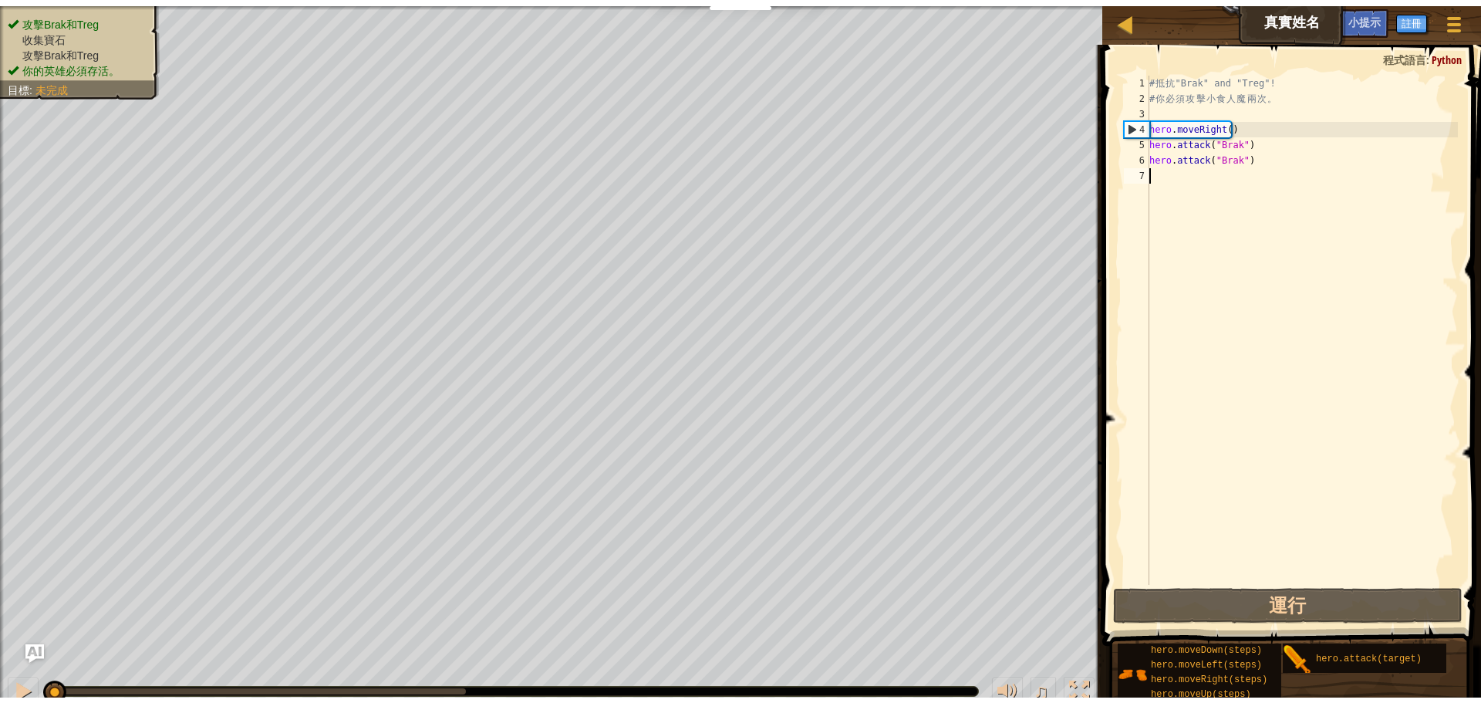
scroll to position [7, 0]
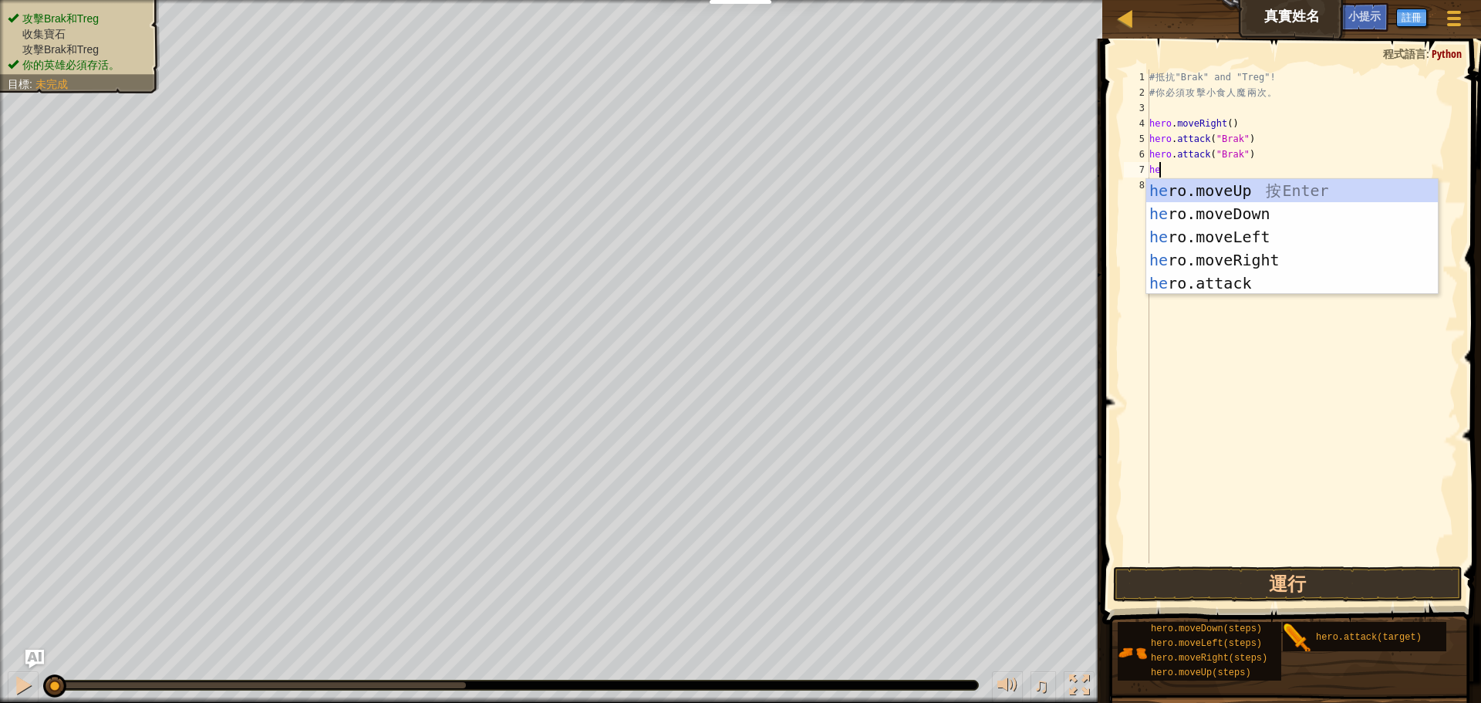
type textarea "he"
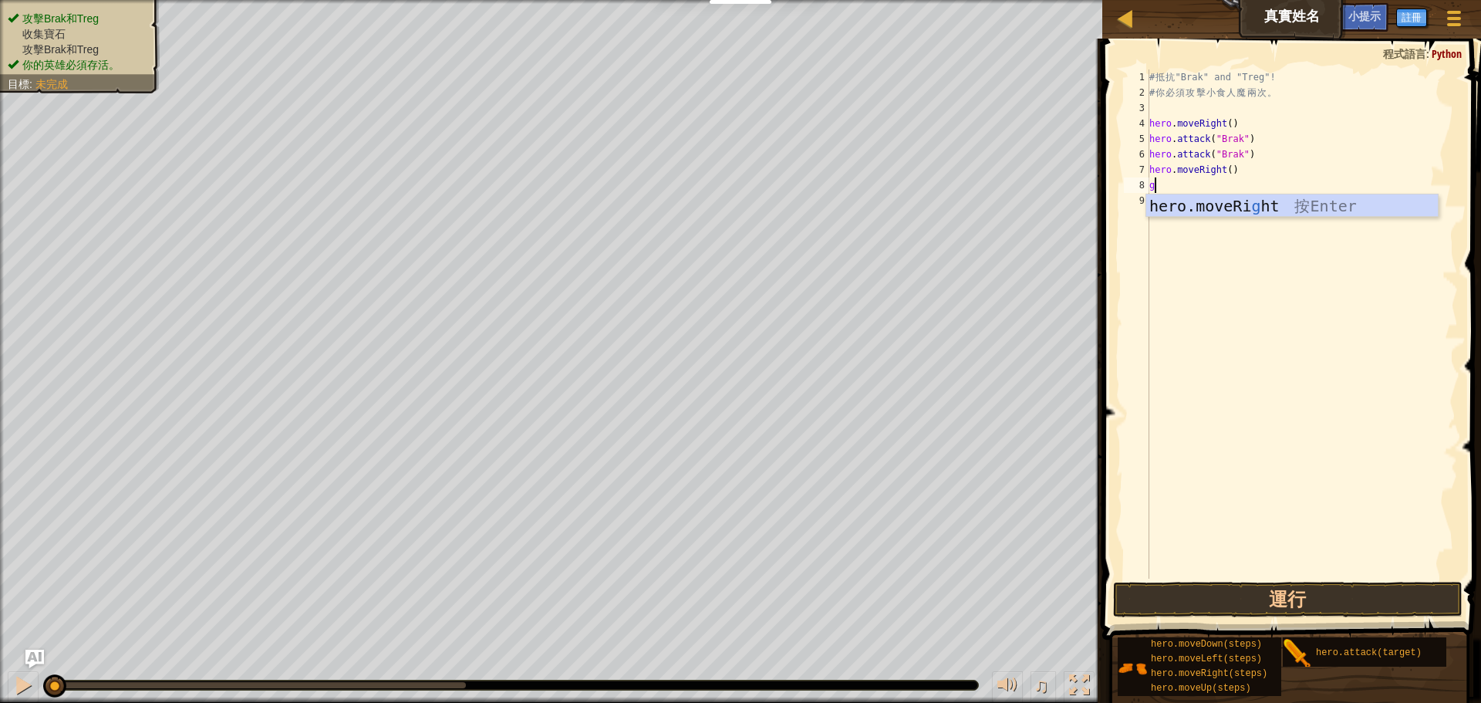
type textarea "ge"
type textarea "g"
type textarea "ㄔ"
type textarea "hero.attack("Treg")"
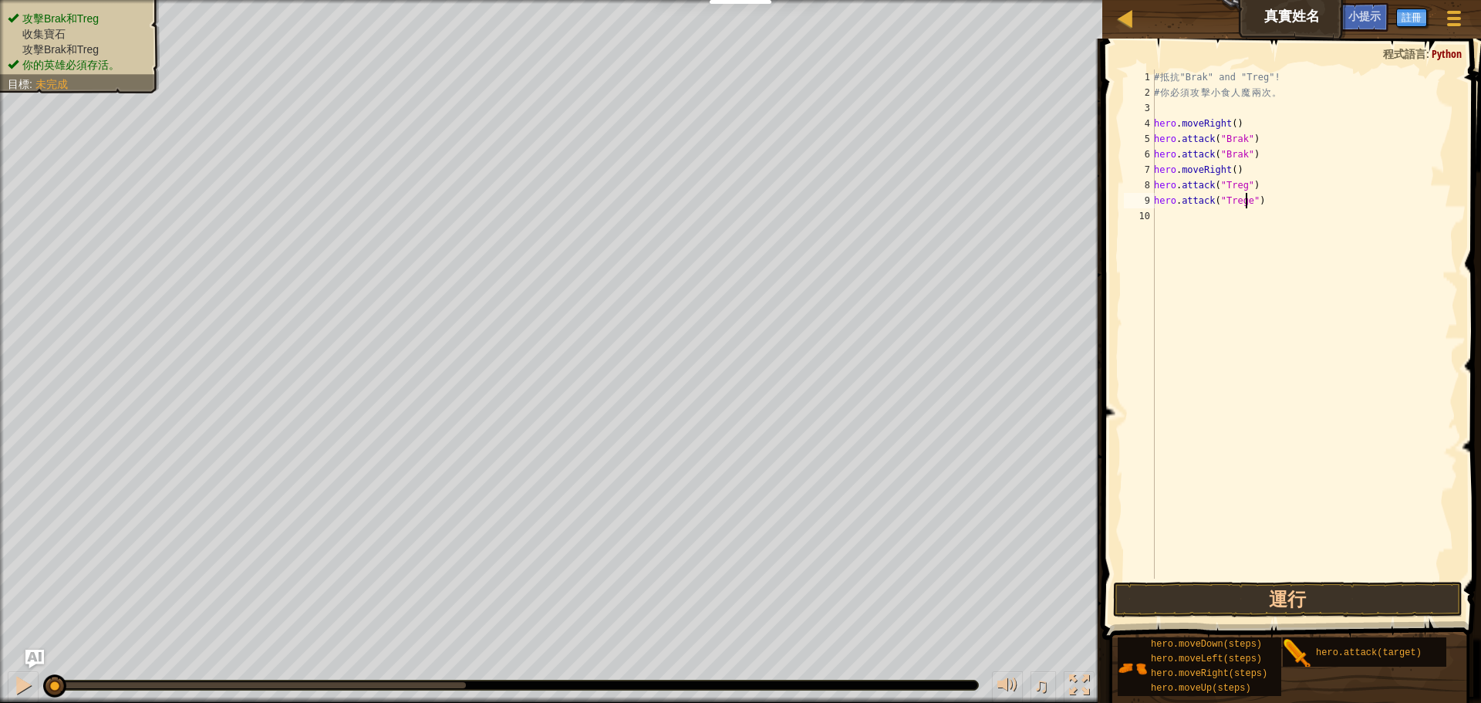
scroll to position [7, 8]
type textarea "hero.attack("Trge")"
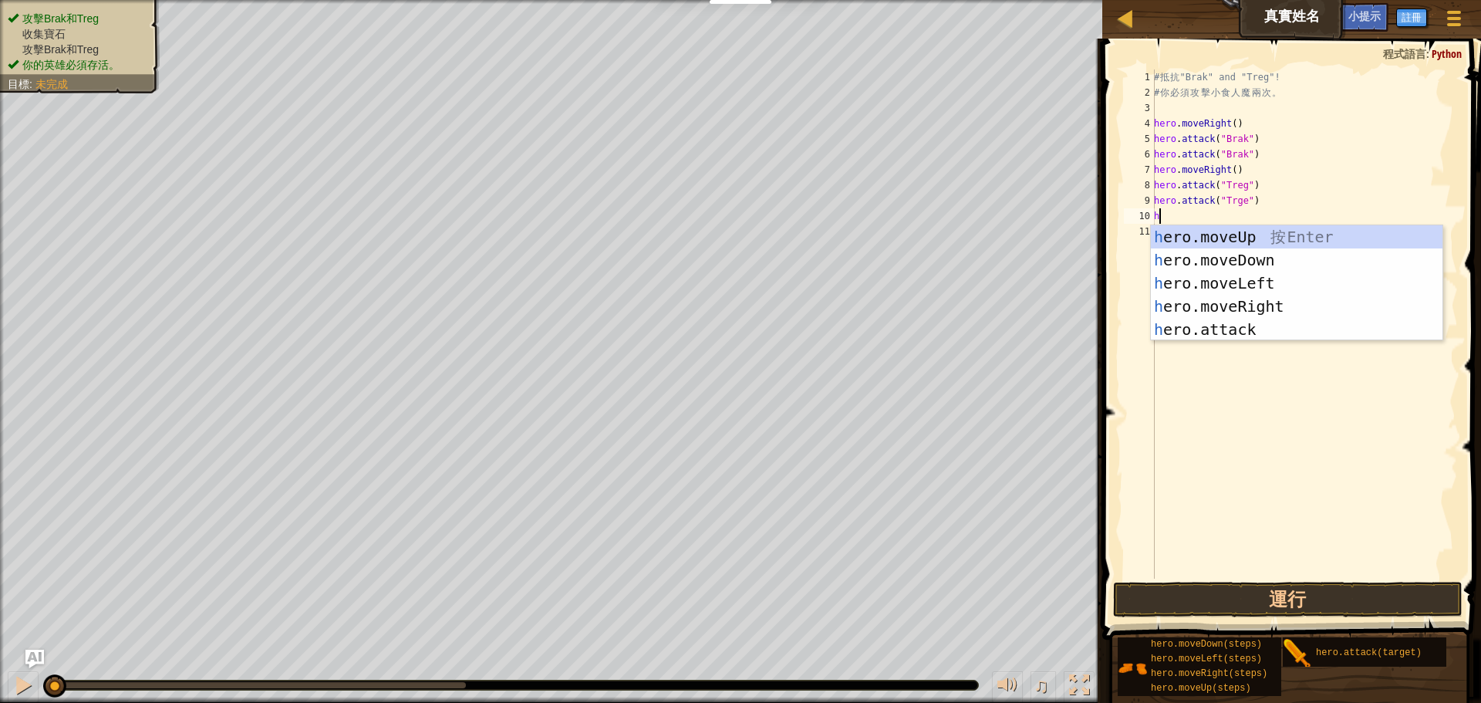
type textarea "he"
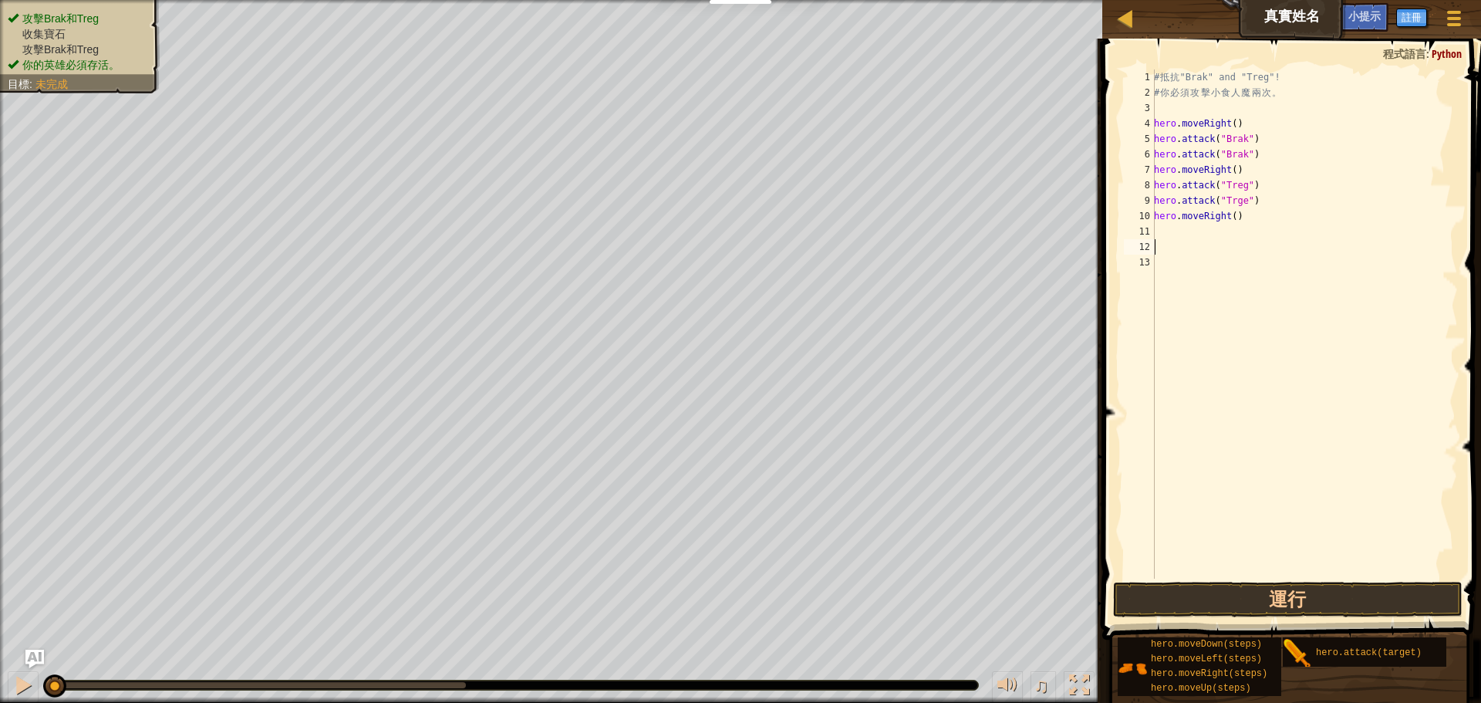
click at [1195, 565] on div "# 抵 抗 "Brak" and "Treg"! # 你 必 須 攻 擊 小 食 人 魔 兩 次 。 hero . moveRight ( ) hero . …" at bounding box center [1304, 339] width 307 height 540
click at [1198, 611] on button "運行" at bounding box center [1287, 598] width 349 height 35
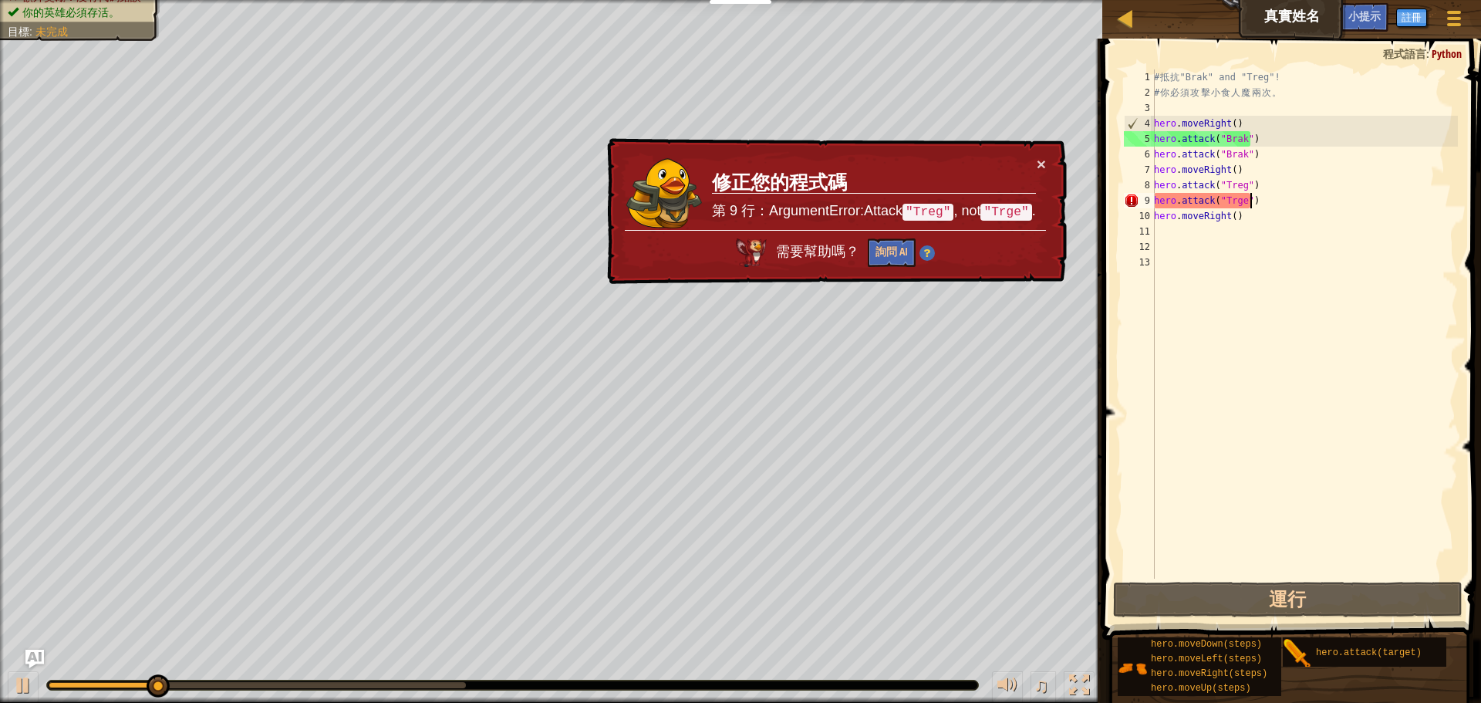
click at [1259, 203] on div "# 抵 抗 "Brak" and "Treg"! # 你 必 須 攻 擊 小 食 人 魔 兩 次 。 hero . moveRight ( ) hero . …" at bounding box center [1304, 339] width 307 height 540
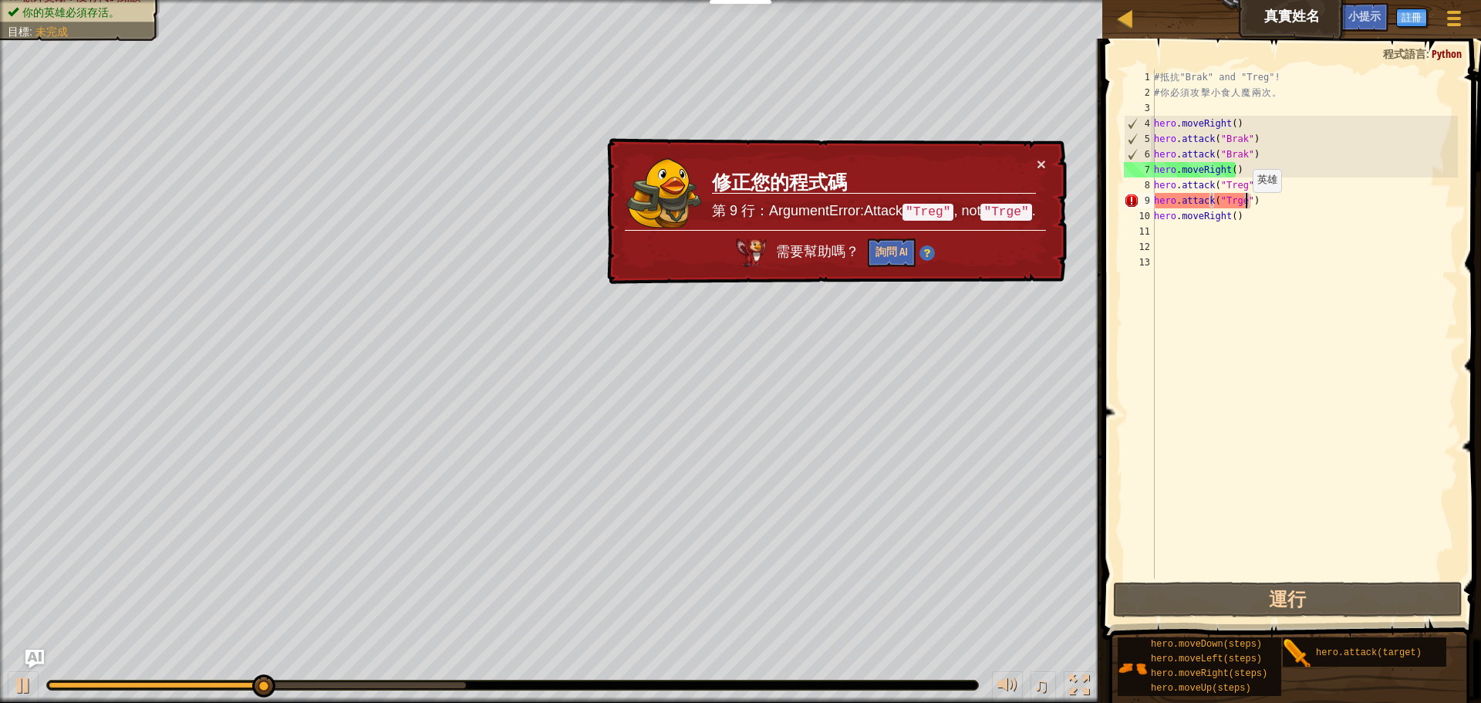
click at [1244, 207] on div "# 抵 抗 "Brak" and "Treg"! # 你 必 須 攻 擊 小 食 人 魔 兩 次 。 hero . moveRight ( ) hero . …" at bounding box center [1304, 339] width 307 height 540
click at [1239, 207] on div "# 抵 抗 "Brak" and "Treg"! # 你 必 須 攻 擊 小 食 人 魔 兩 次 。 hero . moveRight ( ) hero . …" at bounding box center [1304, 339] width 307 height 540
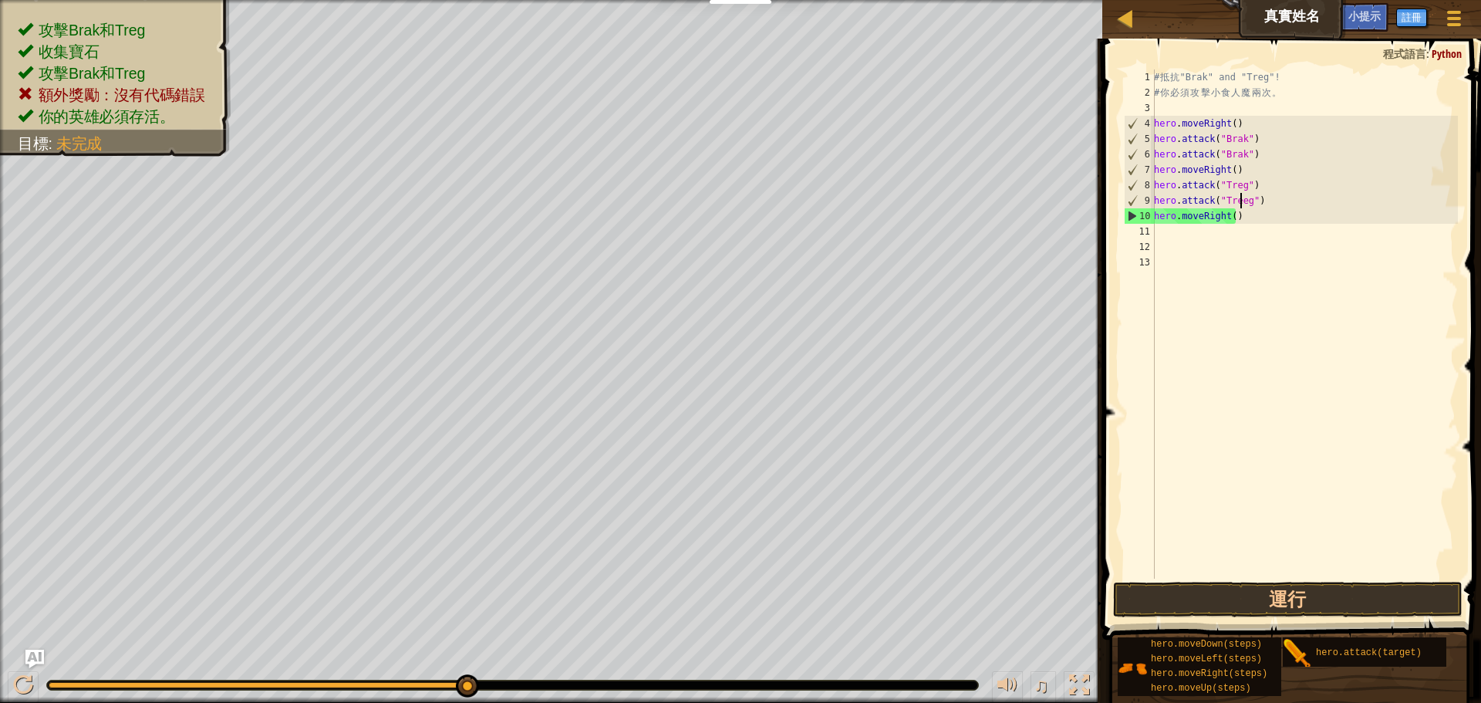
scroll to position [7, 7]
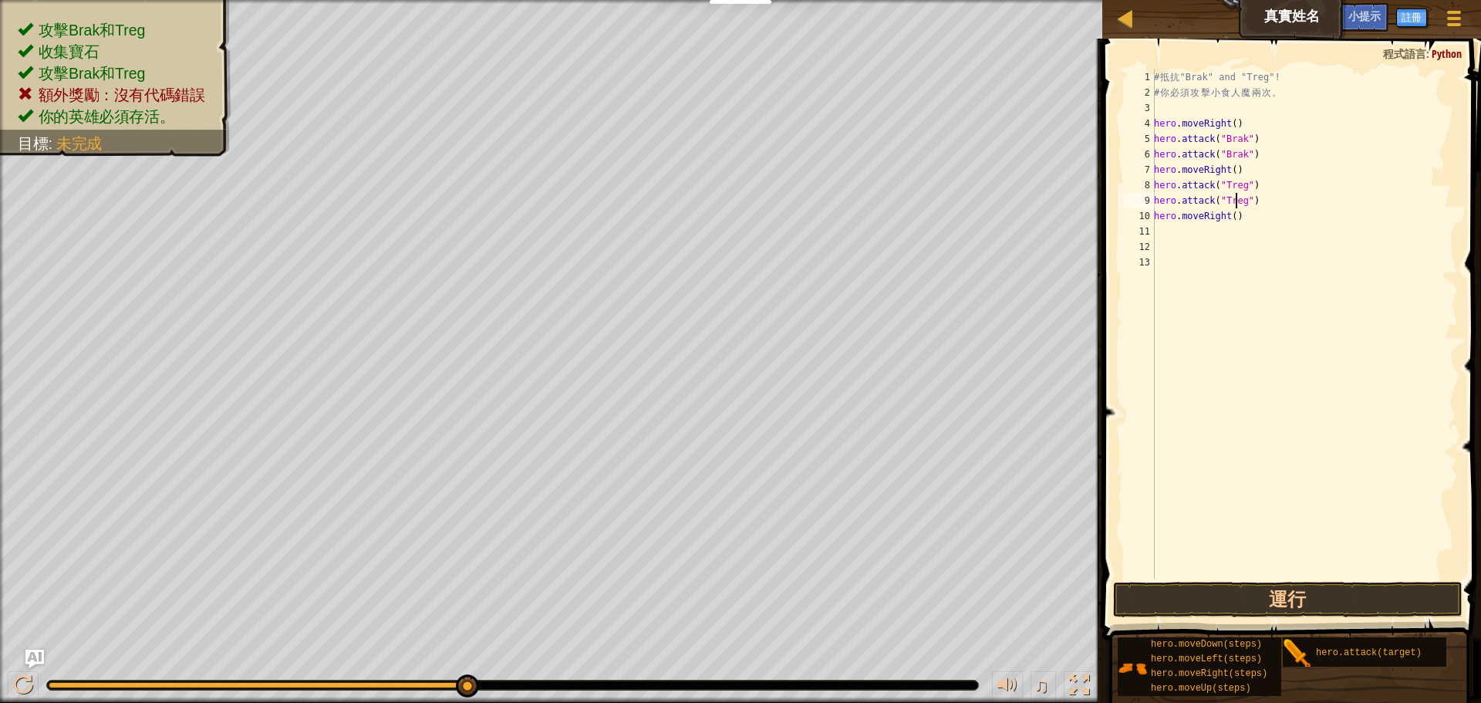
type textarea "hero.attack("Treg")"
click at [1269, 579] on span at bounding box center [1292, 317] width 391 height 646
click at [1269, 591] on button "運行" at bounding box center [1287, 598] width 349 height 35
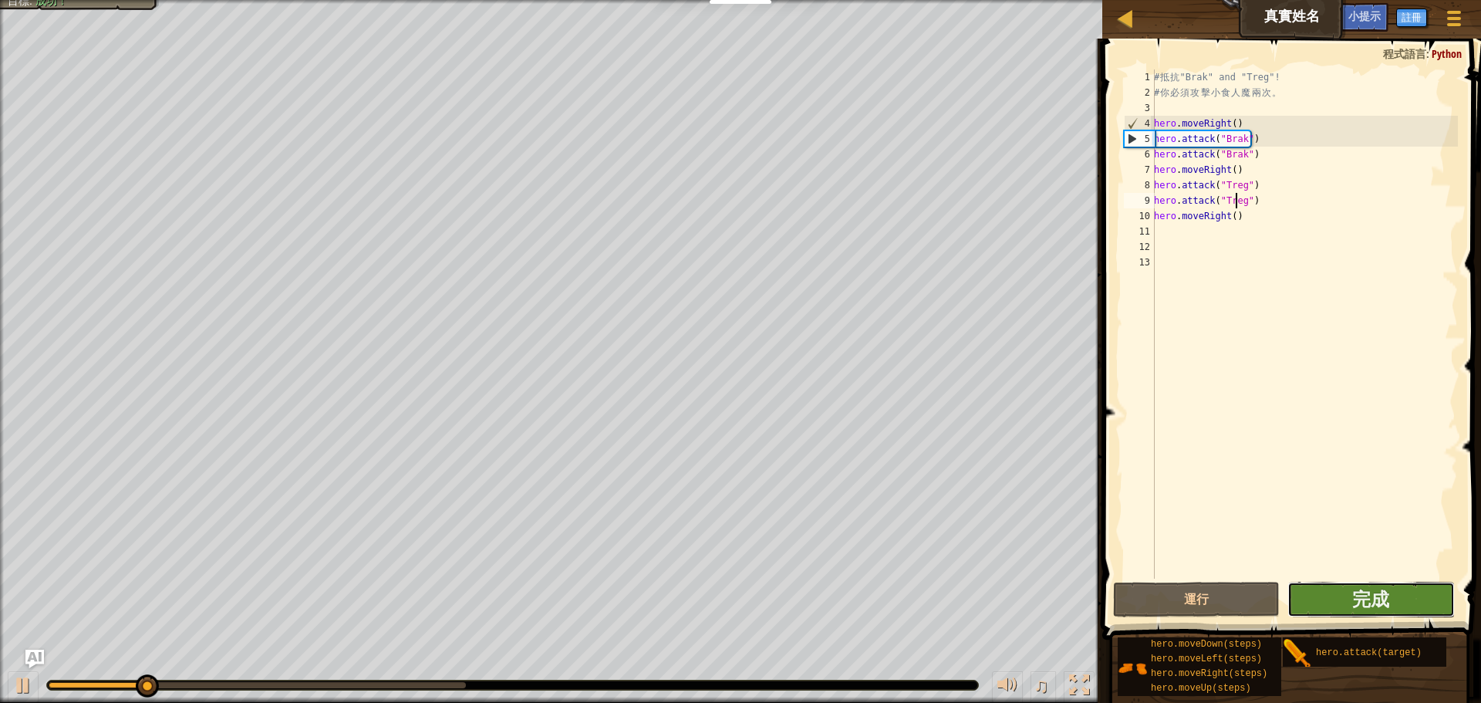
click at [1309, 601] on button "完成" at bounding box center [1370, 598] width 167 height 35
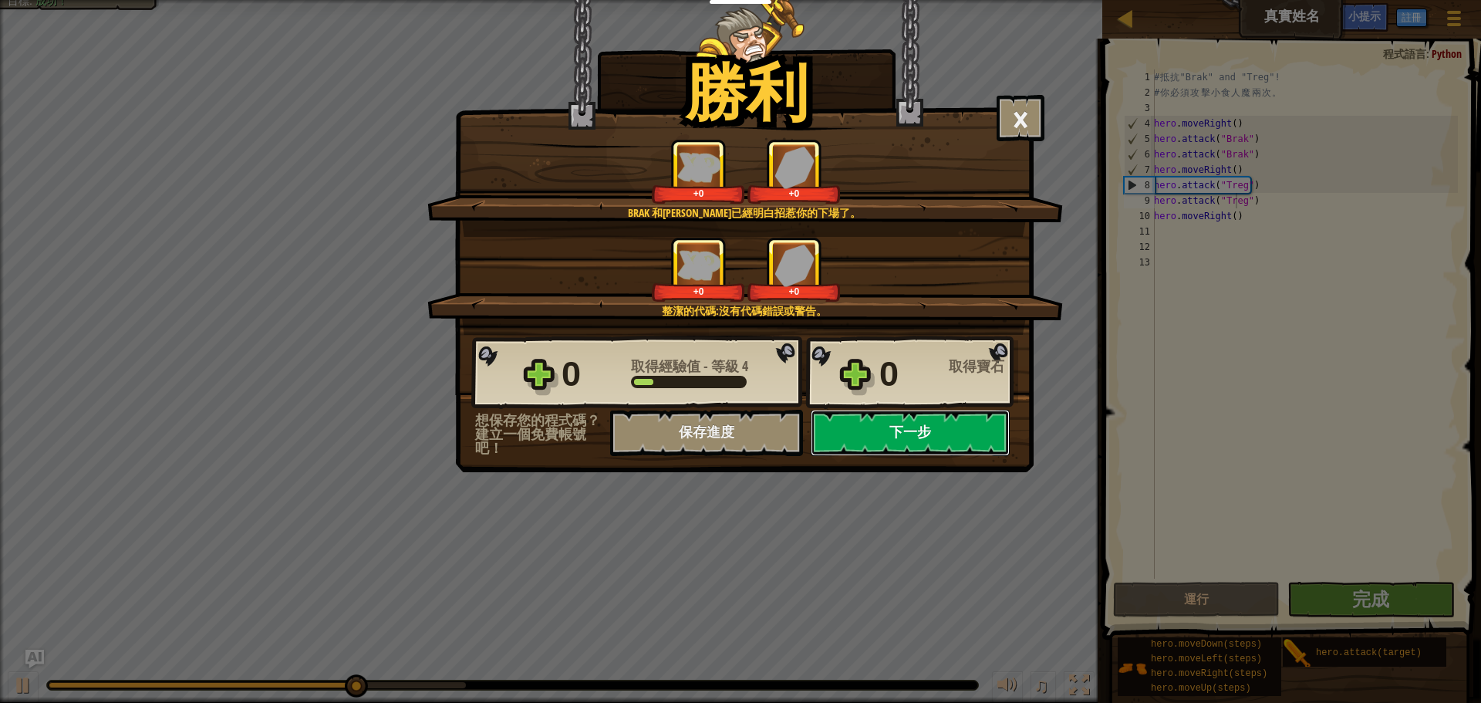
click at [888, 430] on button "下一步" at bounding box center [909, 432] width 199 height 46
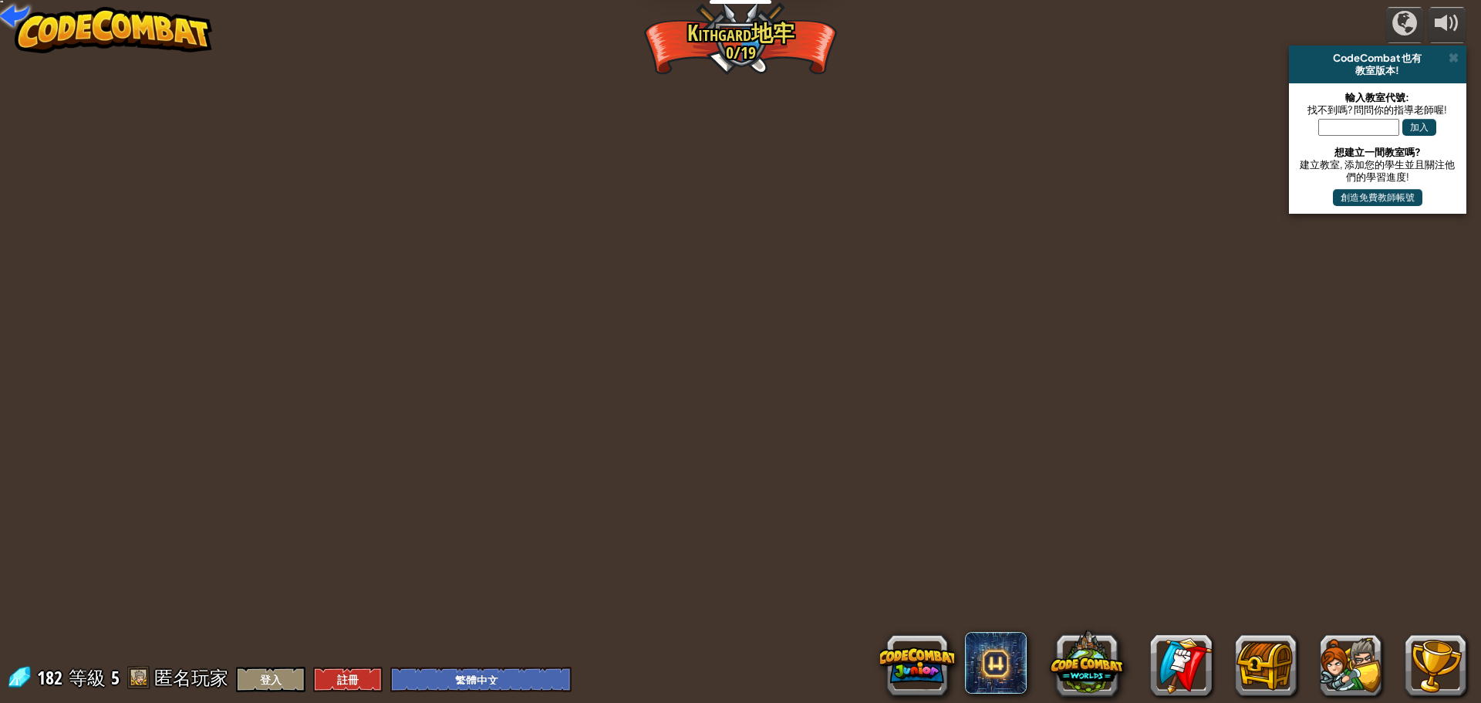
select select "zh-HANT"
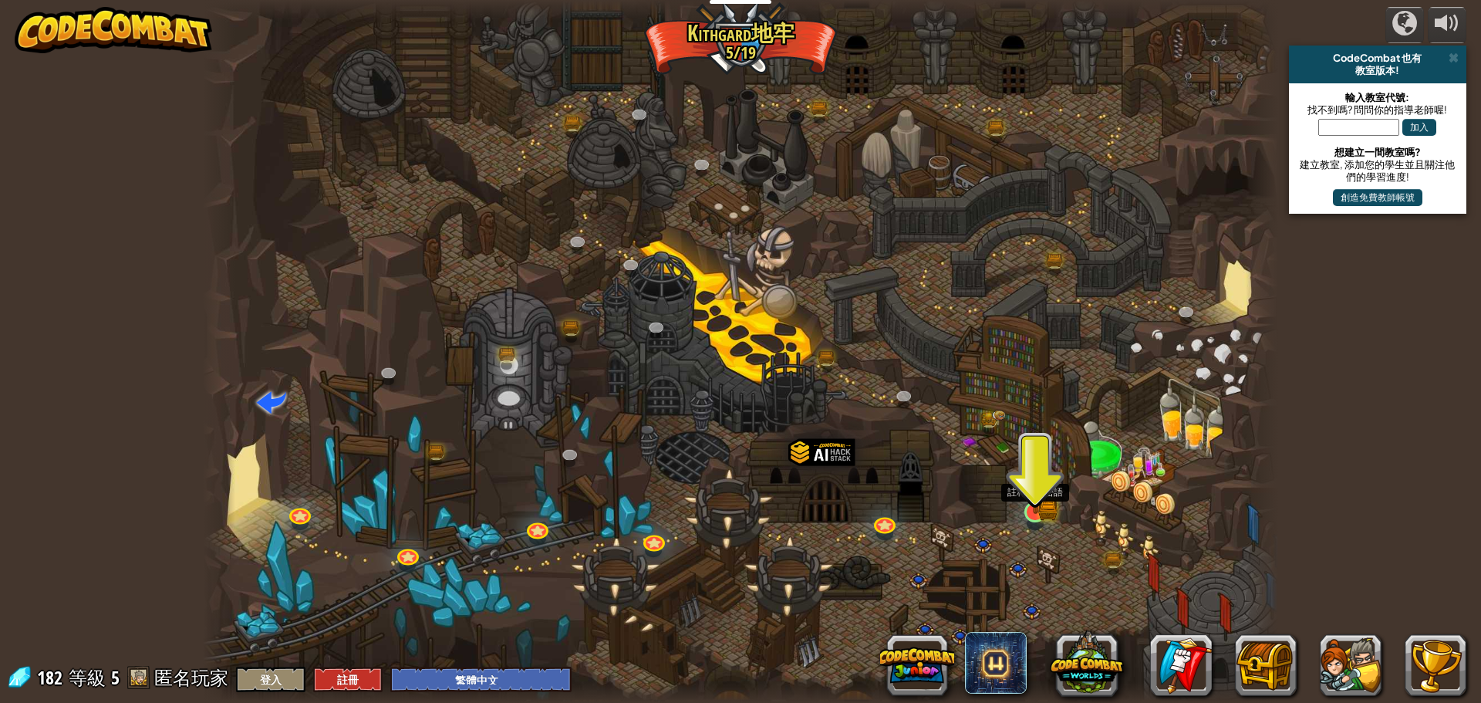
click at [1049, 500] on img at bounding box center [1035, 481] width 29 height 63
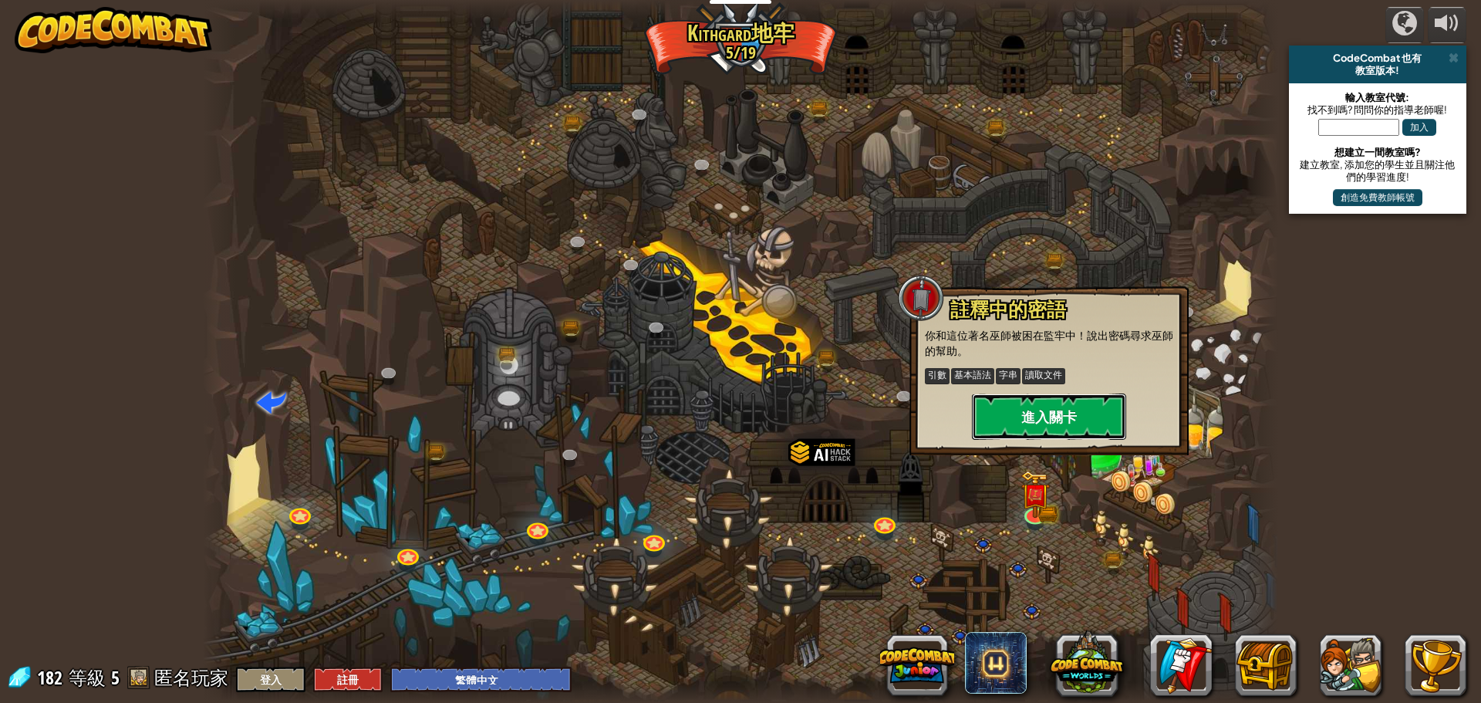
click at [1046, 416] on button "進入關卡" at bounding box center [1049, 416] width 154 height 46
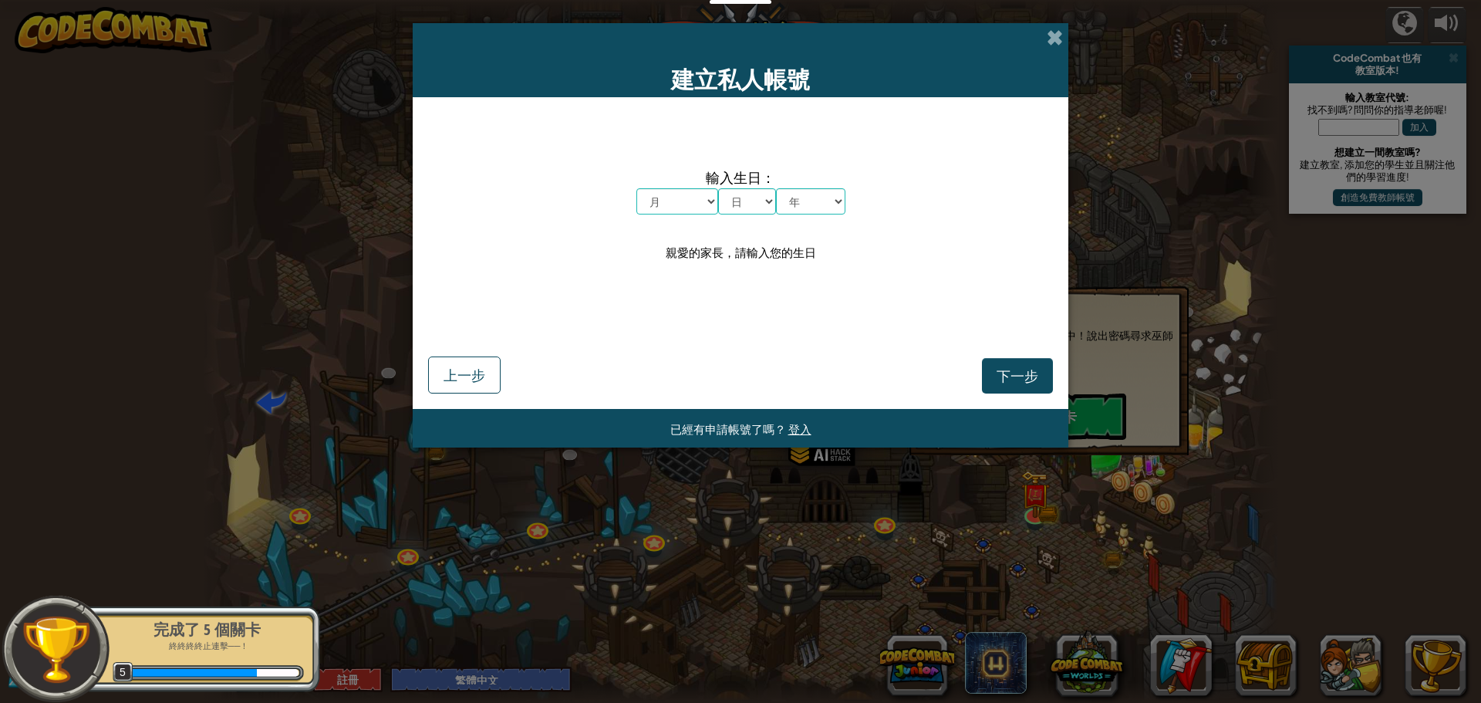
click at [1045, 33] on div "建立私人帳號" at bounding box center [740, 60] width 655 height 74
click at [1051, 29] on span at bounding box center [1054, 37] width 16 height 16
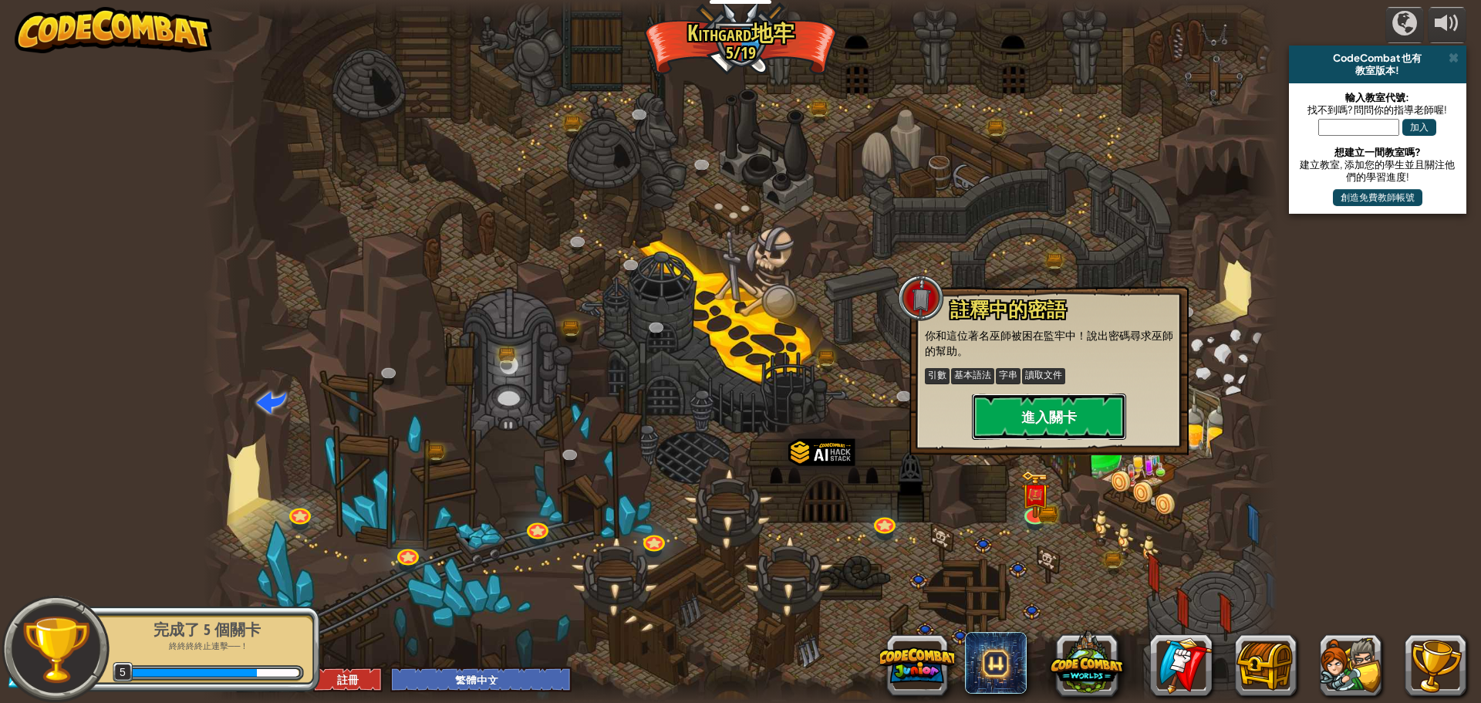
click at [1084, 420] on button "進入關卡" at bounding box center [1049, 416] width 154 height 46
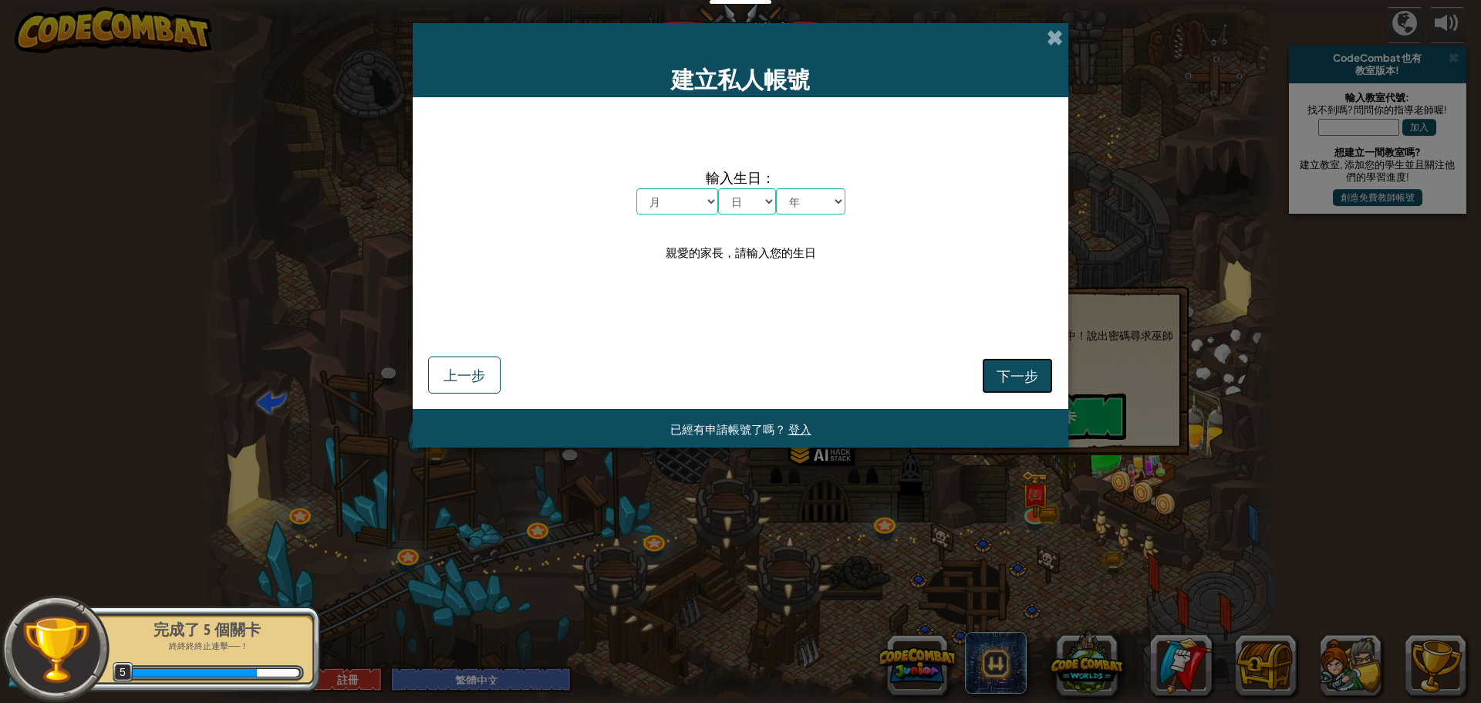
click at [1021, 387] on button "下一步" at bounding box center [1017, 375] width 71 height 35
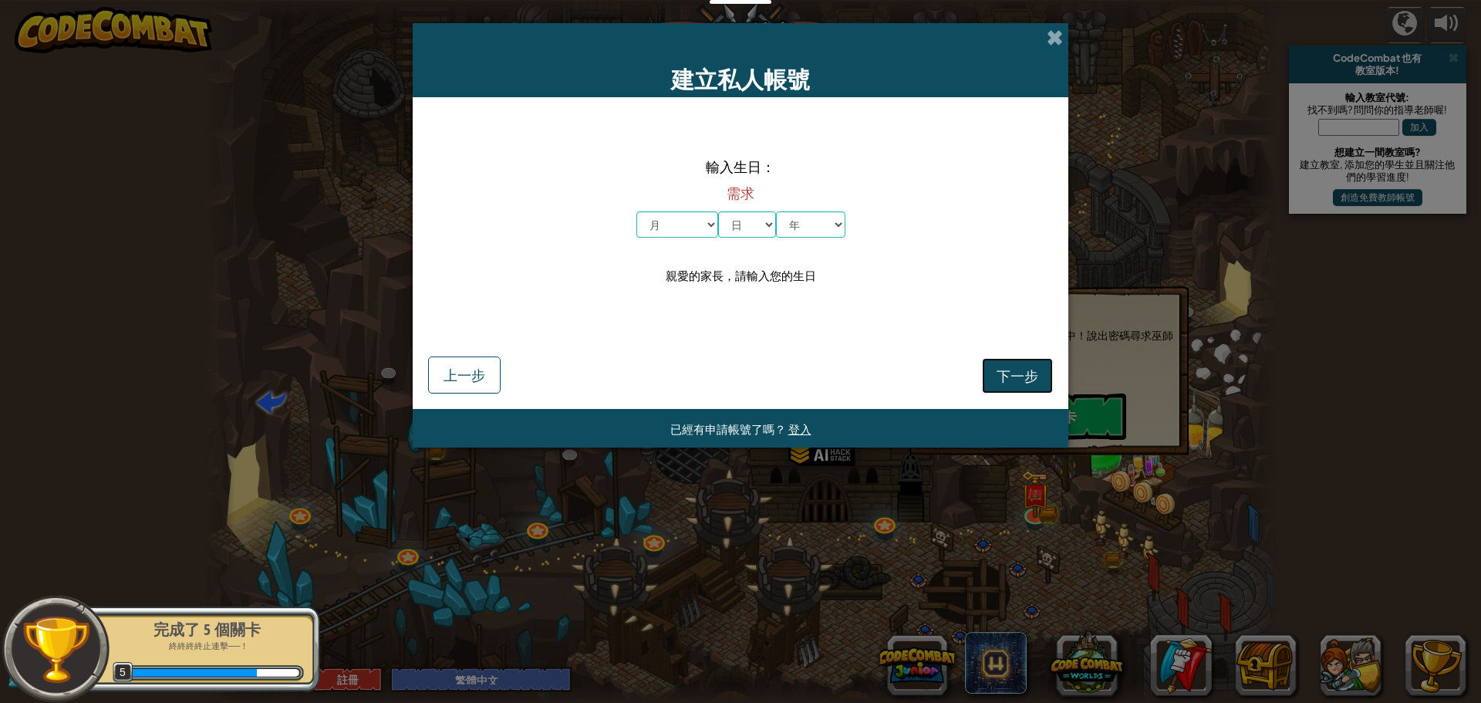
click at [1021, 387] on button "下一步" at bounding box center [1017, 375] width 71 height 35
click at [1021, 382] on span "下一步" at bounding box center [1017, 375] width 42 height 18
